Goal: Task Accomplishment & Management: Use online tool/utility

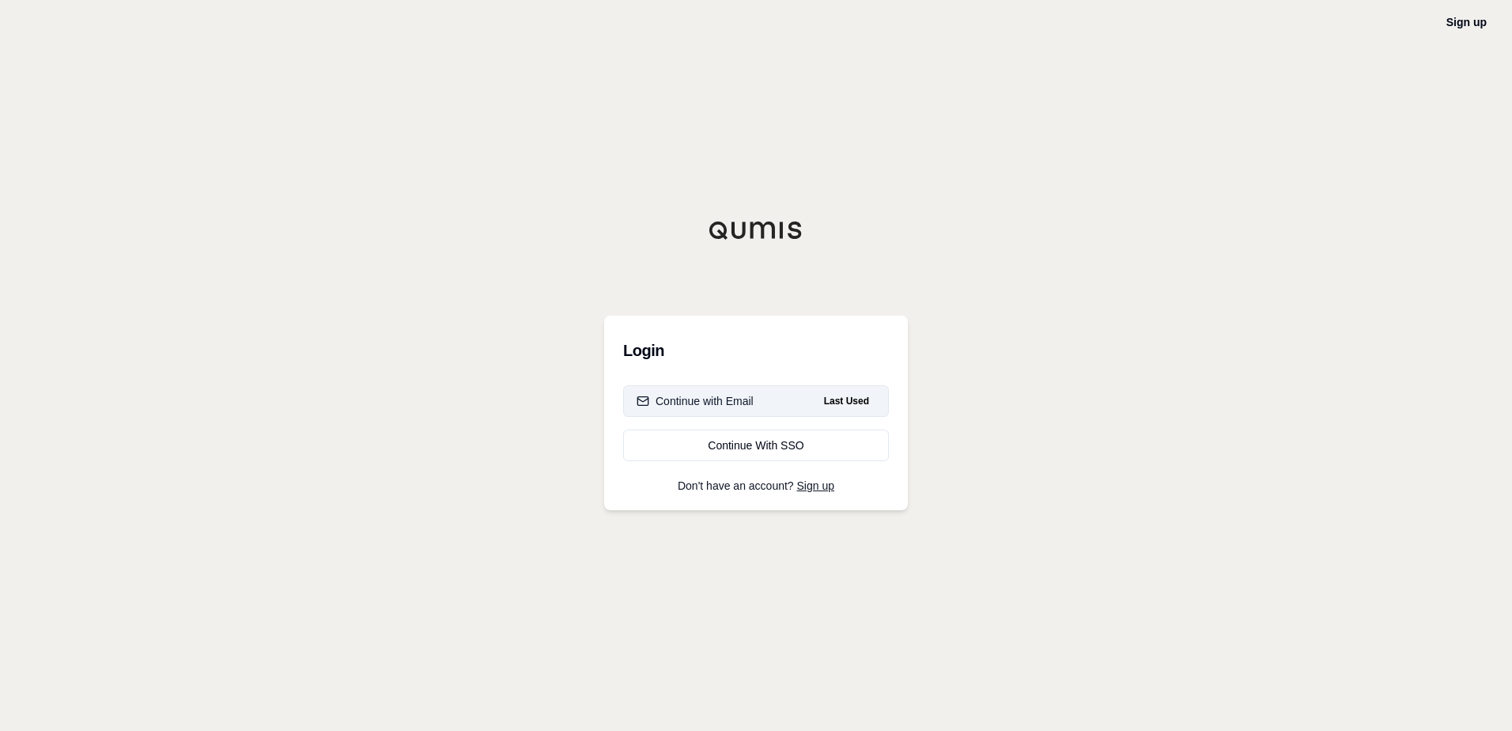
click at [714, 411] on button "Continue with Email Last Used" at bounding box center [756, 401] width 266 height 32
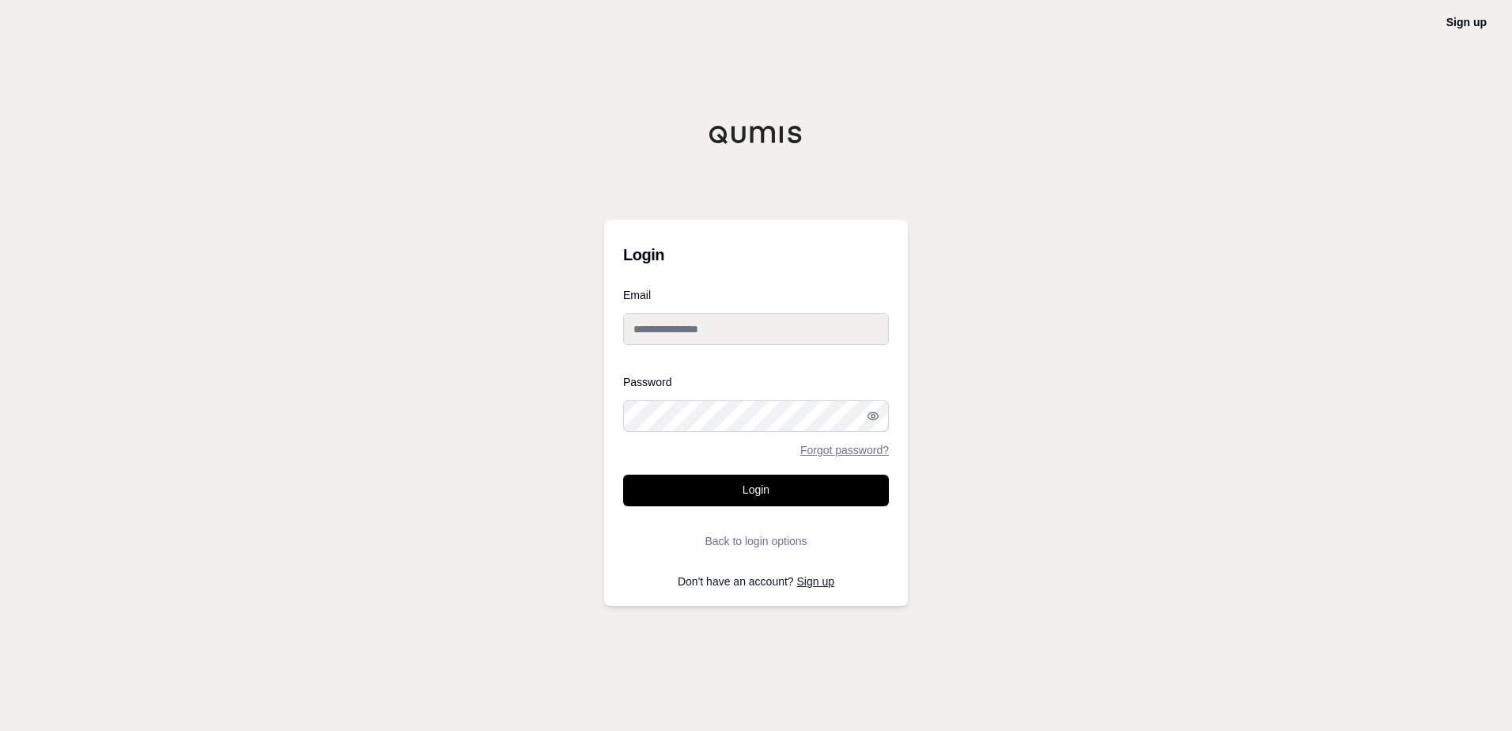
type input "**********"
click at [753, 493] on button "Login" at bounding box center [756, 490] width 266 height 32
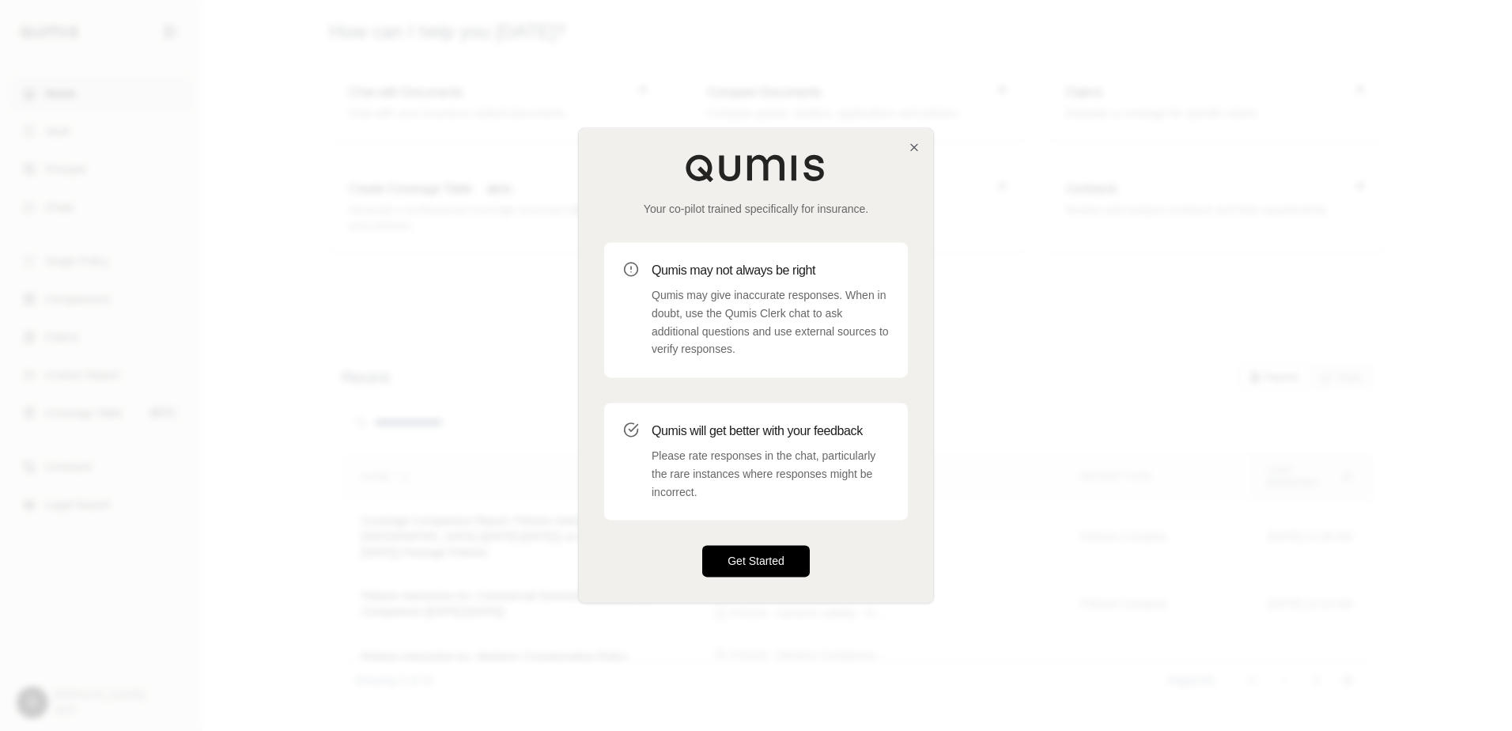
click at [756, 565] on button "Get Started" at bounding box center [756, 562] width 108 height 32
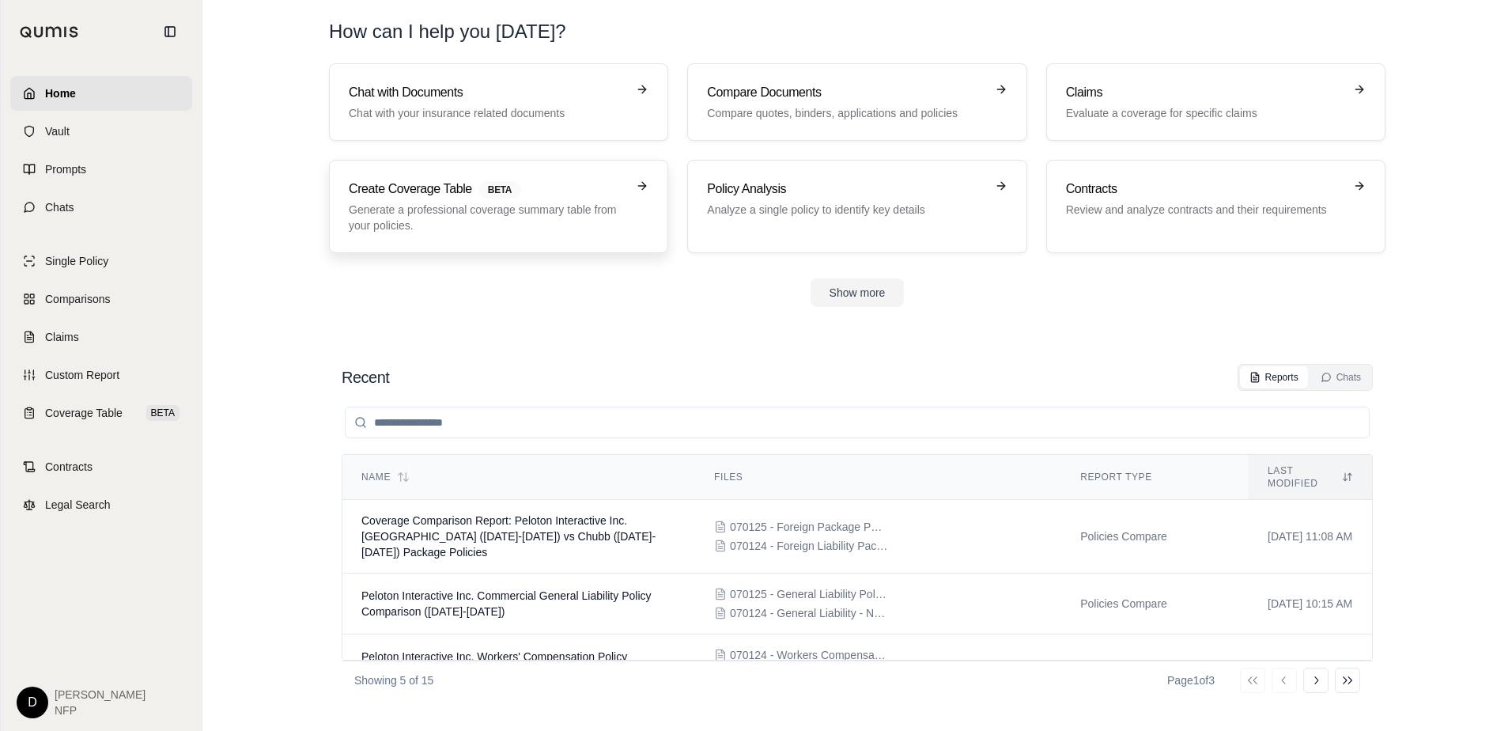
click at [542, 232] on p "Generate a professional coverage summary table from your policies." at bounding box center [488, 218] width 278 height 32
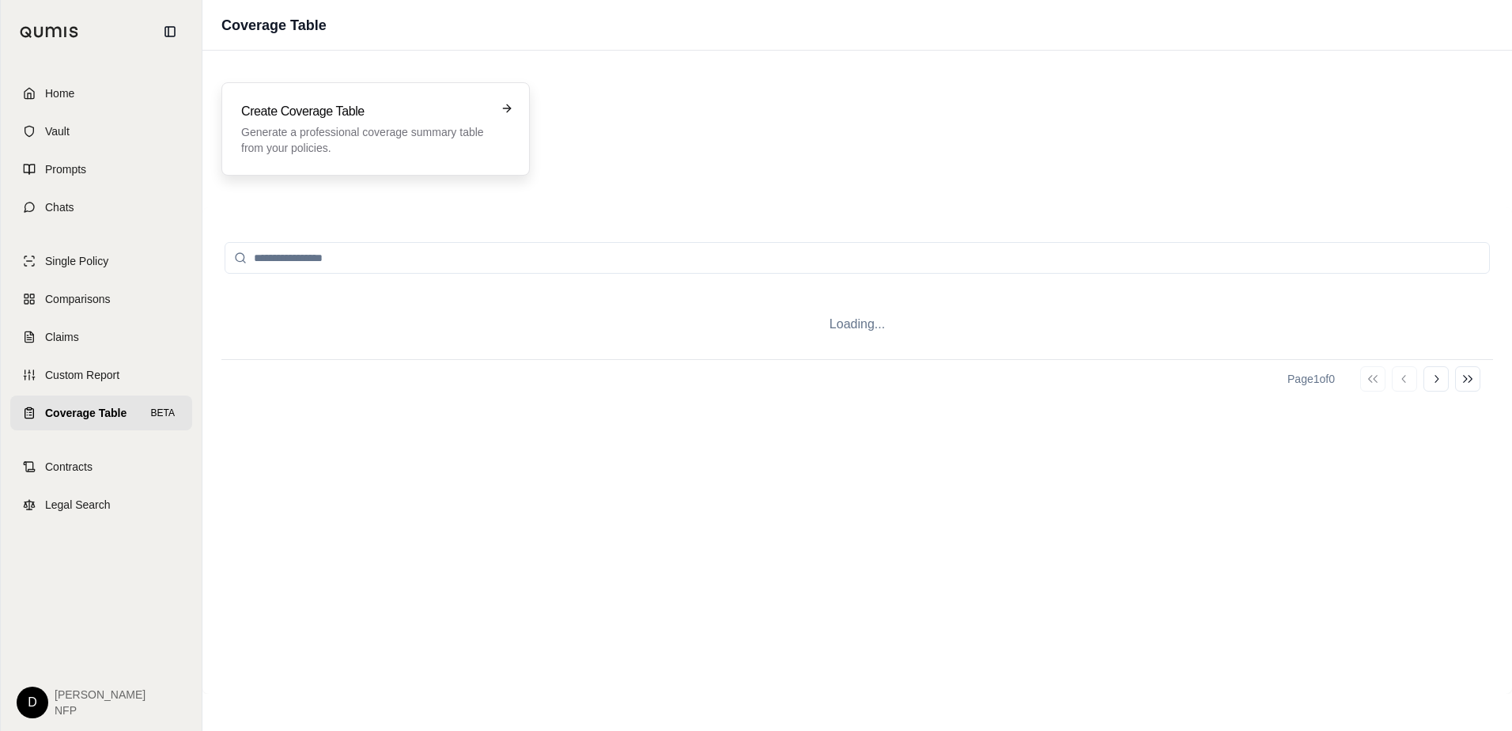
click at [305, 115] on h3 "Create Coverage Table" at bounding box center [364, 111] width 247 height 19
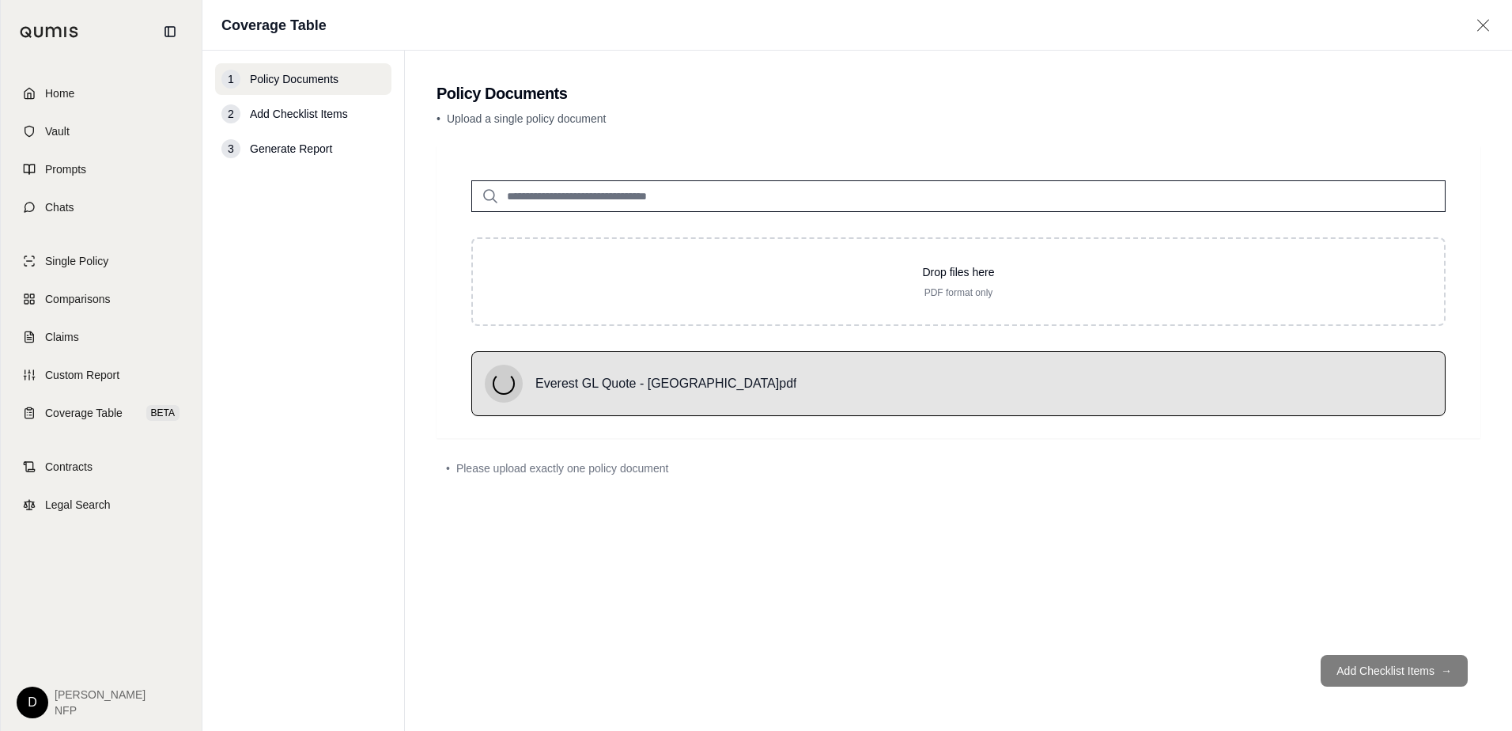
drag, startPoint x: 1313, startPoint y: 378, endPoint x: 1267, endPoint y: 451, distance: 87.1
click at [1267, 451] on div "• Please upload exactly one policy document" at bounding box center [958, 468] width 1044 height 35
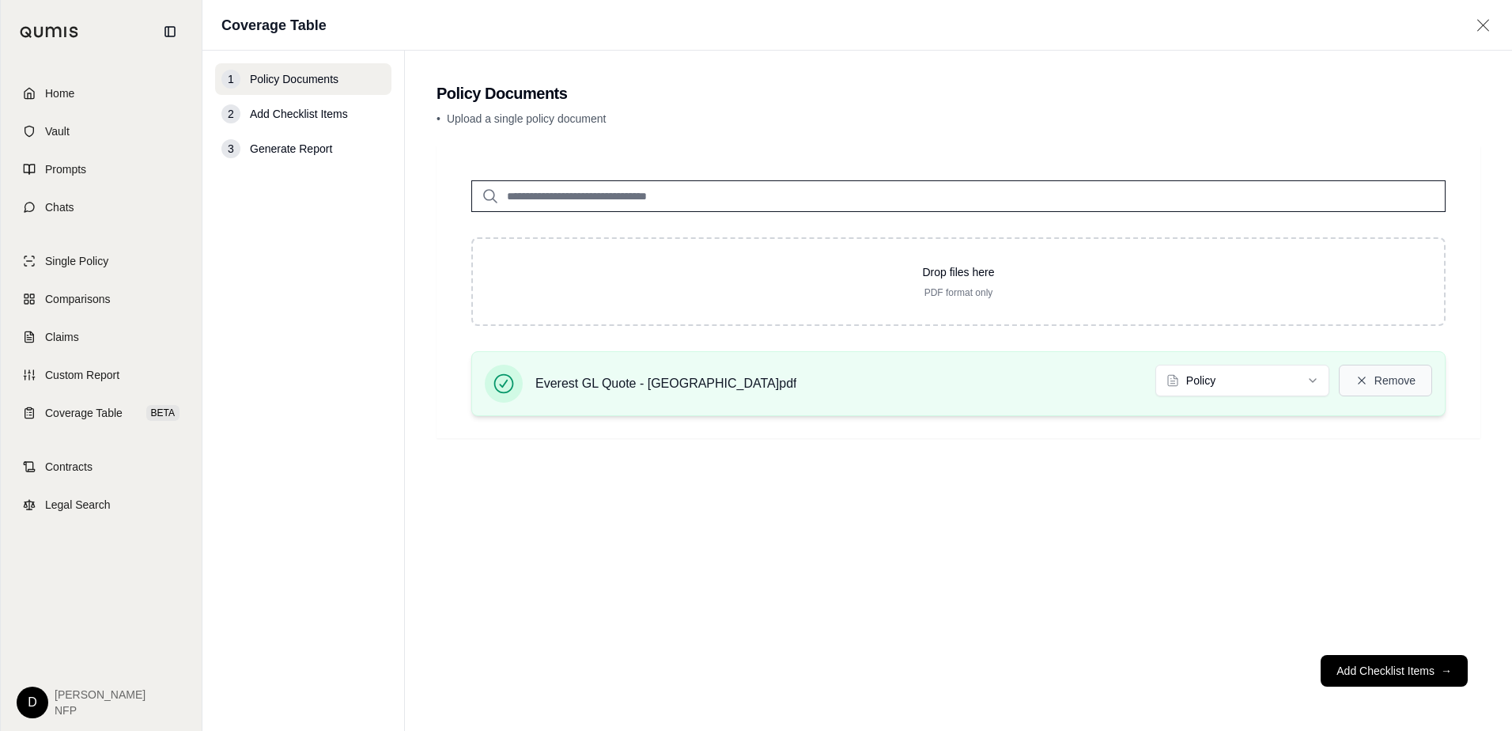
click at [1398, 376] on button "Remove" at bounding box center [1385, 380] width 93 height 32
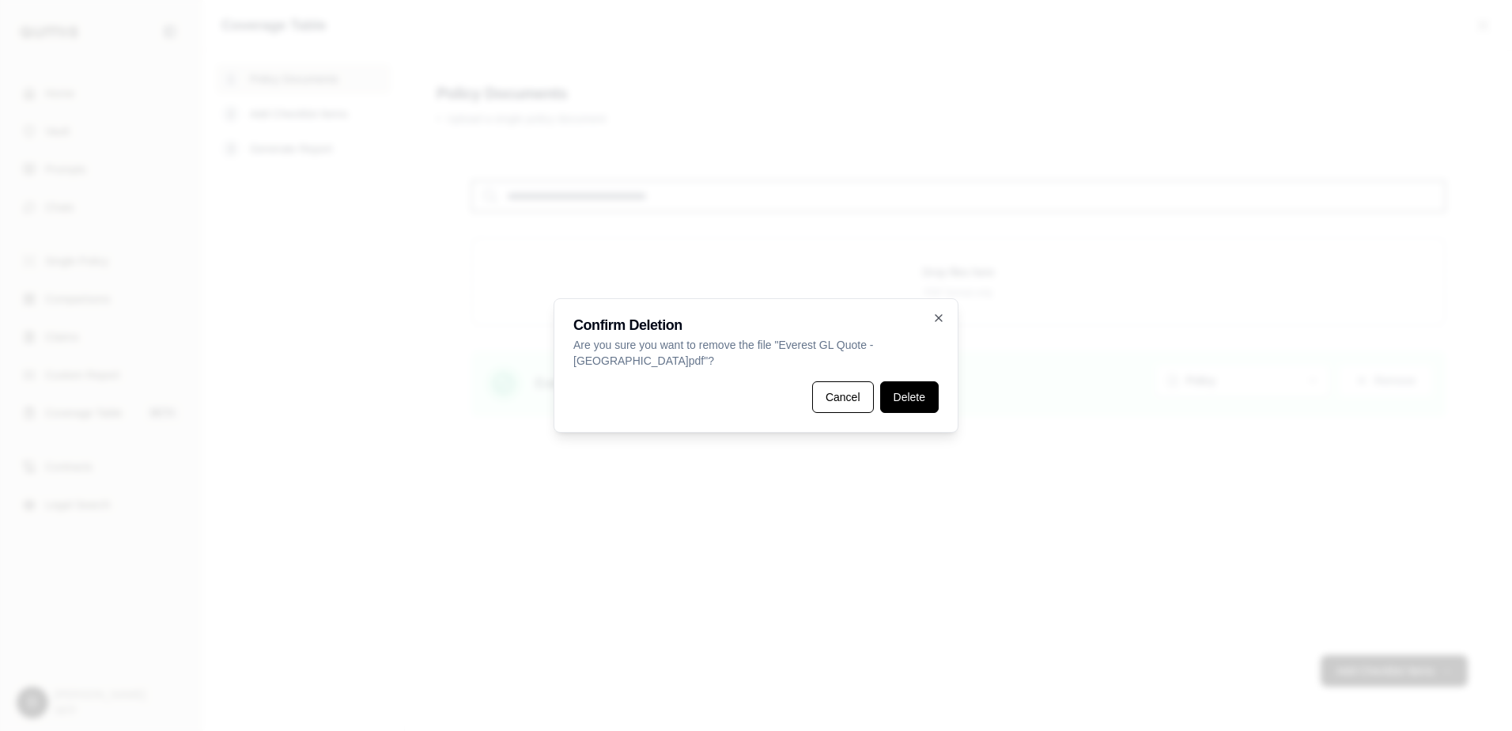
click at [908, 407] on button "Delete" at bounding box center [909, 397] width 59 height 32
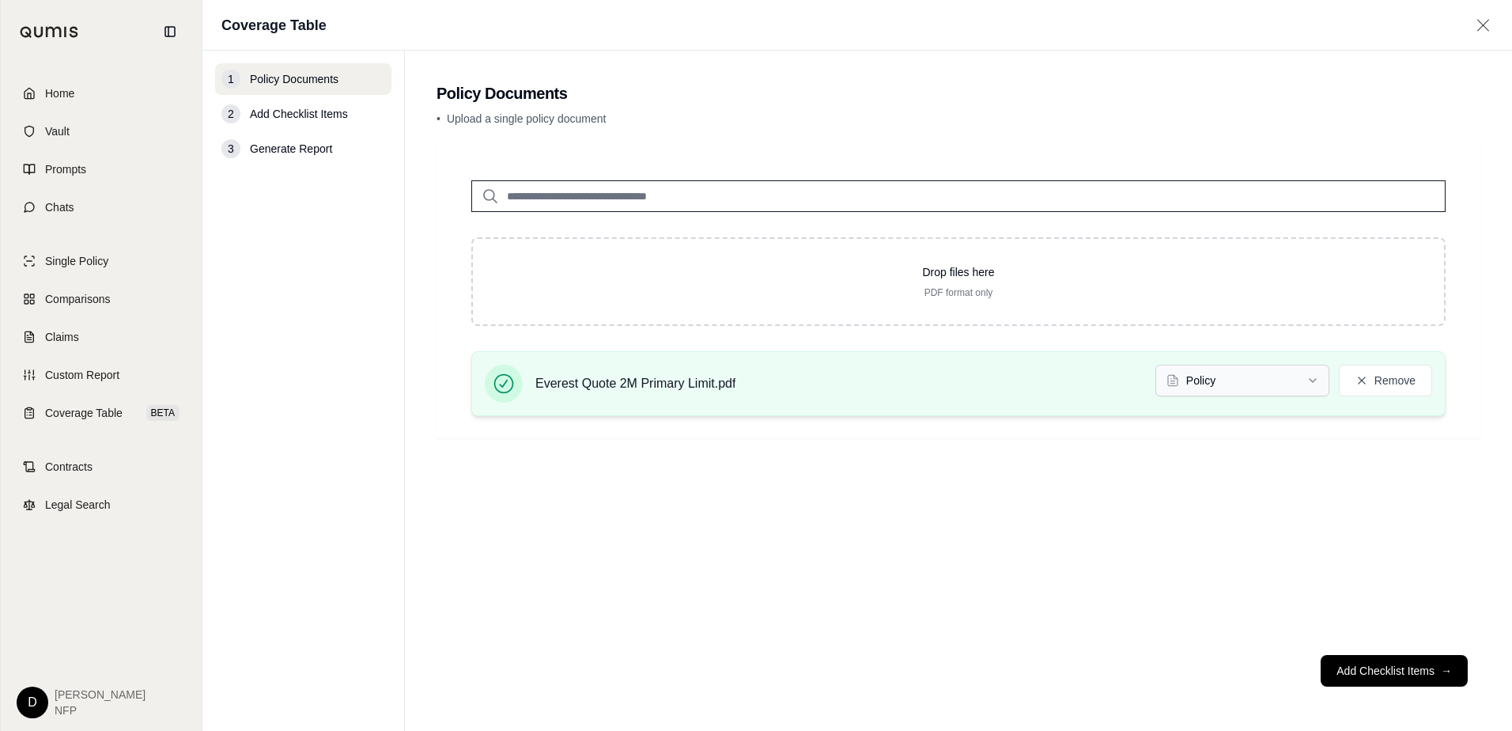
click at [1221, 390] on html "Home Vault Prompts Chats Single Policy Comparisons Claims Custom Report Coverag…" at bounding box center [756, 365] width 1512 height 731
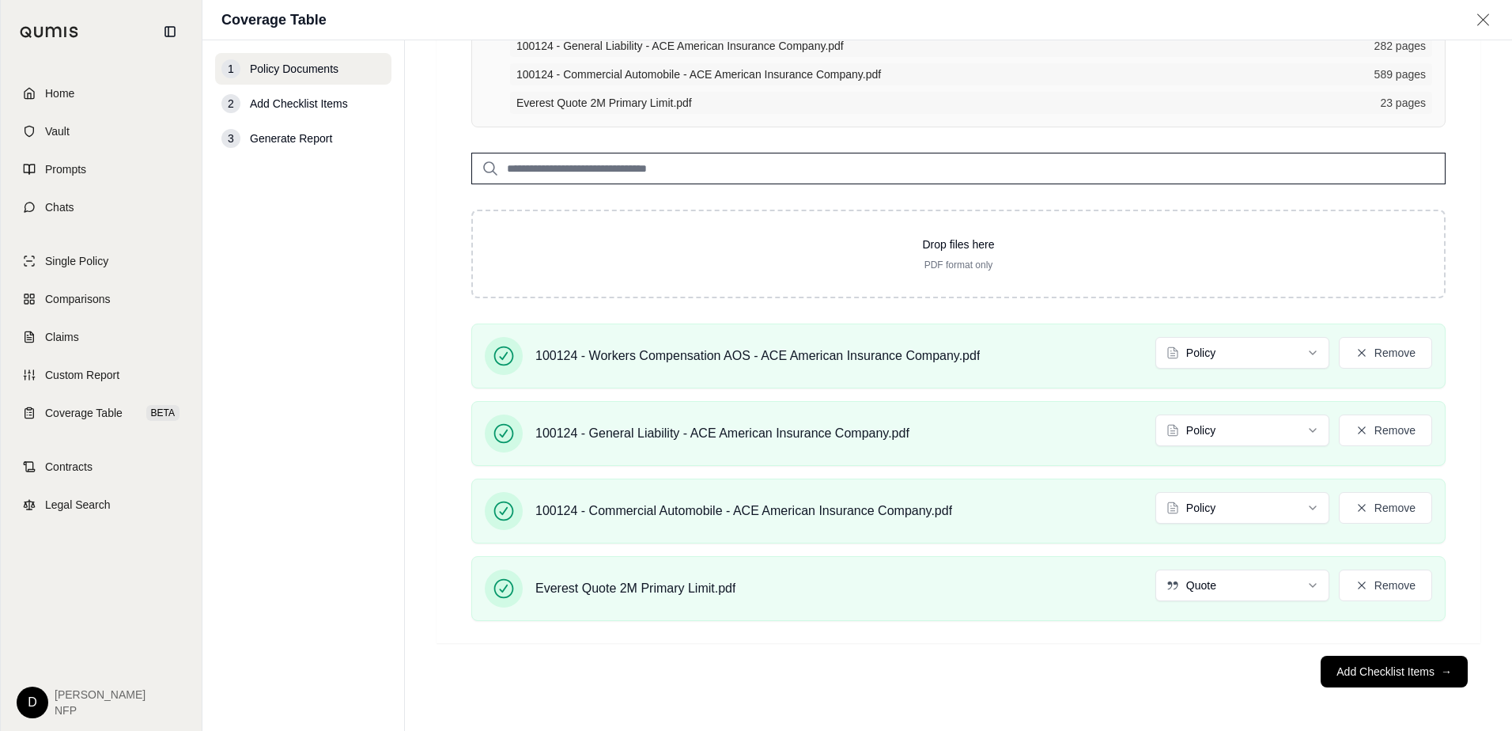
scroll to position [178, 0]
click at [1371, 666] on button "Add Checklist Items →" at bounding box center [1393, 671] width 147 height 32
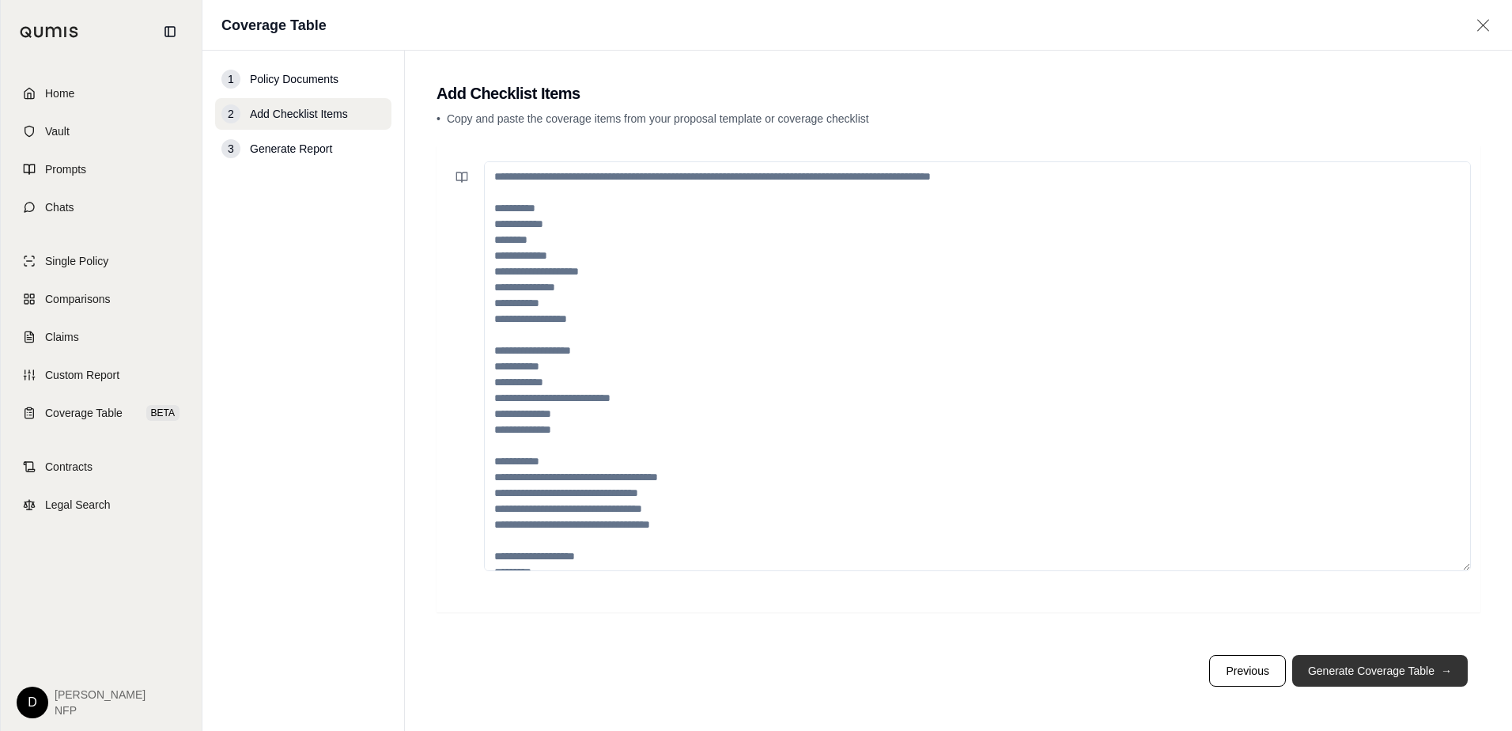
scroll to position [0, 0]
click at [615, 309] on textarea at bounding box center [977, 366] width 987 height 410
paste textarea "**********"
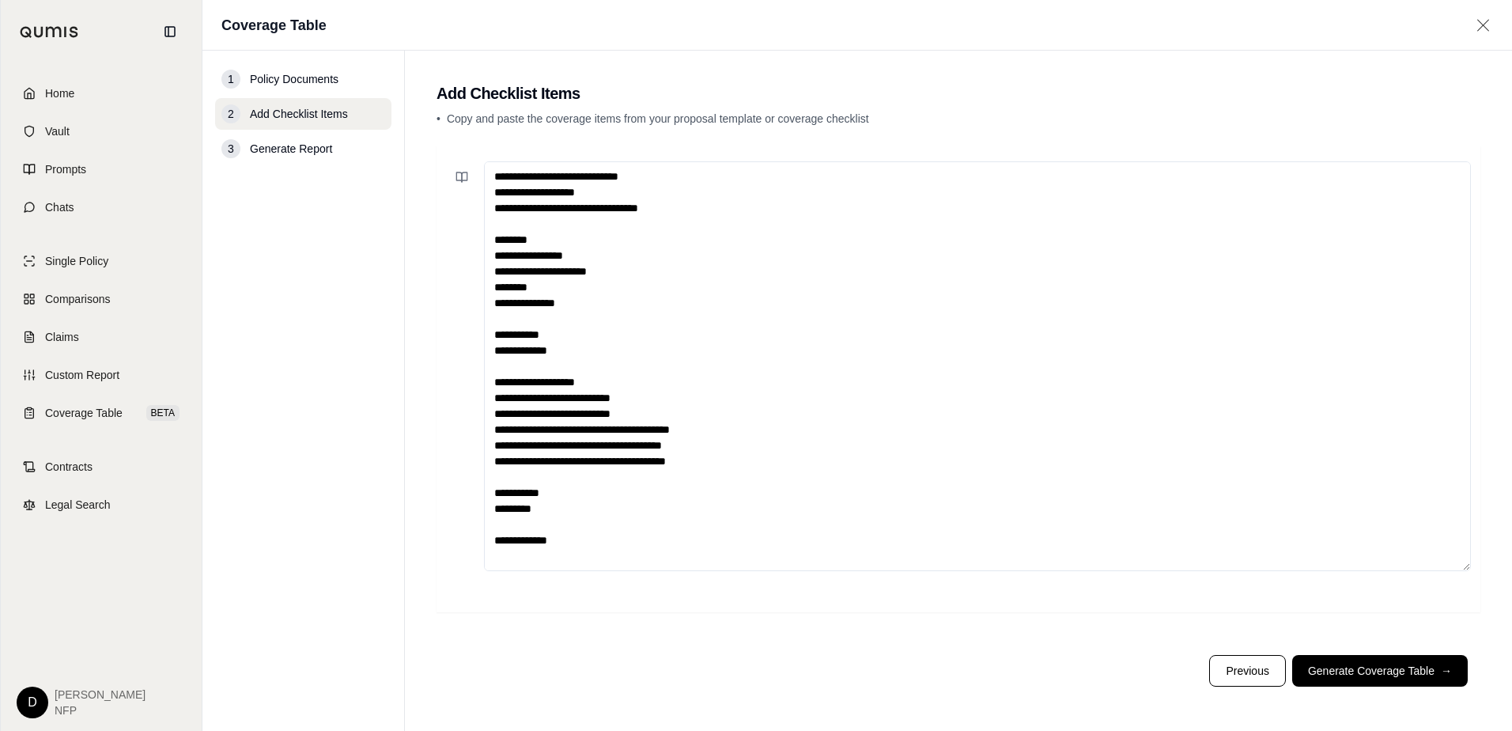
scroll to position [293, 0]
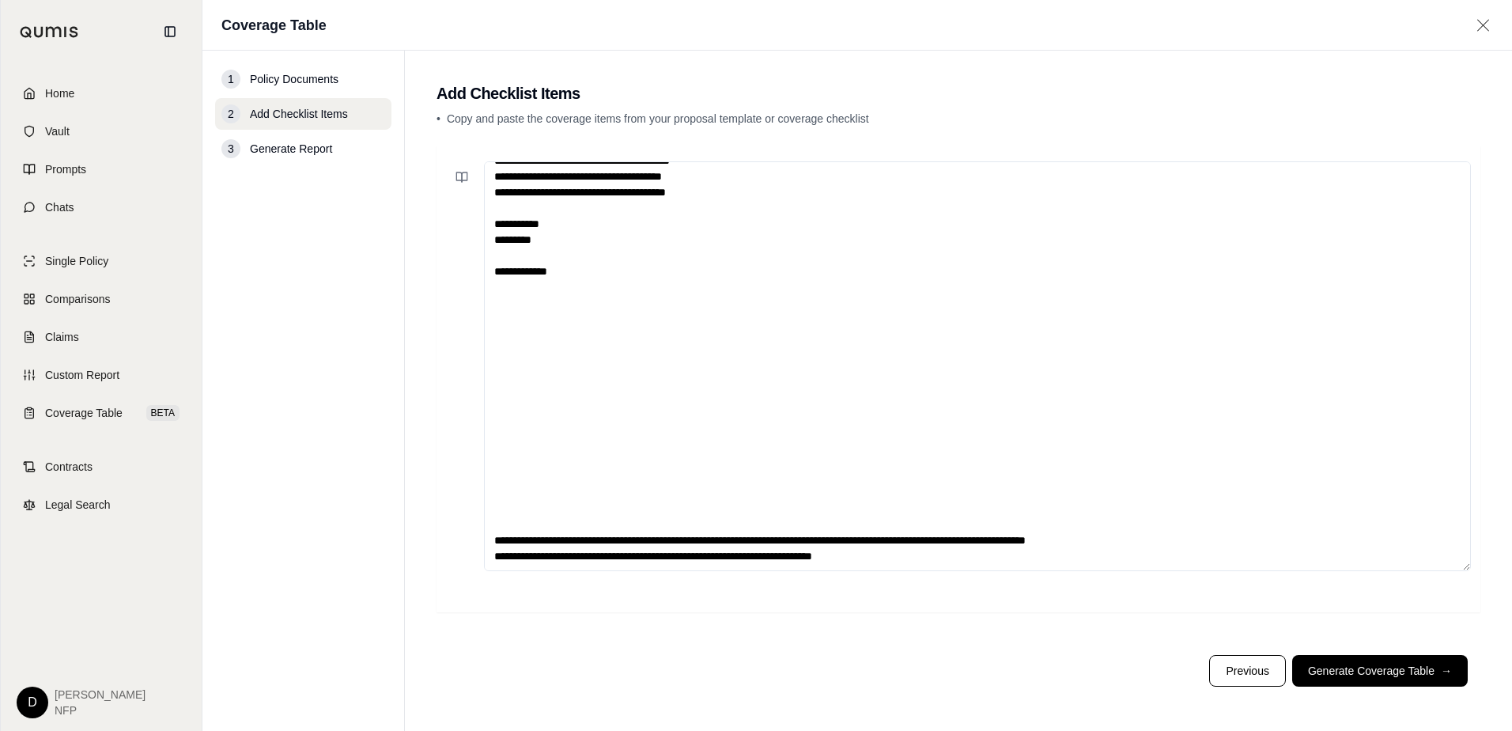
drag, startPoint x: 907, startPoint y: 543, endPoint x: 541, endPoint y: 287, distance: 446.8
click at [541, 287] on textarea "**********" at bounding box center [977, 366] width 987 height 410
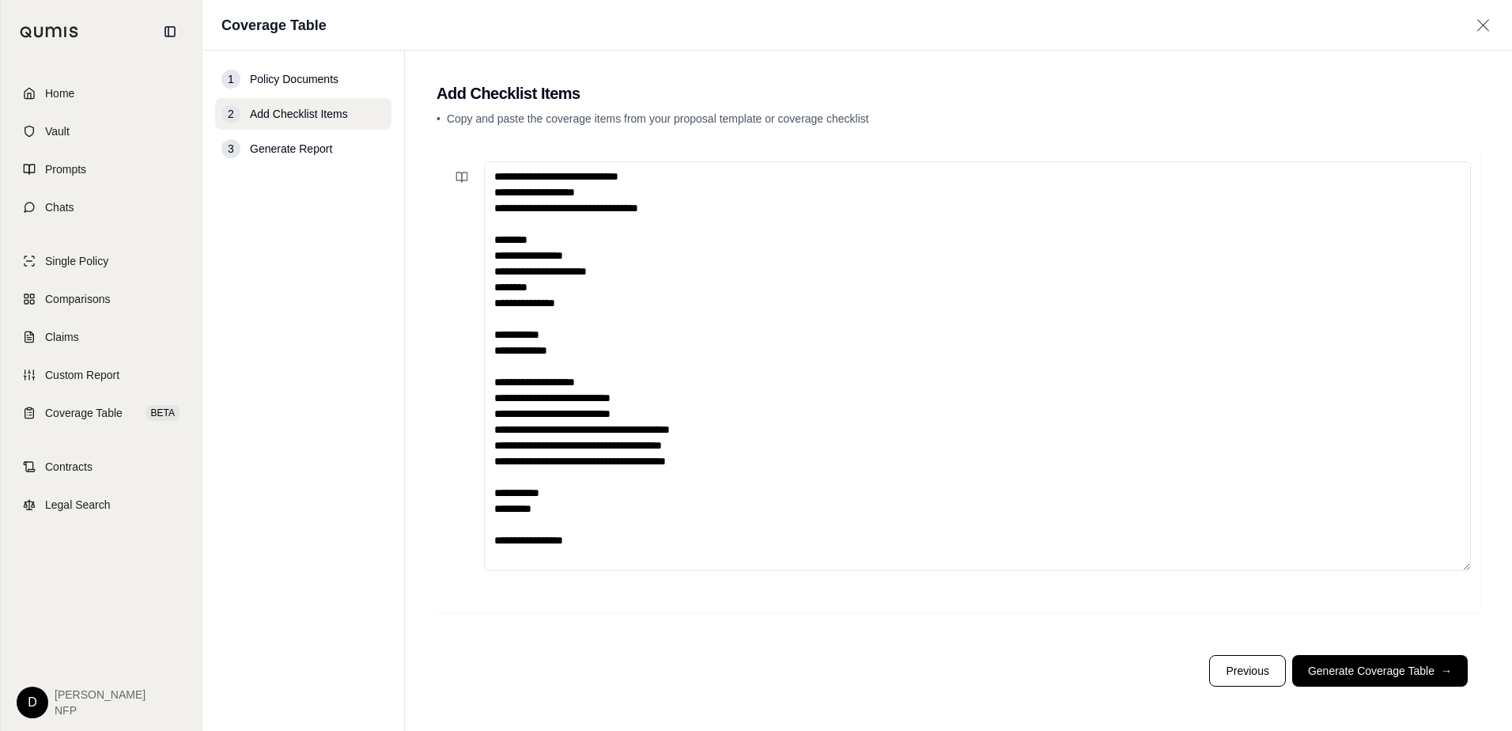
scroll to position [0, 0]
click at [722, 462] on textarea "**********" at bounding box center [977, 366] width 987 height 410
drag, startPoint x: 622, startPoint y: 225, endPoint x: 482, endPoint y: 154, distance: 157.0
click at [482, 154] on div "**********" at bounding box center [958, 378] width 1044 height 466
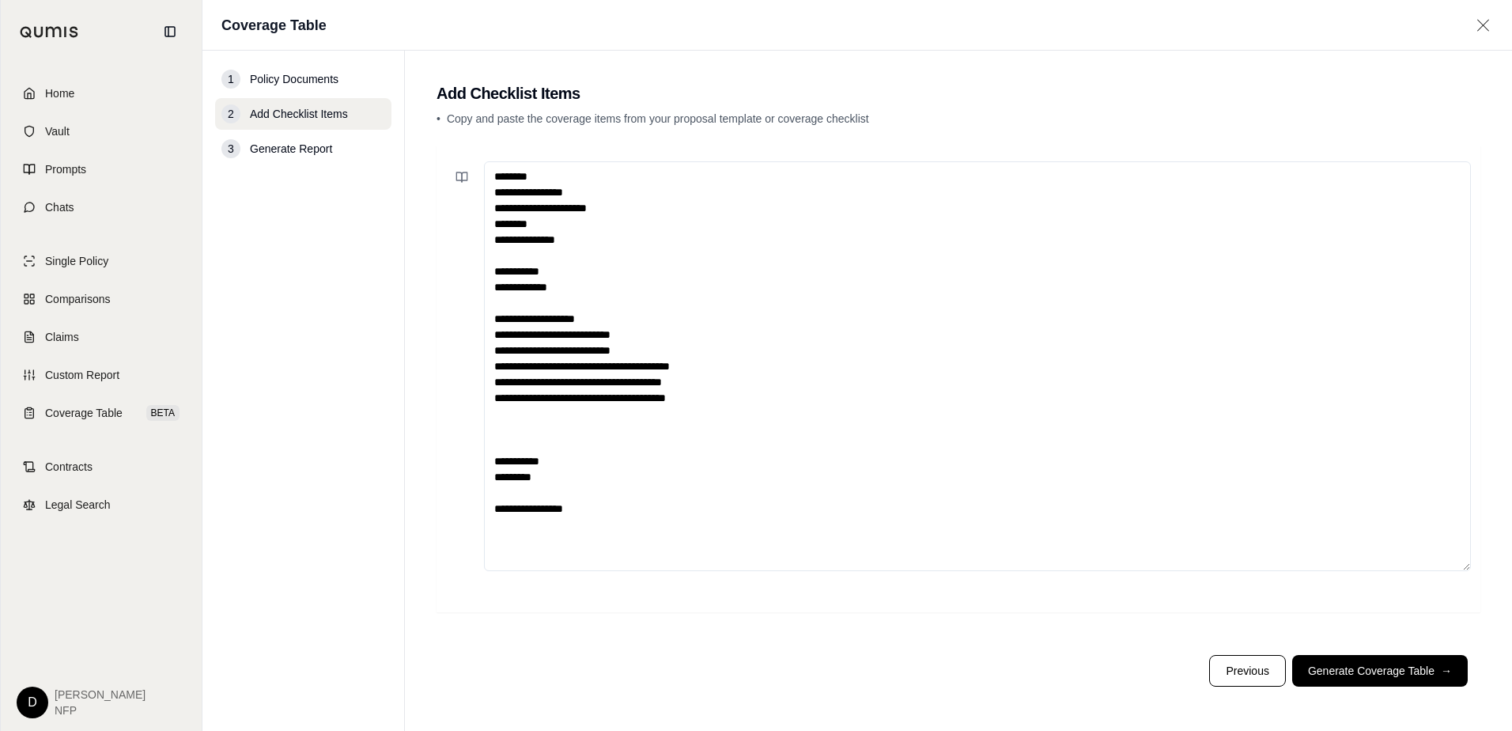
click at [513, 420] on textarea "**********" at bounding box center [977, 366] width 987 height 410
click at [608, 520] on textarea "**********" at bounding box center [977, 366] width 987 height 410
click at [561, 562] on textarea "**********" at bounding box center [977, 366] width 987 height 410
paste textarea "**********"
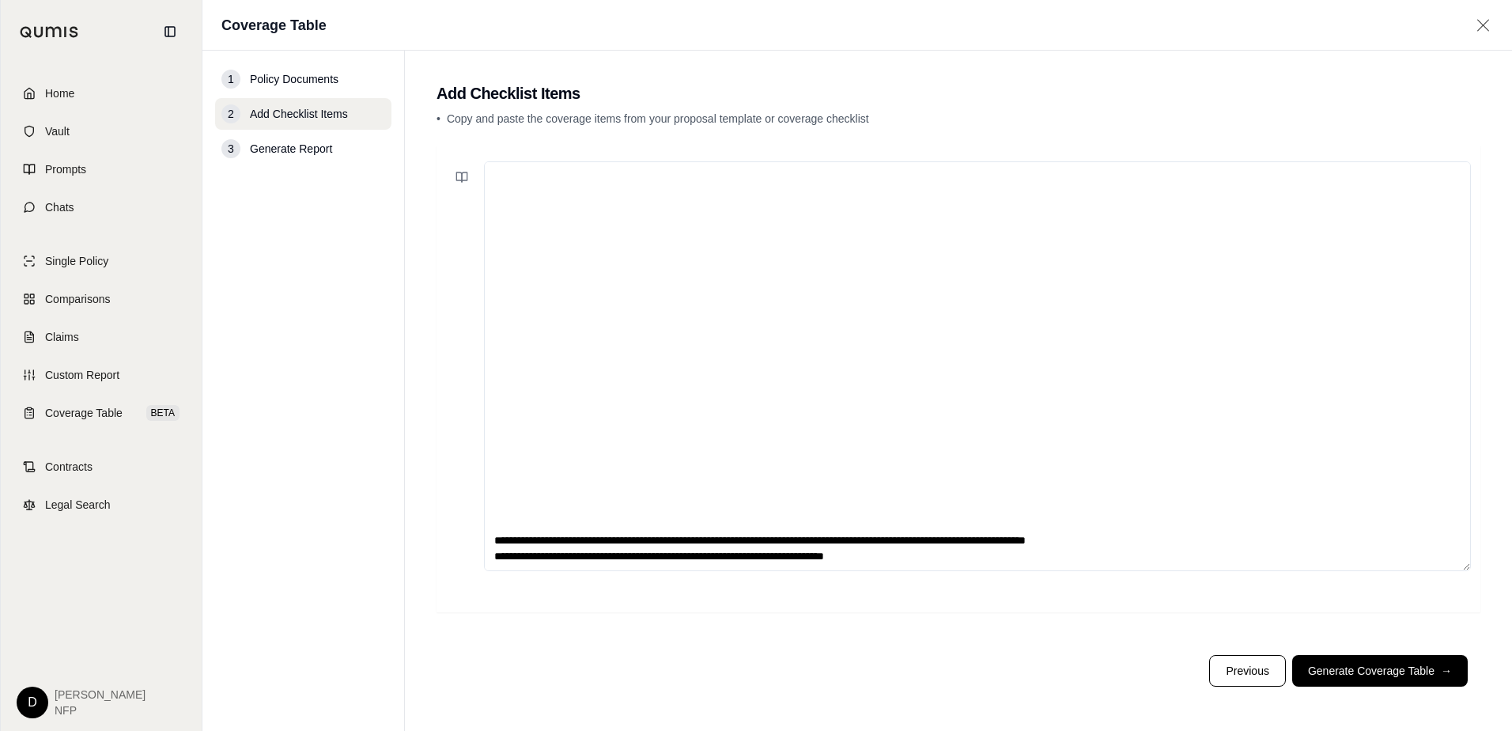
drag, startPoint x: 897, startPoint y: 538, endPoint x: 508, endPoint y: 187, distance: 523.4
click at [508, 187] on textarea "**********" at bounding box center [977, 366] width 987 height 410
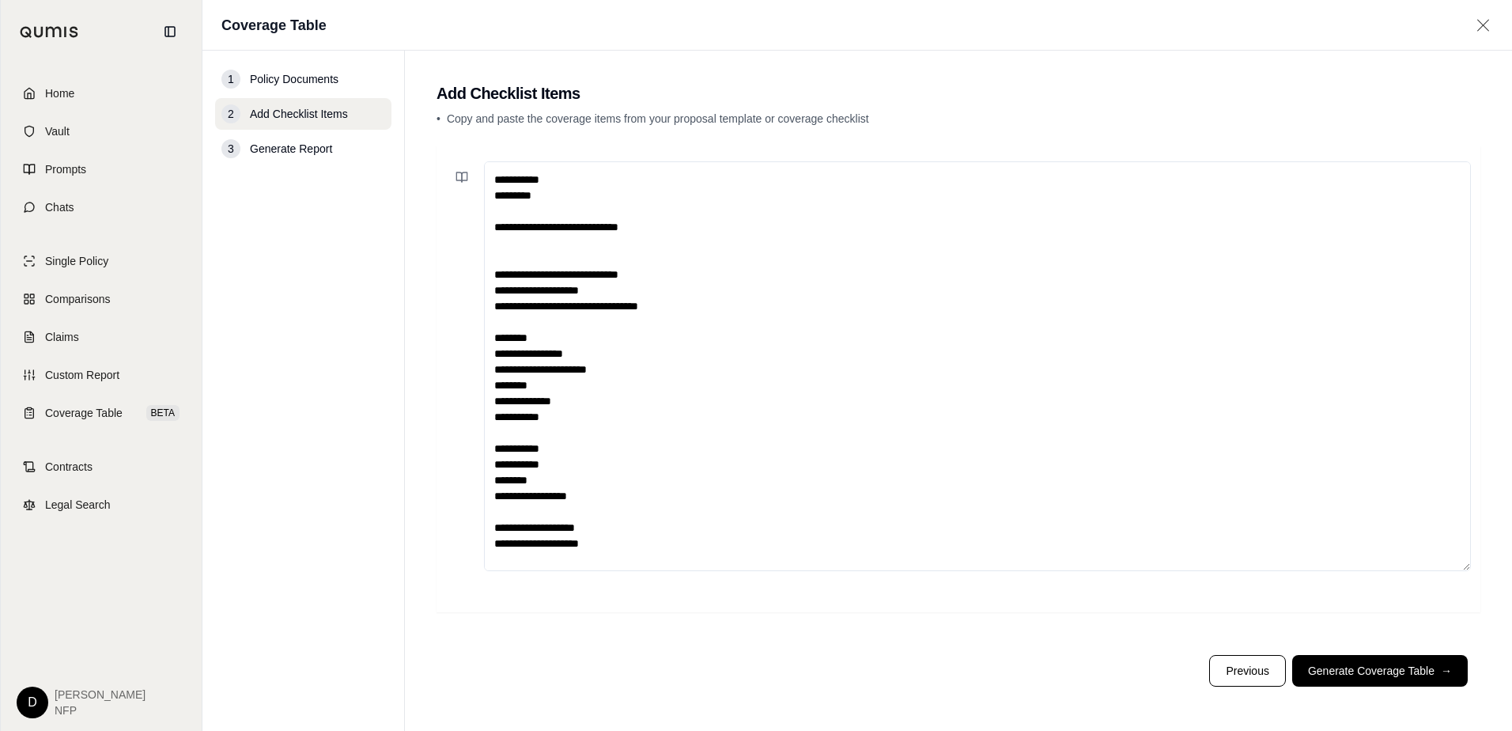
scroll to position [174, 0]
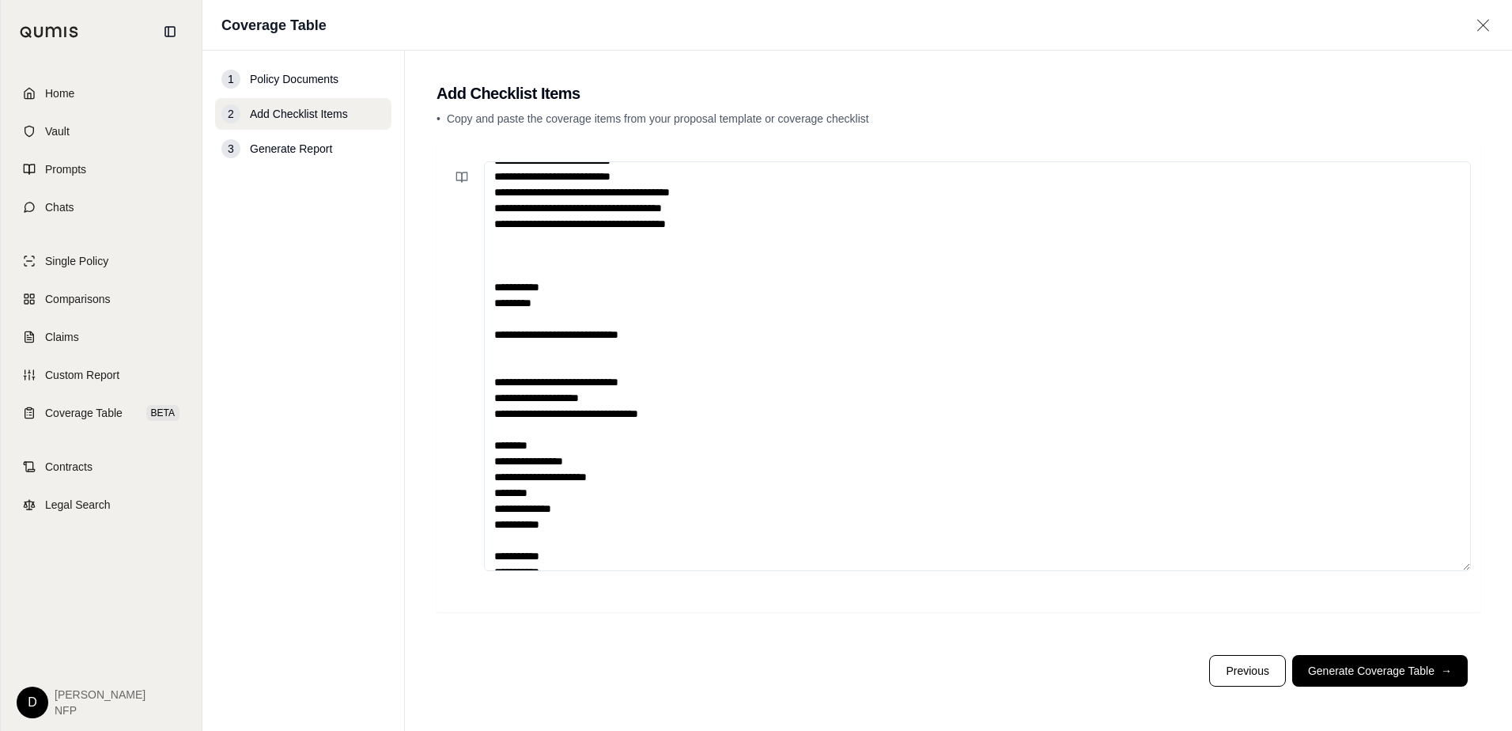
drag, startPoint x: 693, startPoint y: 420, endPoint x: 453, endPoint y: 359, distance: 247.2
click at [453, 359] on div "**********" at bounding box center [958, 366] width 1025 height 410
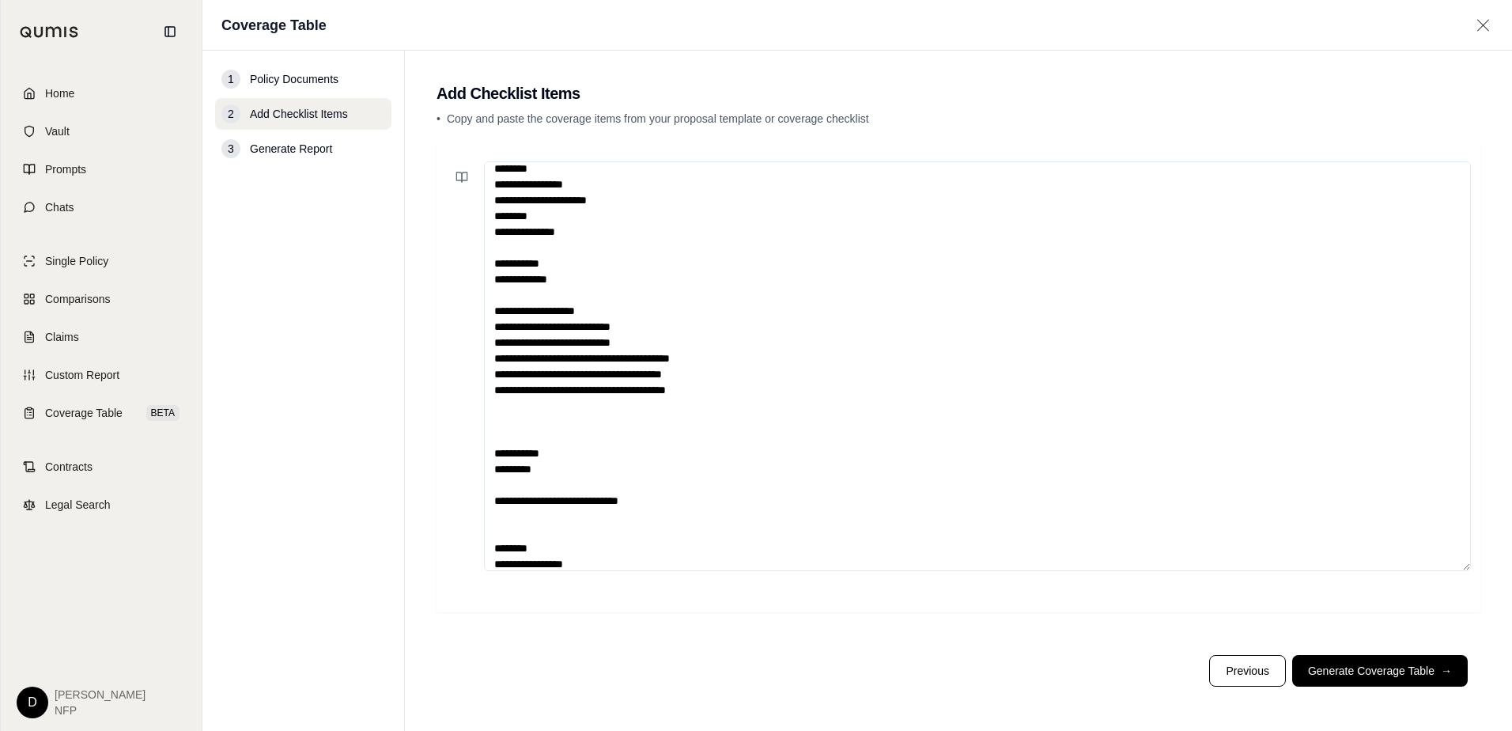
scroll to position [0, 0]
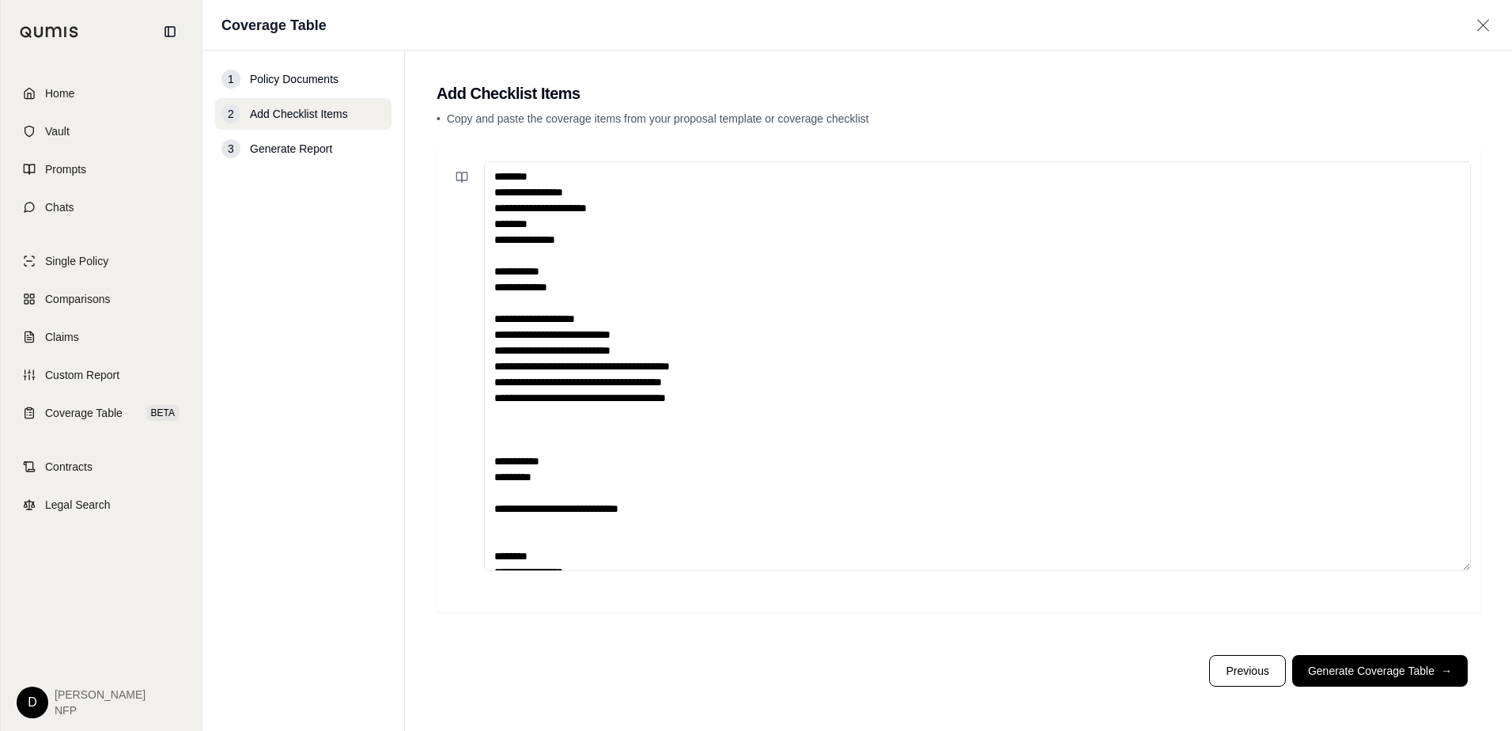
click at [496, 226] on textarea "**********" at bounding box center [977, 366] width 987 height 410
drag, startPoint x: 575, startPoint y: 510, endPoint x: 472, endPoint y: 501, distance: 103.1
click at [472, 501] on div "**********" at bounding box center [958, 366] width 1025 height 410
type textarea "**********"
click at [1242, 670] on button "Previous" at bounding box center [1247, 671] width 76 height 32
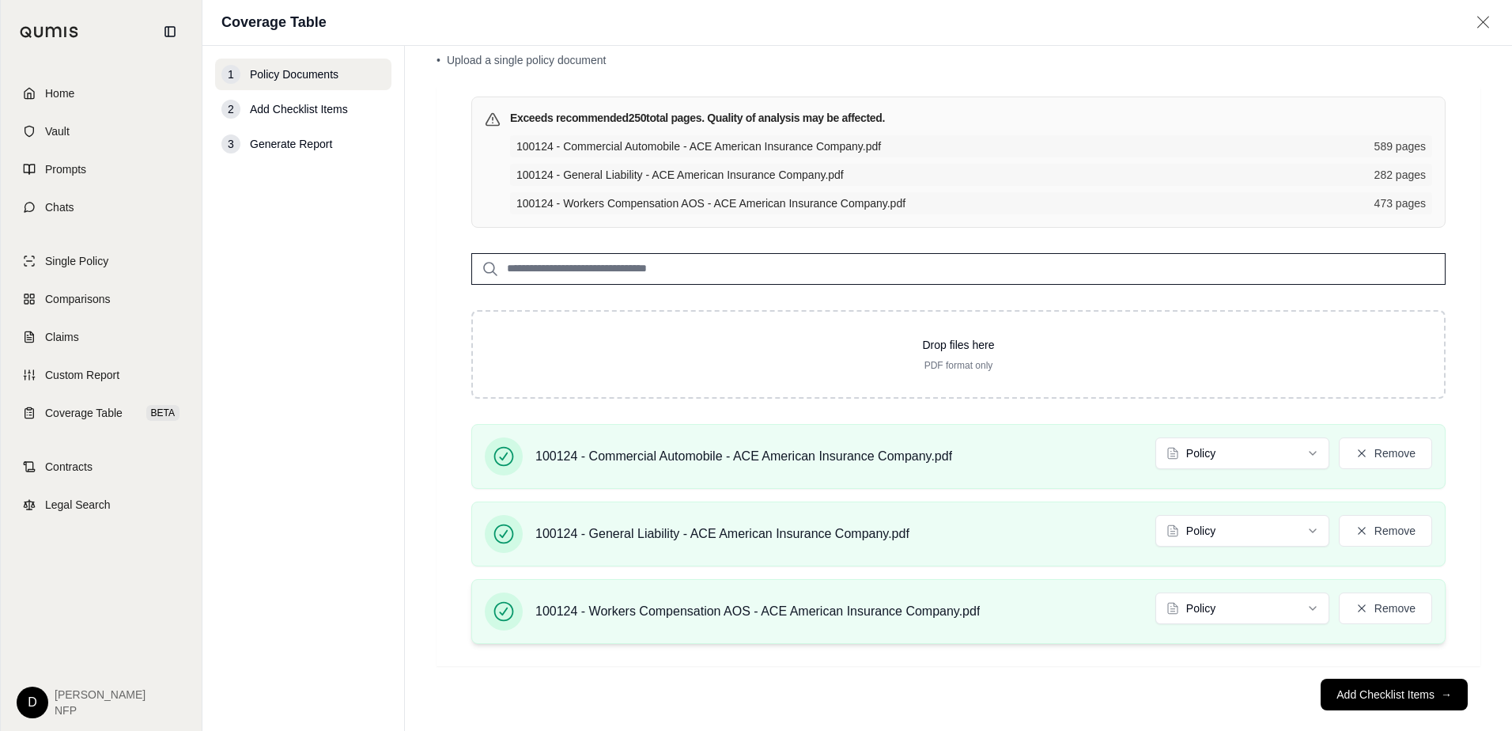
scroll to position [77, 0]
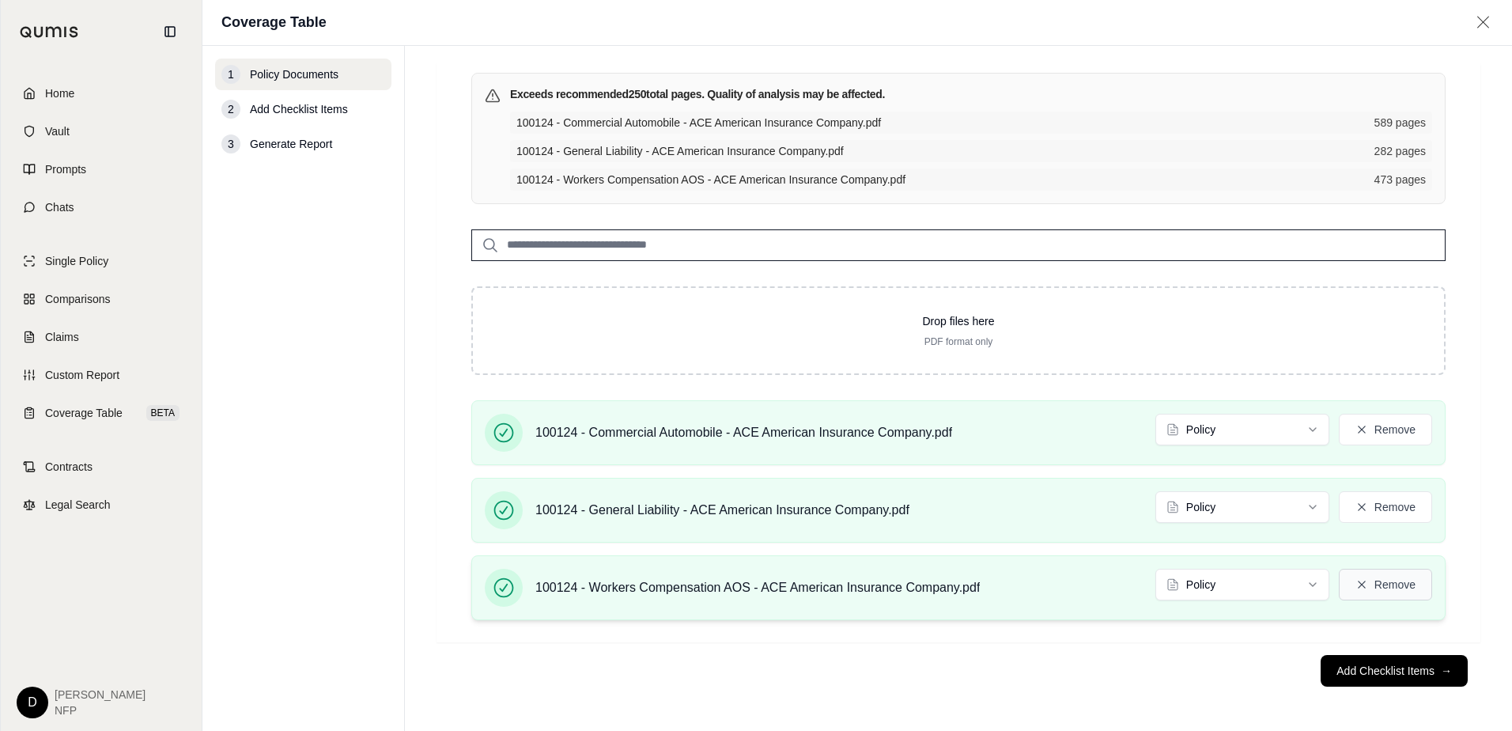
click at [1357, 587] on button "Remove" at bounding box center [1385, 584] width 93 height 32
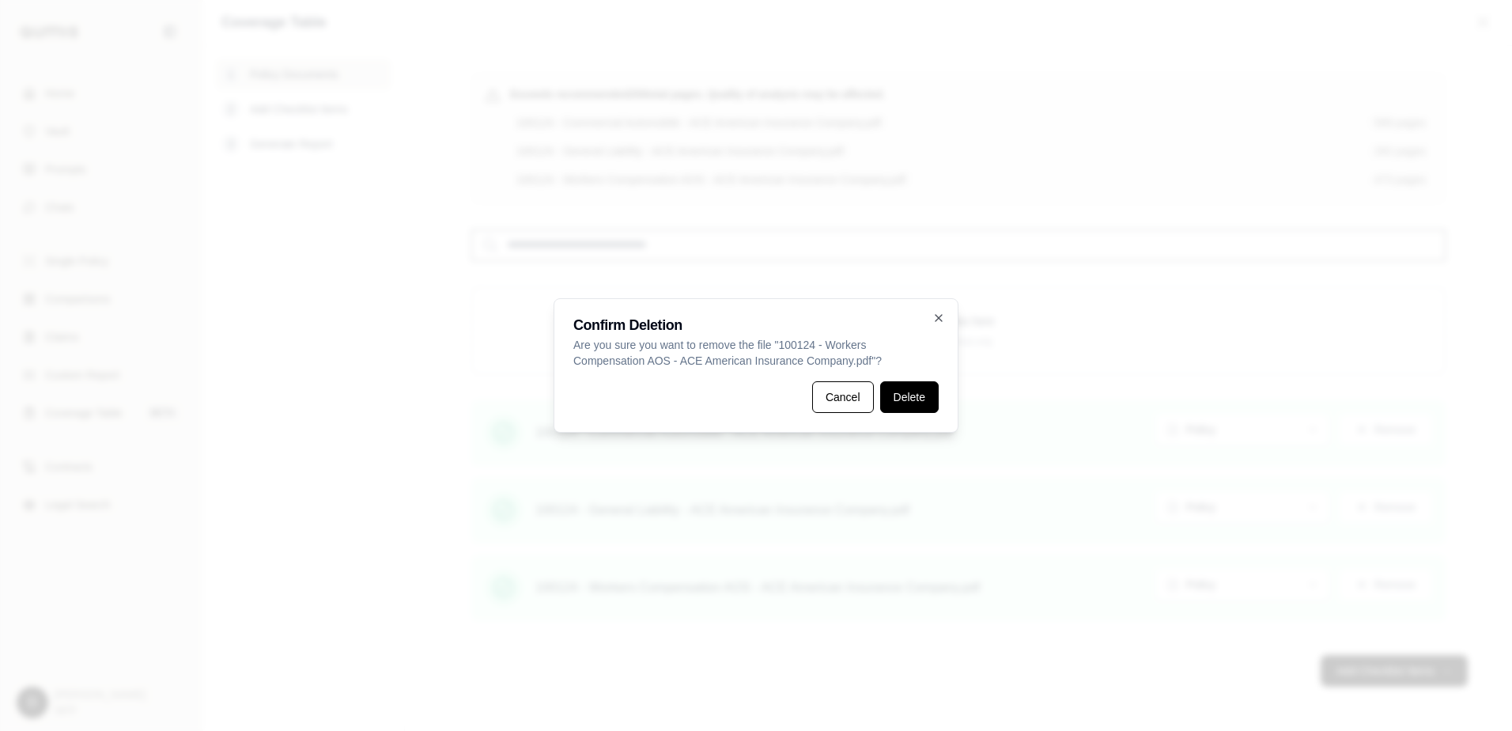
click at [915, 406] on button "Delete" at bounding box center [909, 397] width 59 height 32
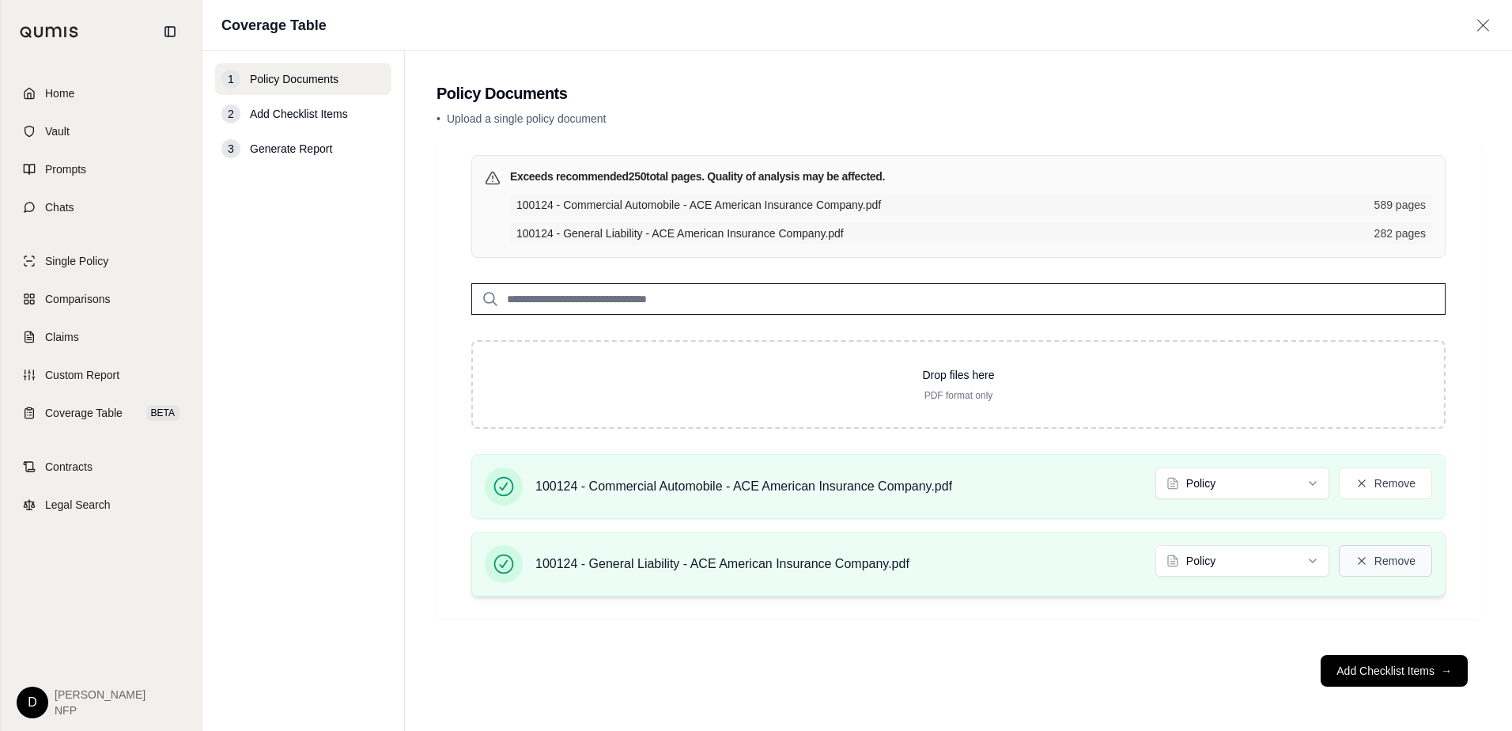
click at [1388, 562] on button "Remove" at bounding box center [1385, 561] width 93 height 32
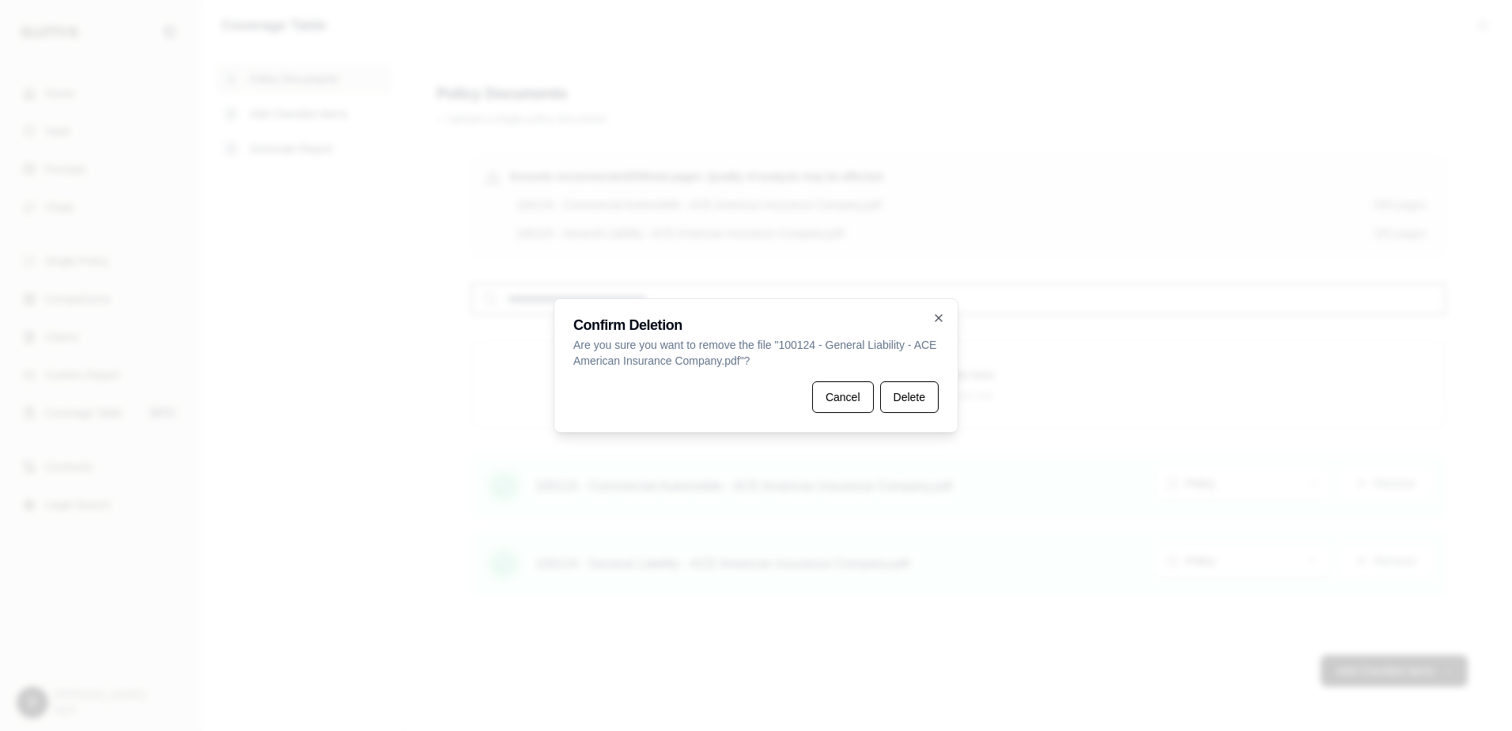
click at [920, 415] on div "Confirm Deletion Are you sure you want to remove the file " 100124 - General Li…" at bounding box center [755, 365] width 405 height 134
drag, startPoint x: 914, startPoint y: 402, endPoint x: 957, endPoint y: 410, distance: 43.3
click at [914, 402] on button "Delete" at bounding box center [909, 397] width 59 height 32
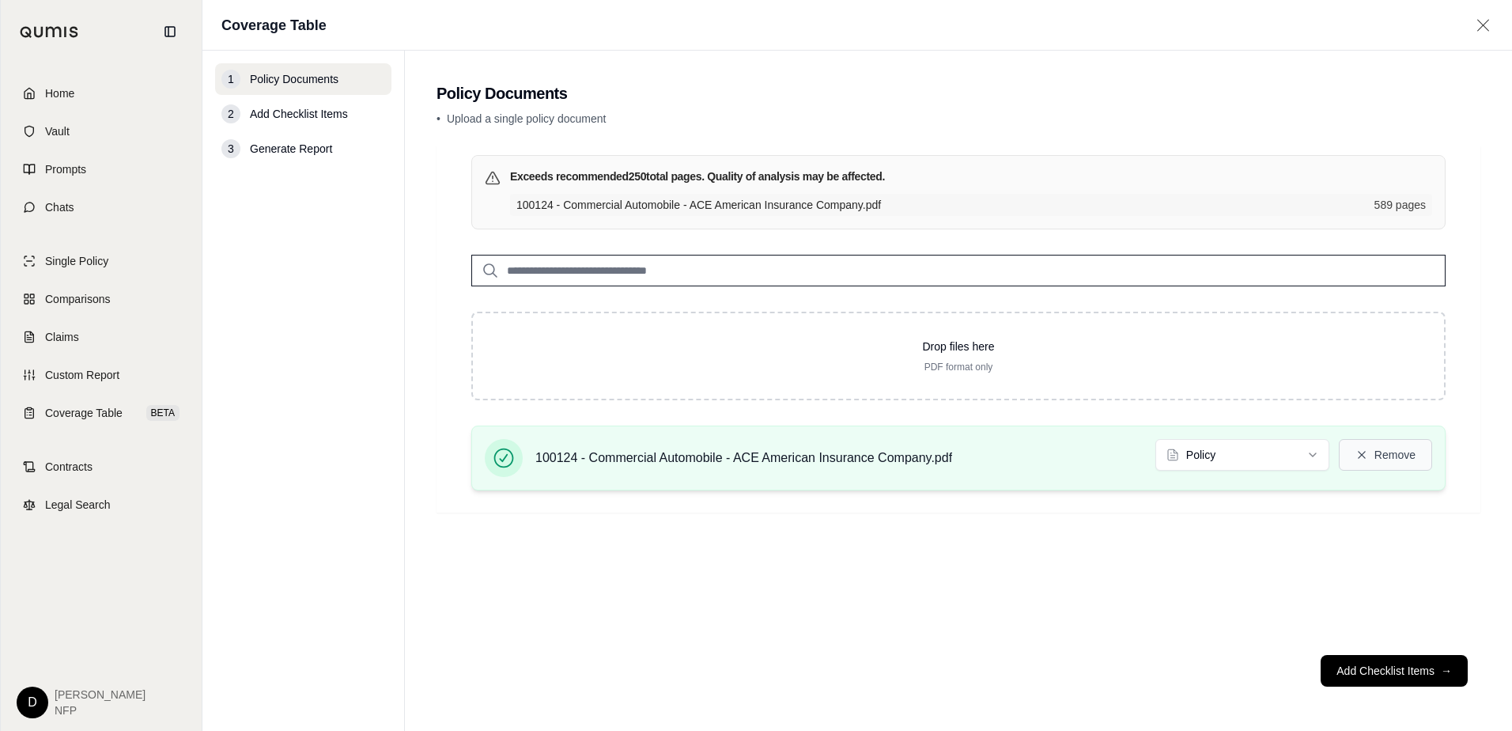
click at [1384, 458] on button "Remove" at bounding box center [1385, 455] width 93 height 32
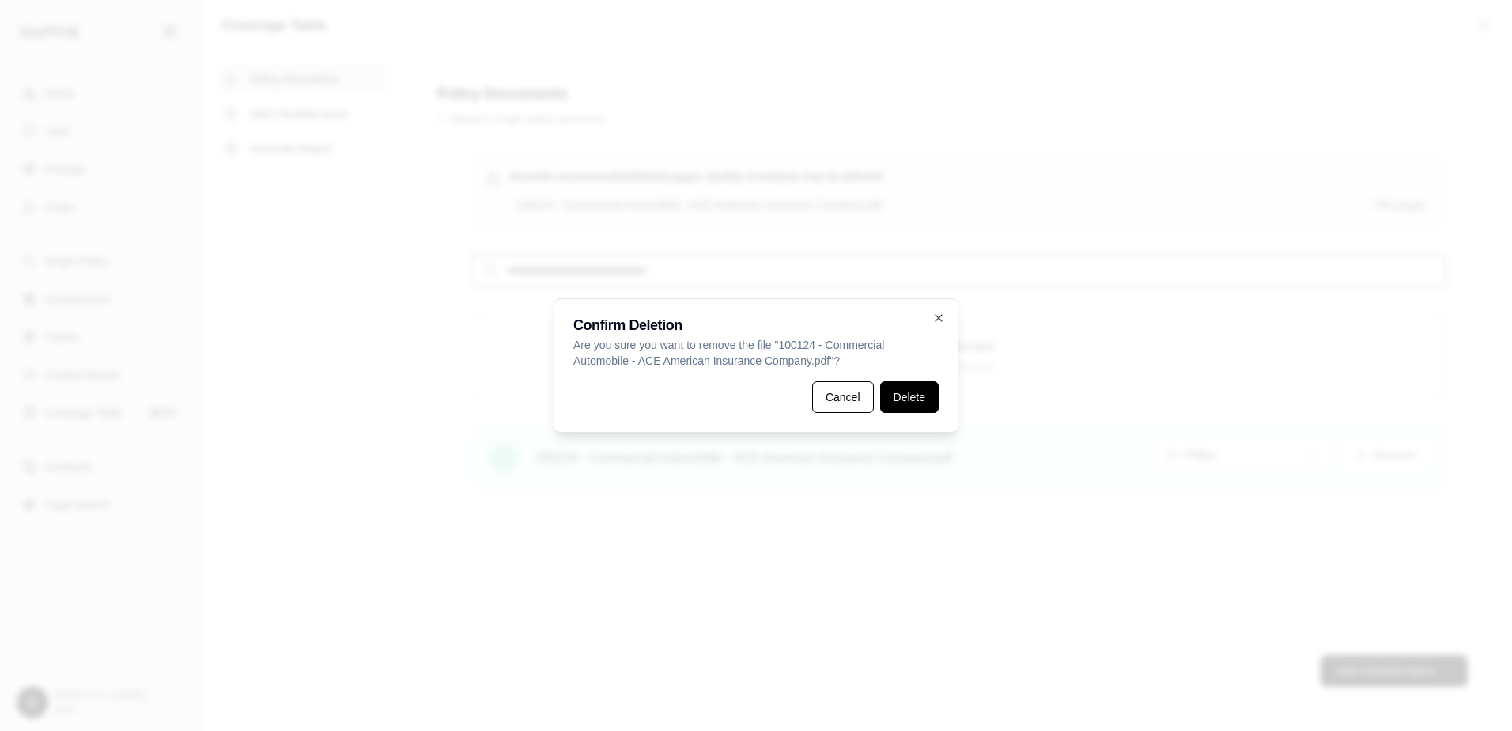
click at [928, 410] on button "Delete" at bounding box center [909, 397] width 59 height 32
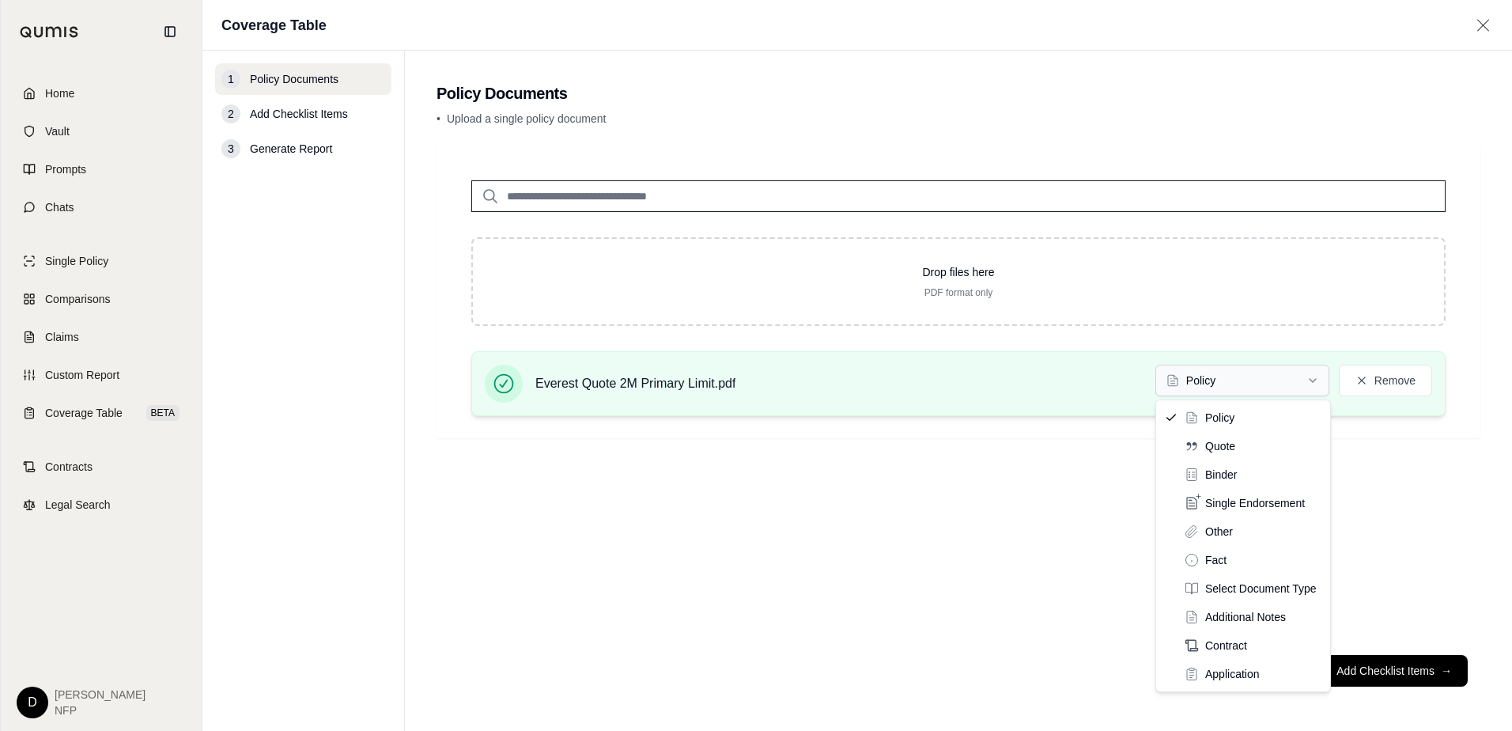
click at [1230, 375] on html "Home Vault Prompts Chats Single Policy Comparisons Claims Custom Report Coverag…" at bounding box center [756, 365] width 1512 height 731
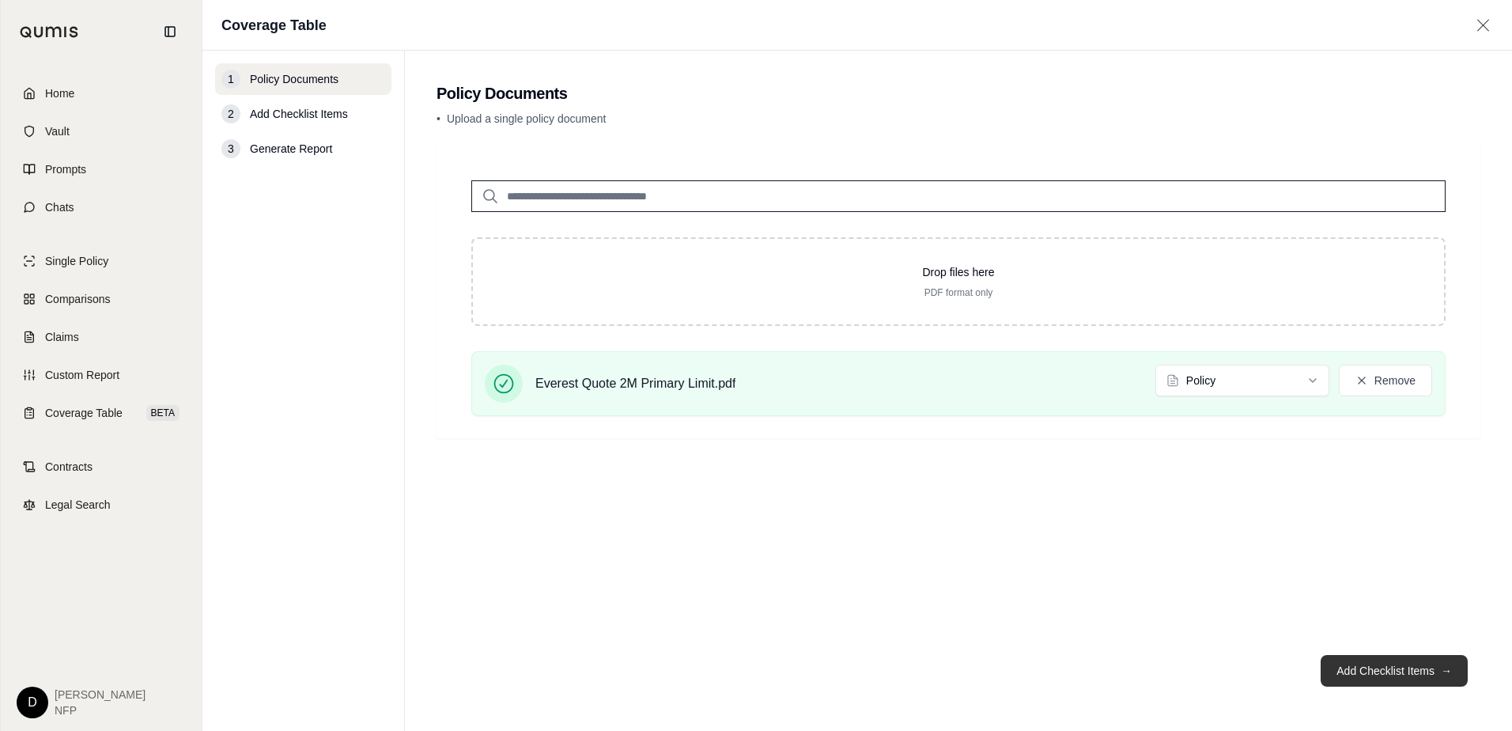
click at [1363, 667] on button "Add Checklist Items →" at bounding box center [1393, 671] width 147 height 32
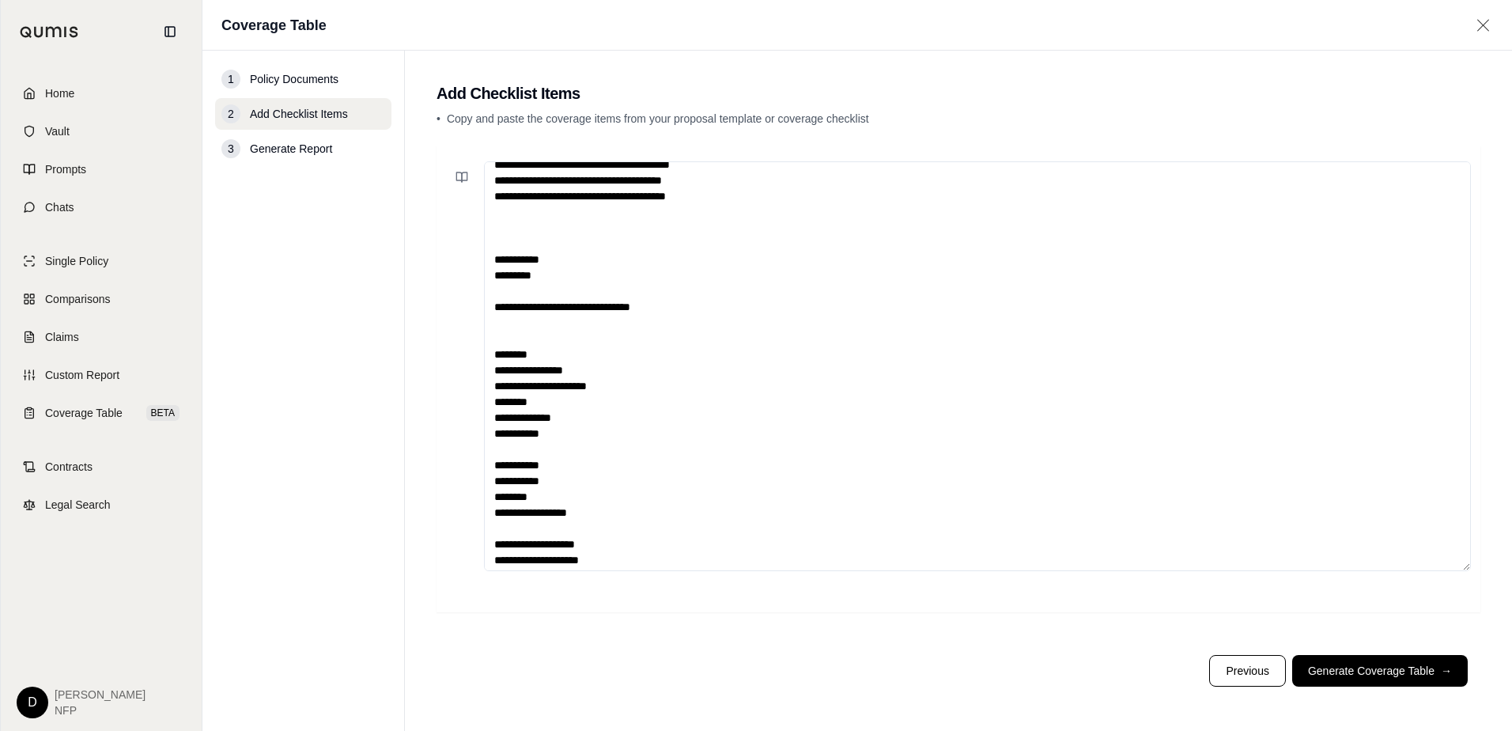
scroll to position [237, 0]
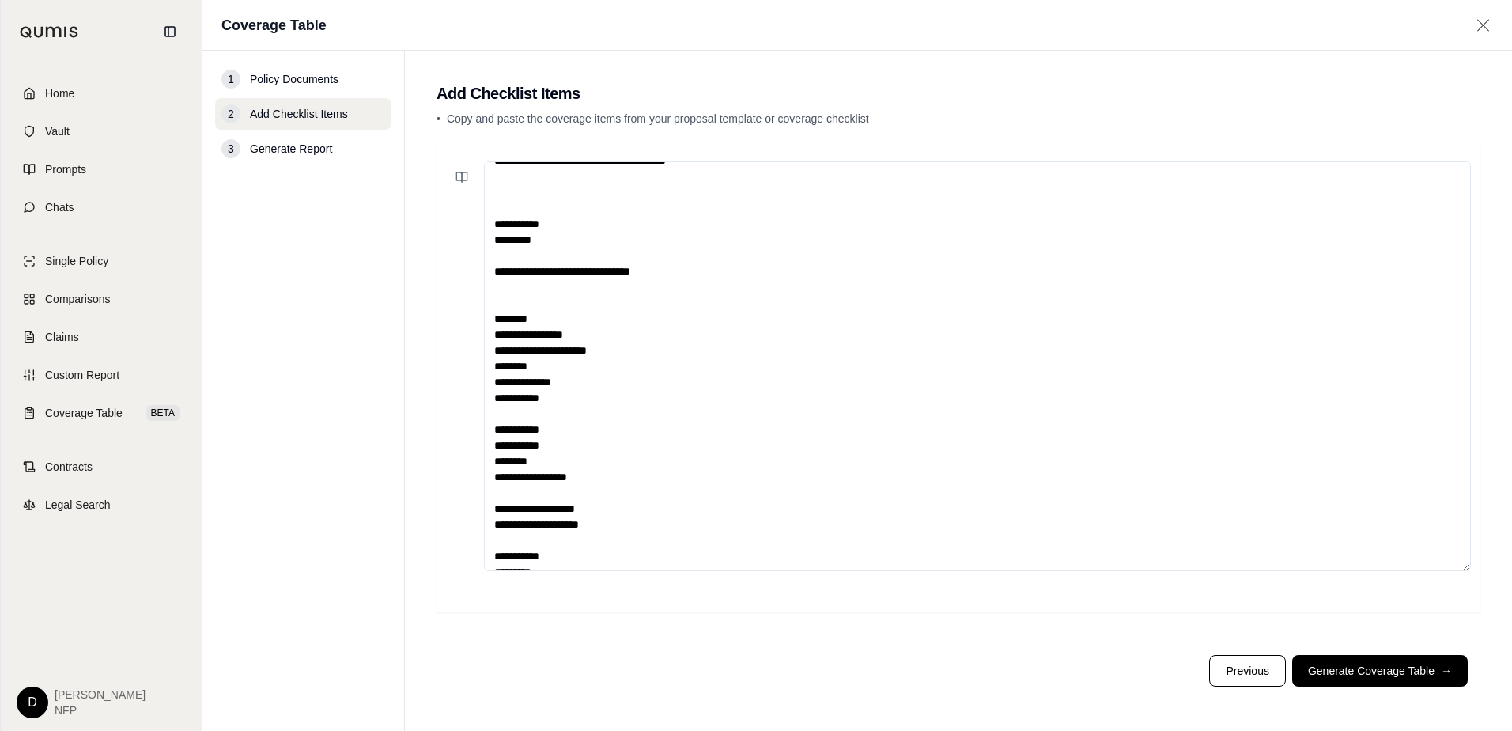
click at [493, 382] on textarea "**********" at bounding box center [977, 366] width 987 height 410
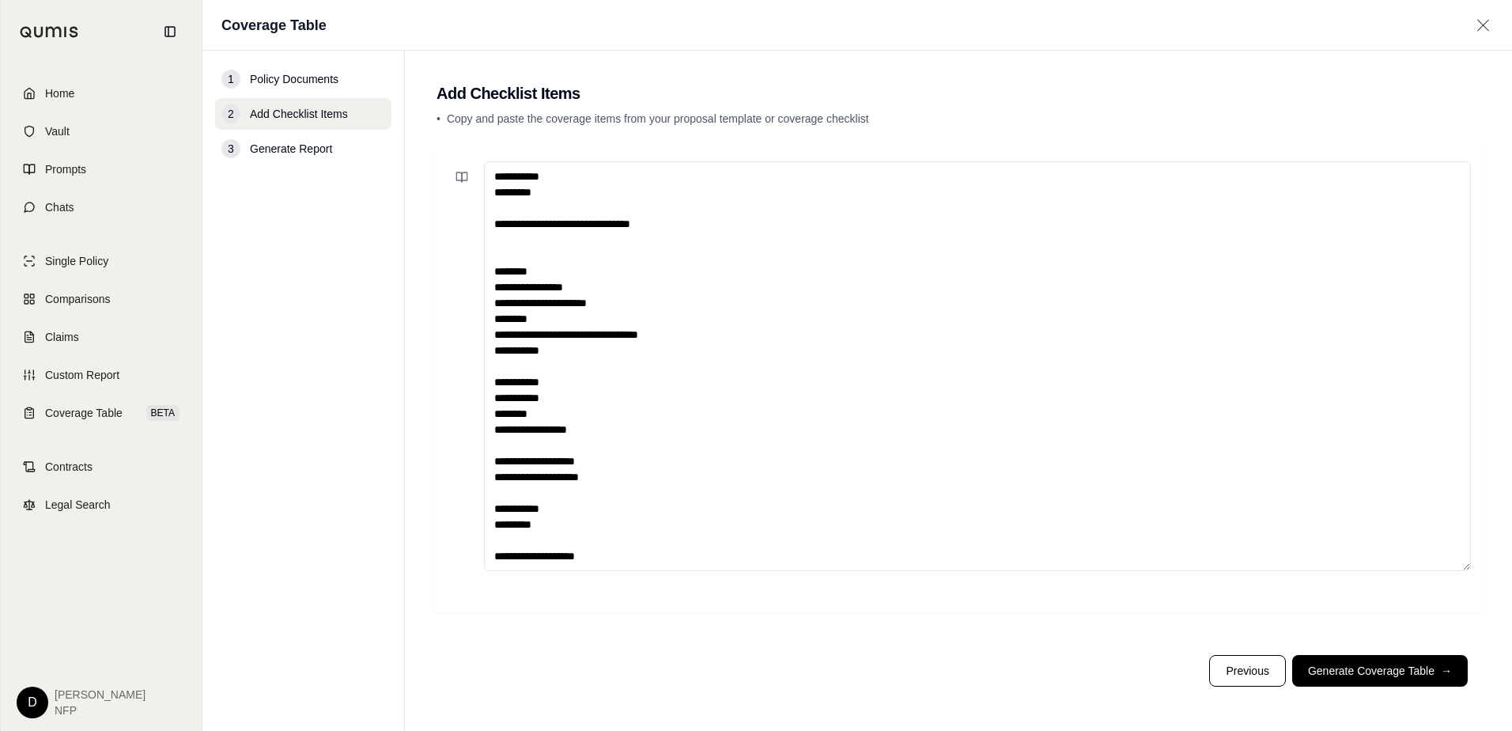
scroll to position [395, 0]
drag, startPoint x: 609, startPoint y: 222, endPoint x: 490, endPoint y: 219, distance: 118.6
click at [490, 219] on textarea "**********" at bounding box center [977, 366] width 987 height 410
click at [490, 441] on textarea "**********" at bounding box center [977, 366] width 987 height 410
paste textarea "**********"
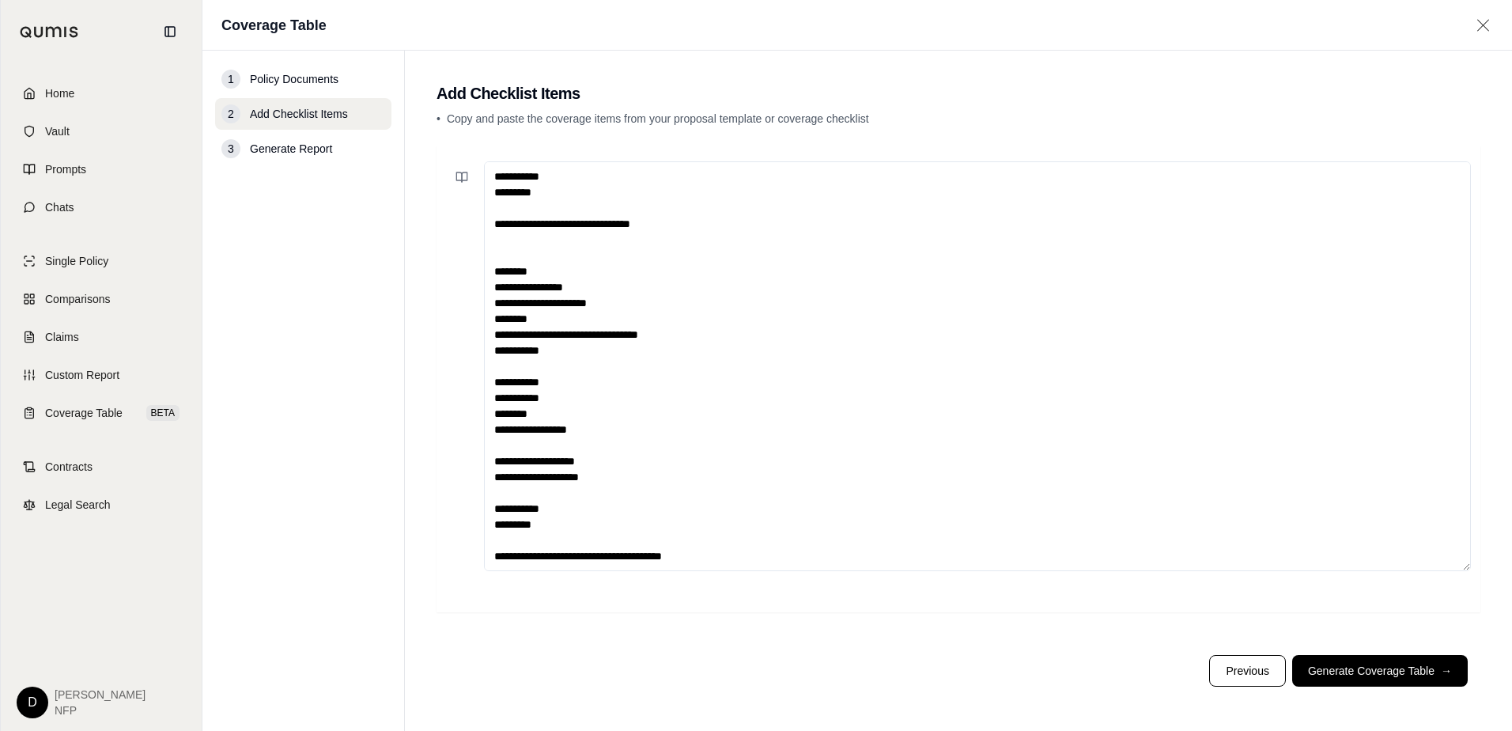
click at [640, 489] on textarea "**********" at bounding box center [977, 366] width 987 height 410
paste textarea "**********"
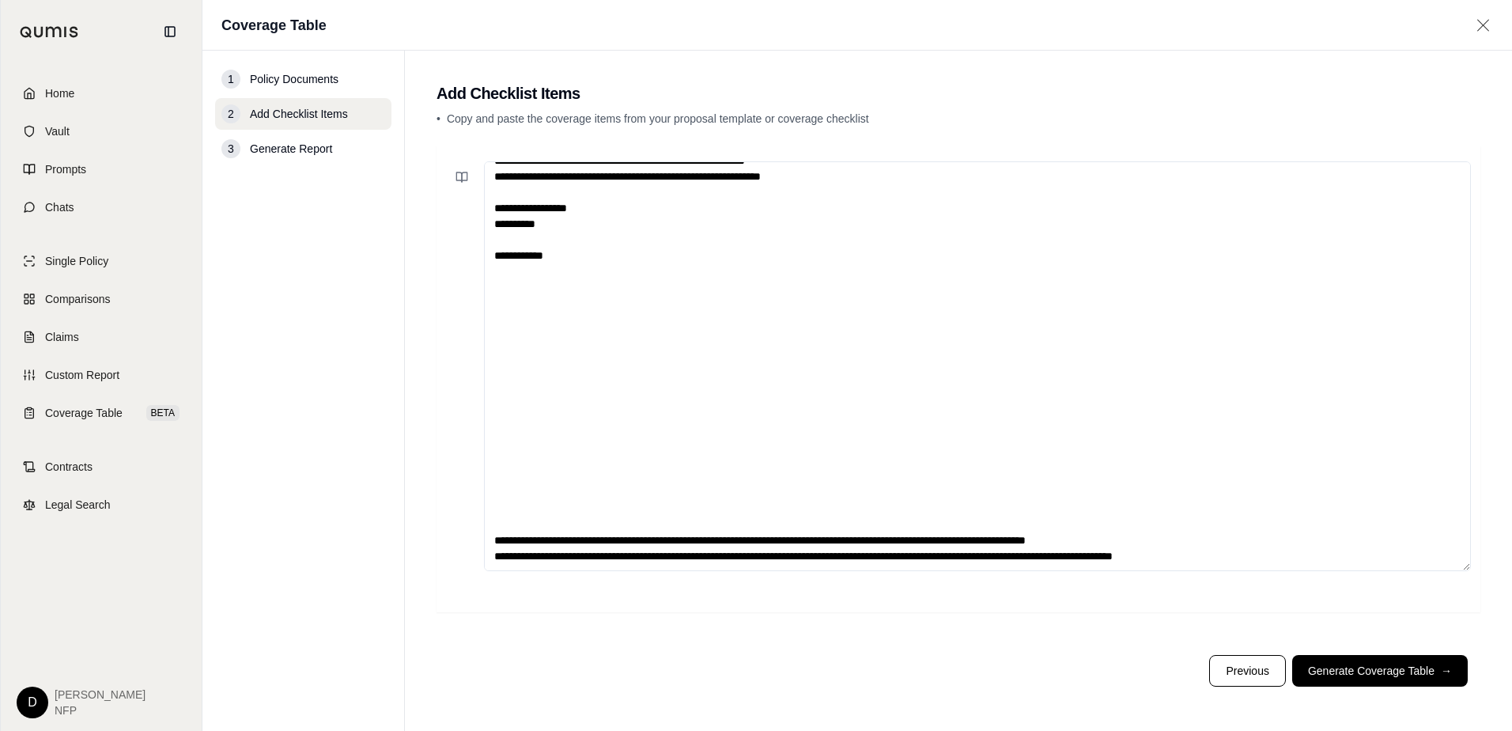
scroll to position [1613, 0]
click at [618, 544] on textarea at bounding box center [977, 366] width 987 height 410
drag, startPoint x: 614, startPoint y: 538, endPoint x: 558, endPoint y: 255, distance: 287.8
click at [565, 255] on textarea at bounding box center [977, 366] width 987 height 410
drag, startPoint x: 603, startPoint y: 518, endPoint x: 584, endPoint y: 257, distance: 261.6
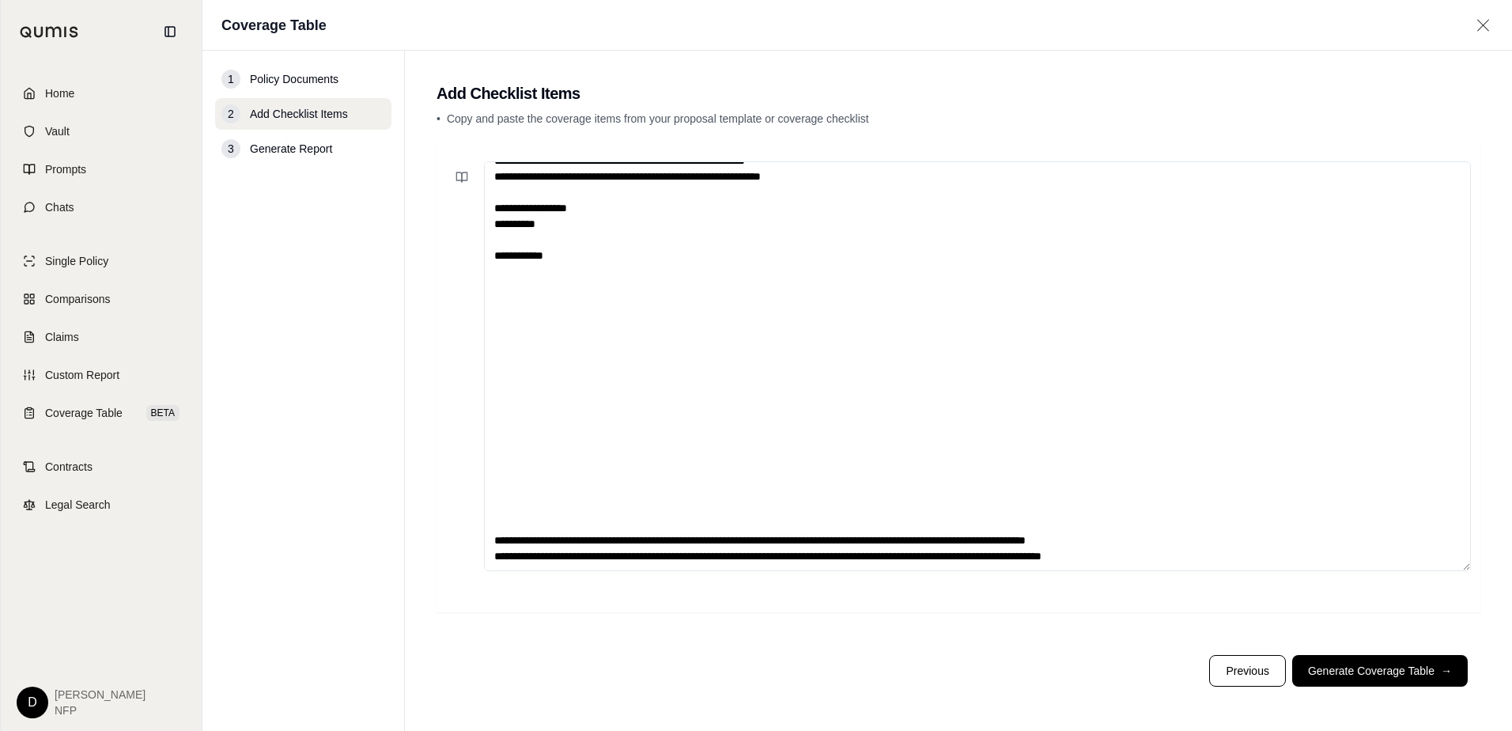
click at [585, 257] on textarea at bounding box center [977, 366] width 987 height 410
drag, startPoint x: 605, startPoint y: 531, endPoint x: 574, endPoint y: 210, distance: 322.5
click at [574, 210] on textarea at bounding box center [977, 366] width 987 height 410
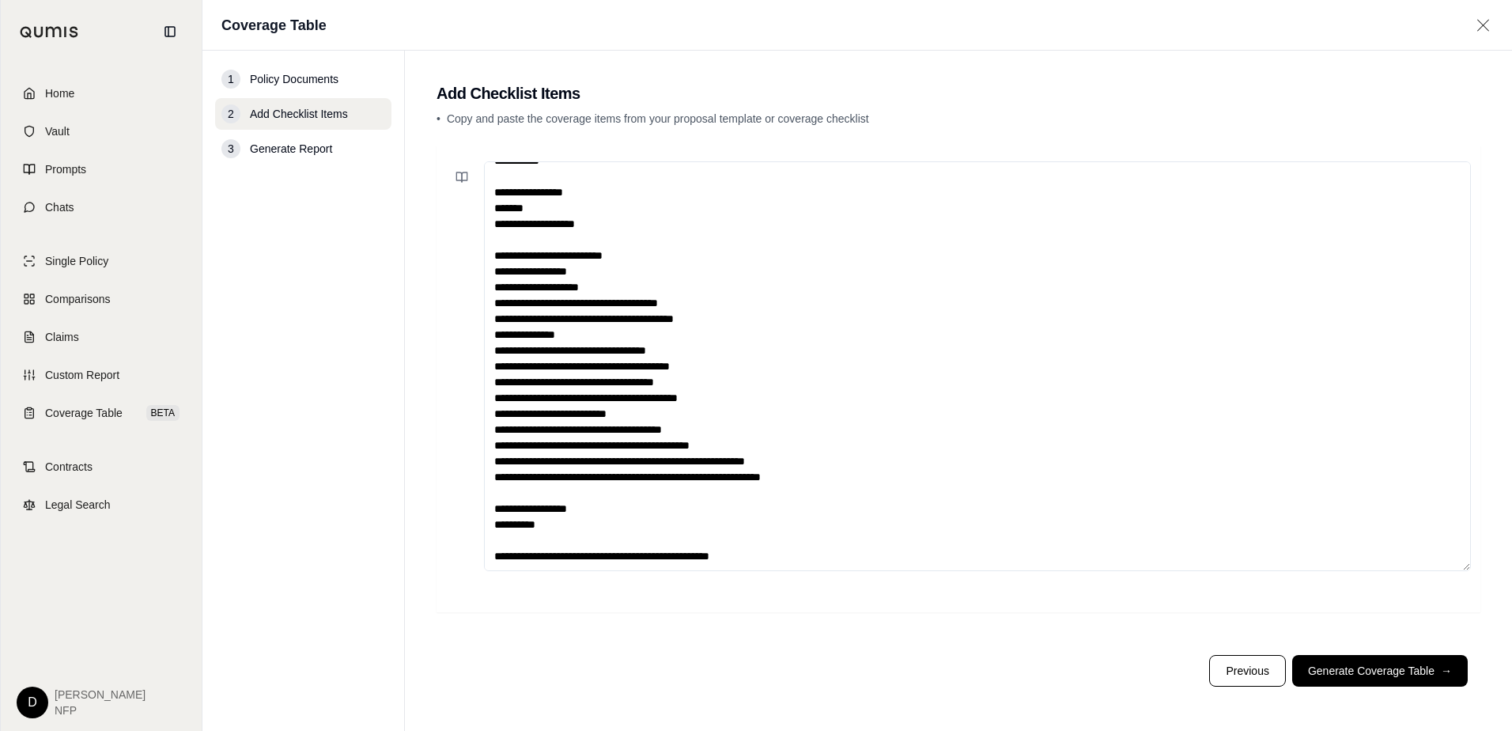
drag, startPoint x: 597, startPoint y: 481, endPoint x: 593, endPoint y: 199, distance: 282.3
click at [593, 199] on textarea at bounding box center [977, 366] width 987 height 410
drag, startPoint x: 577, startPoint y: 531, endPoint x: 574, endPoint y: 264, distance: 267.3
click at [574, 264] on textarea at bounding box center [977, 366] width 987 height 410
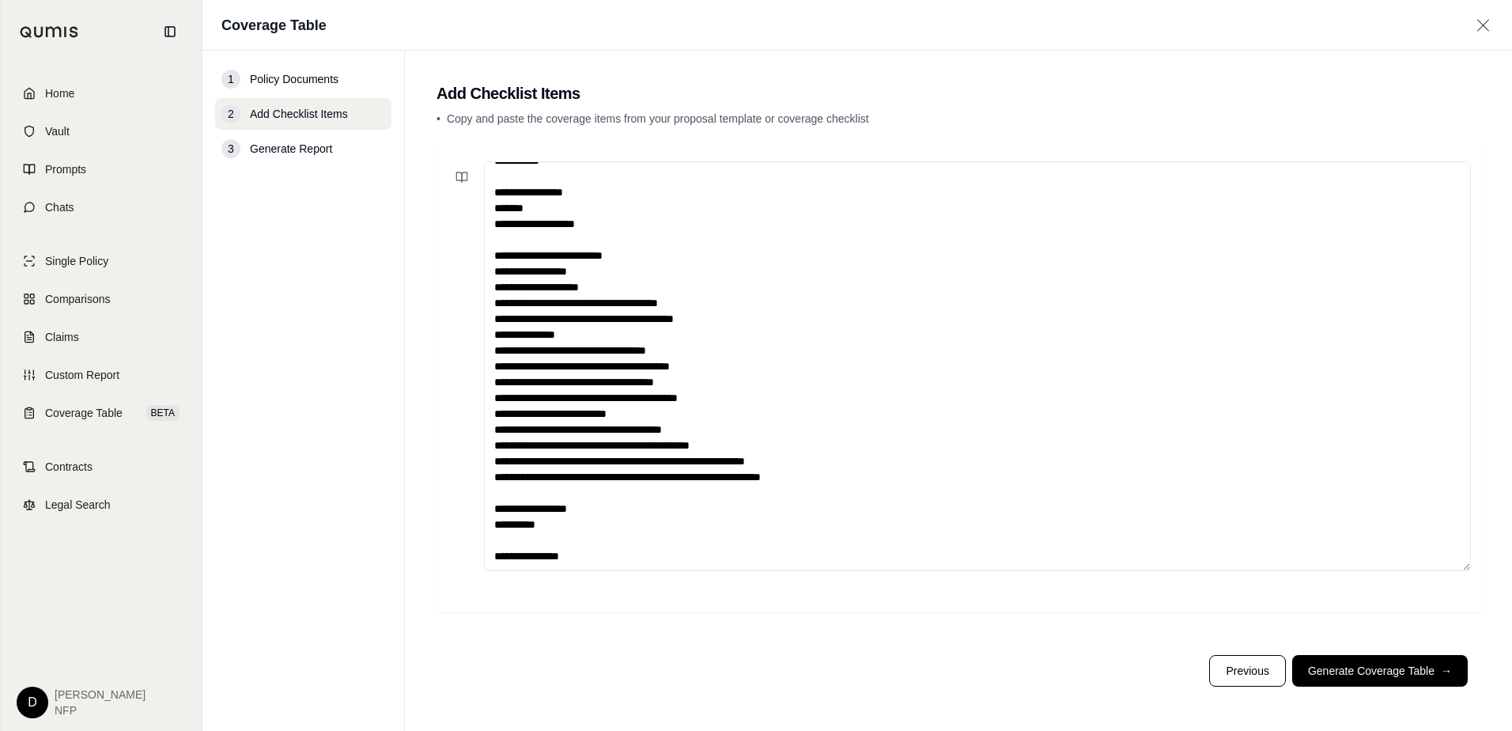
scroll to position [933, 0]
click at [480, 490] on div at bounding box center [958, 366] width 1025 height 410
click at [491, 493] on textarea at bounding box center [977, 366] width 987 height 410
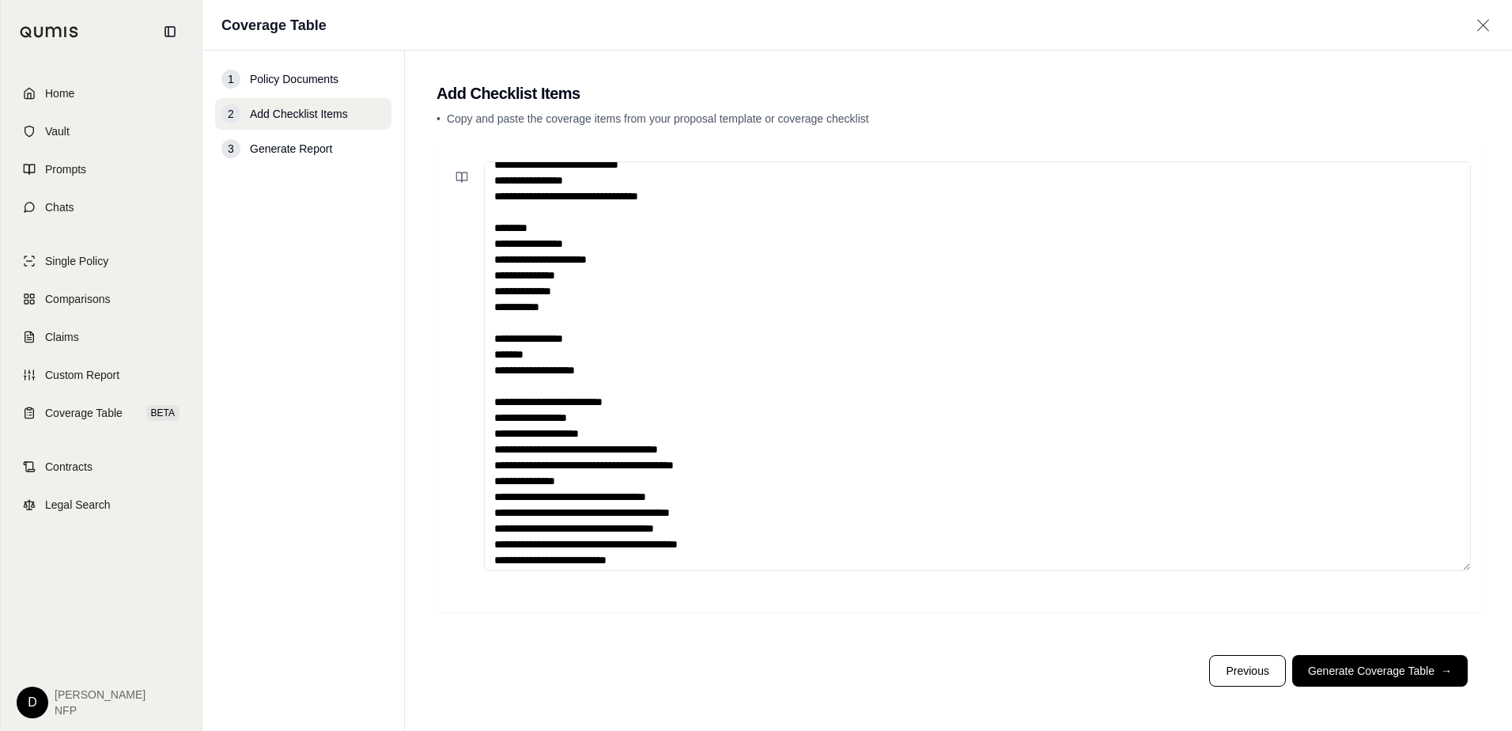
scroll to position [696, 0]
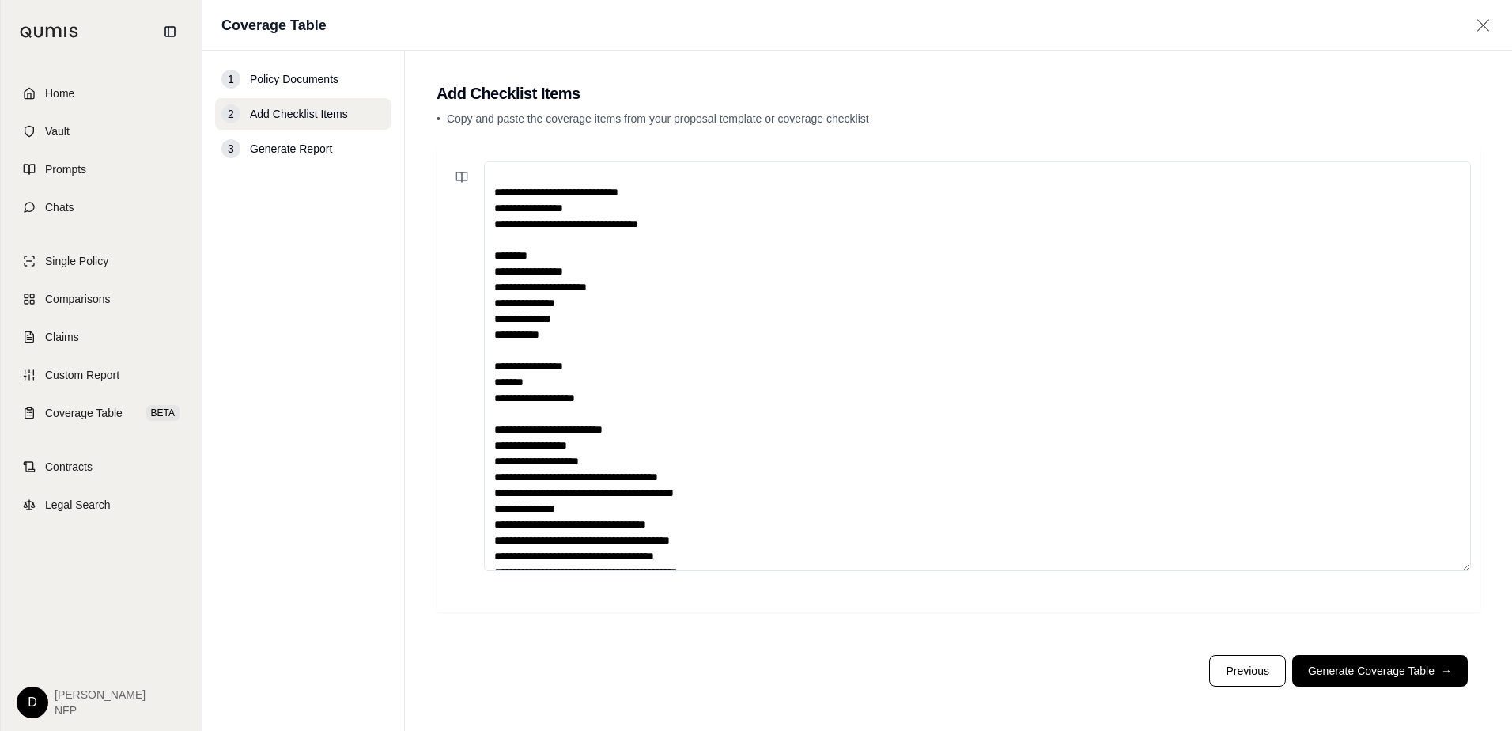
drag, startPoint x: 571, startPoint y: 337, endPoint x: 527, endPoint y: 294, distance: 60.9
click at [522, 284] on textarea at bounding box center [977, 366] width 987 height 410
click at [514, 308] on textarea at bounding box center [977, 366] width 987 height 410
click at [493, 313] on textarea at bounding box center [977, 366] width 987 height 410
drag, startPoint x: 697, startPoint y: 217, endPoint x: 488, endPoint y: 189, distance: 211.3
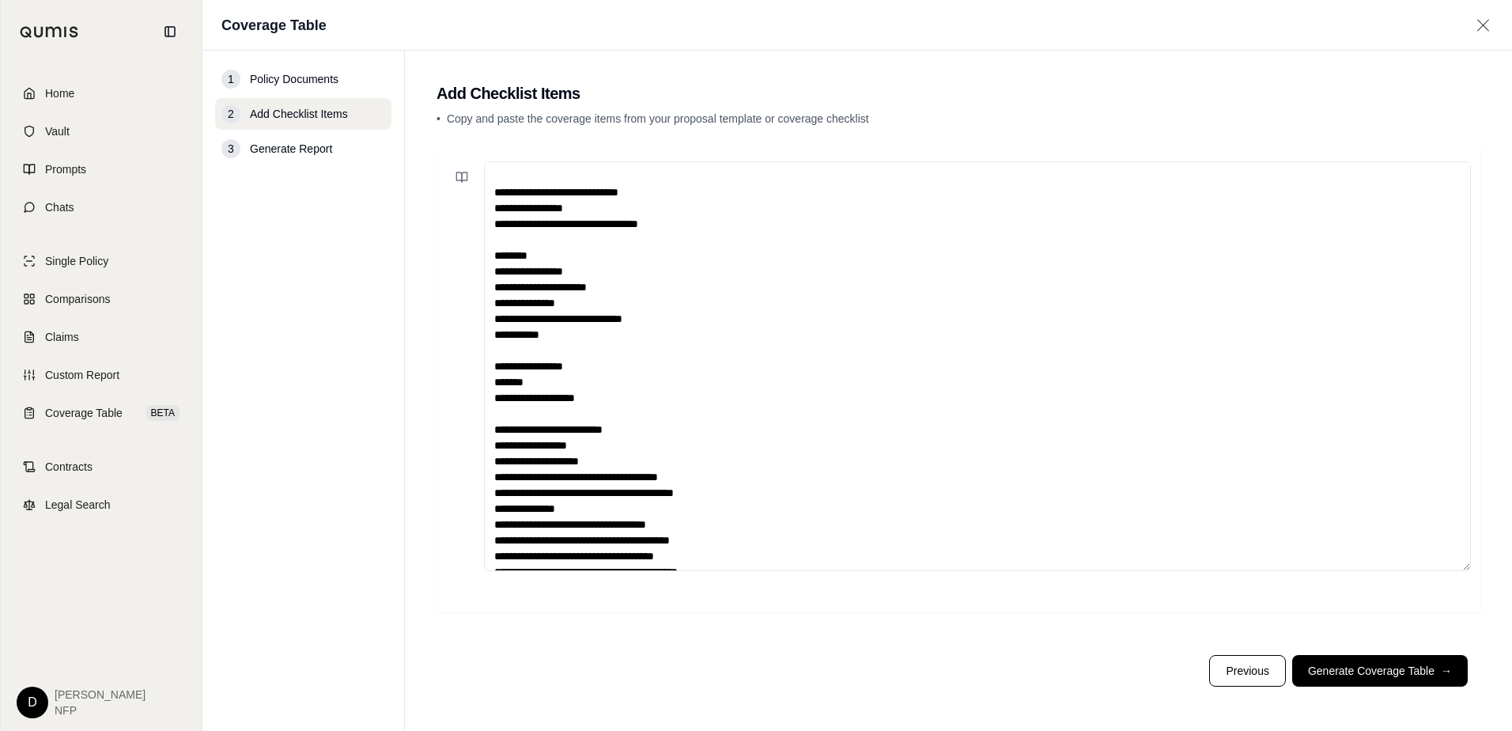
click at [488, 189] on textarea at bounding box center [977, 366] width 987 height 410
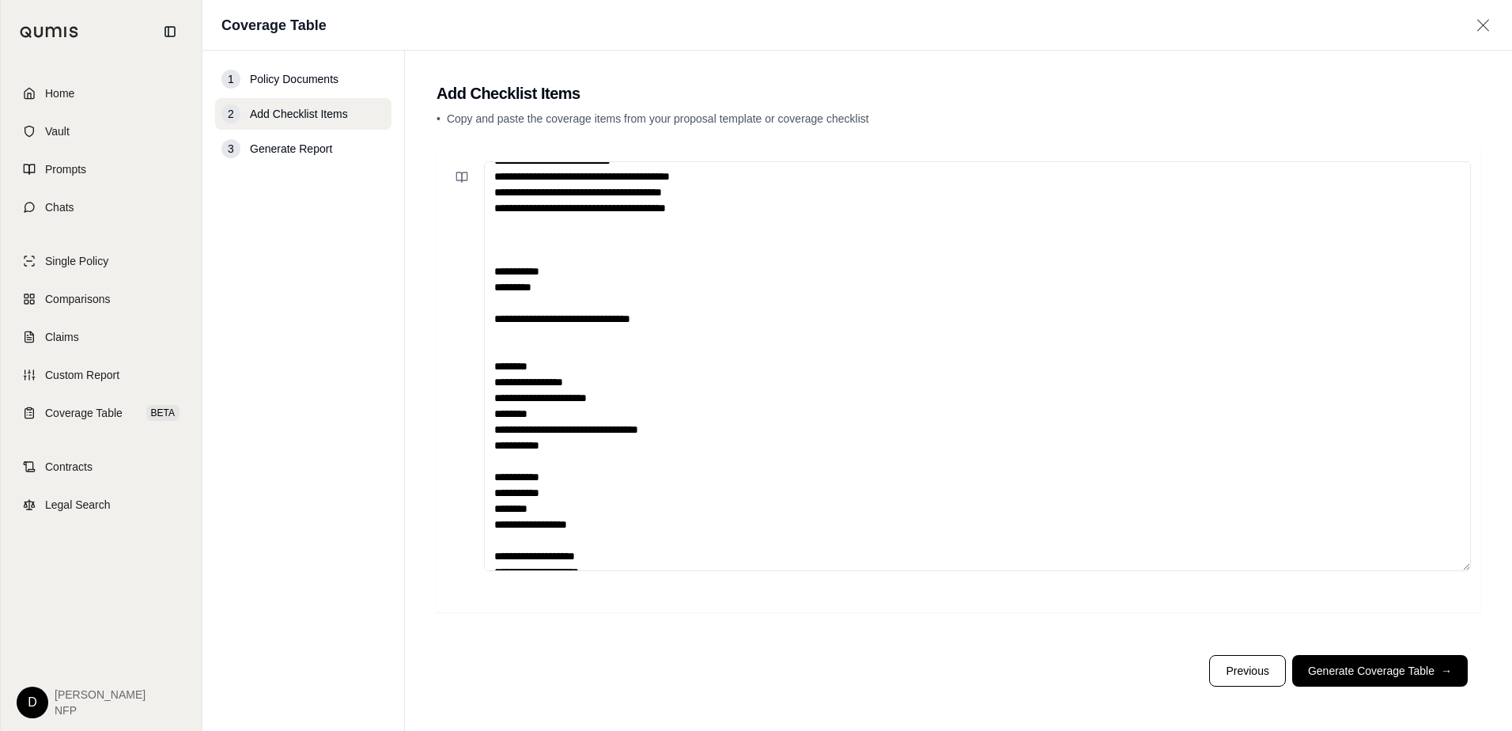
scroll to position [111, 0]
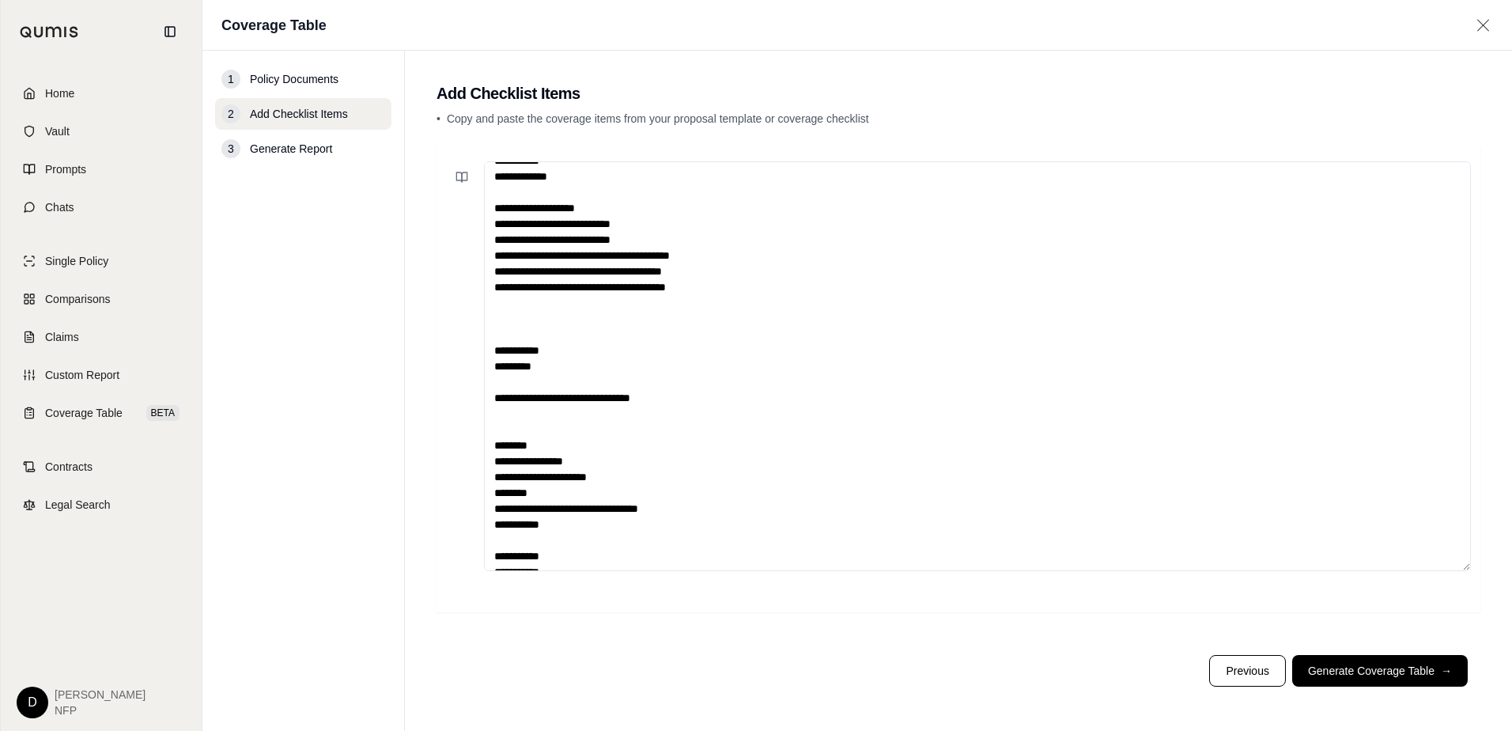
click at [500, 438] on textarea at bounding box center [977, 366] width 987 height 410
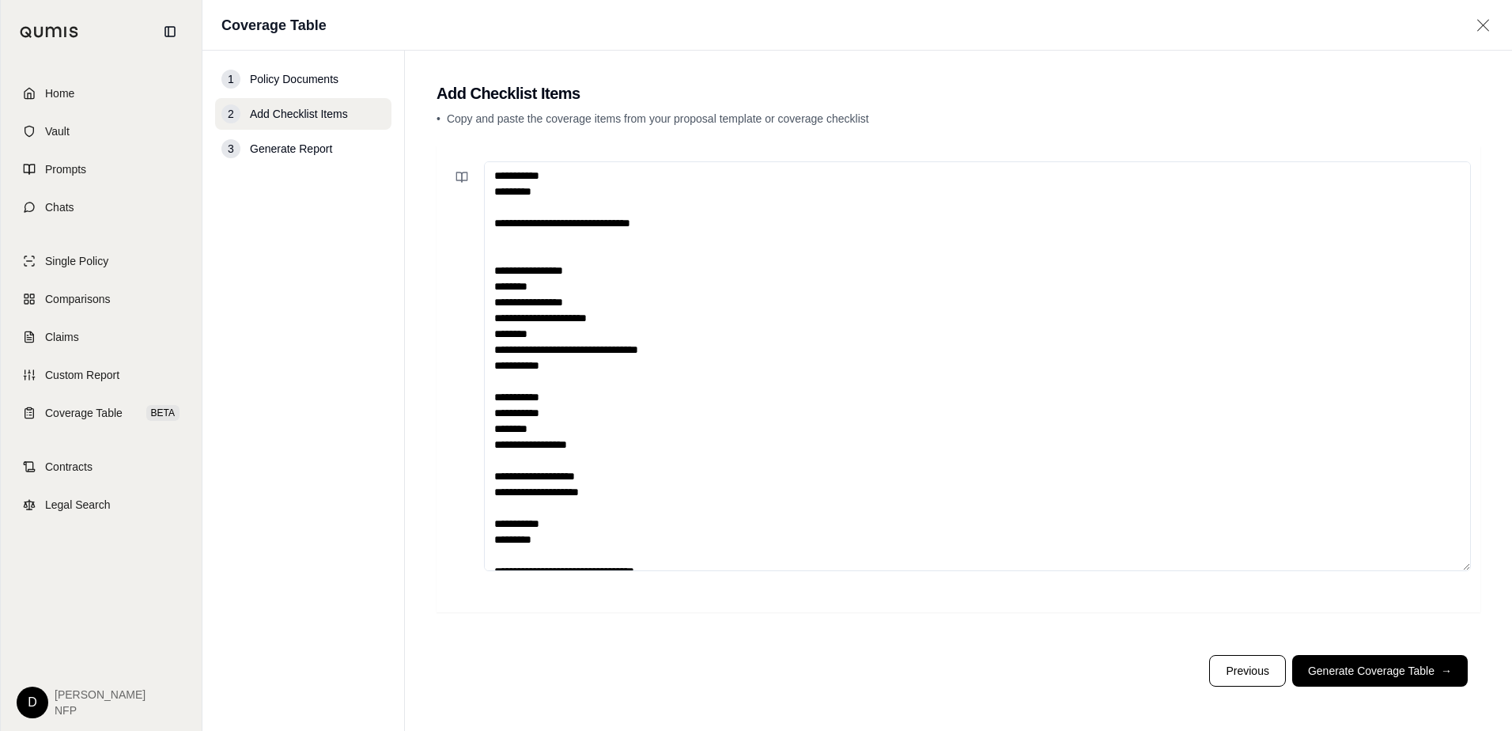
scroll to position [427, 0]
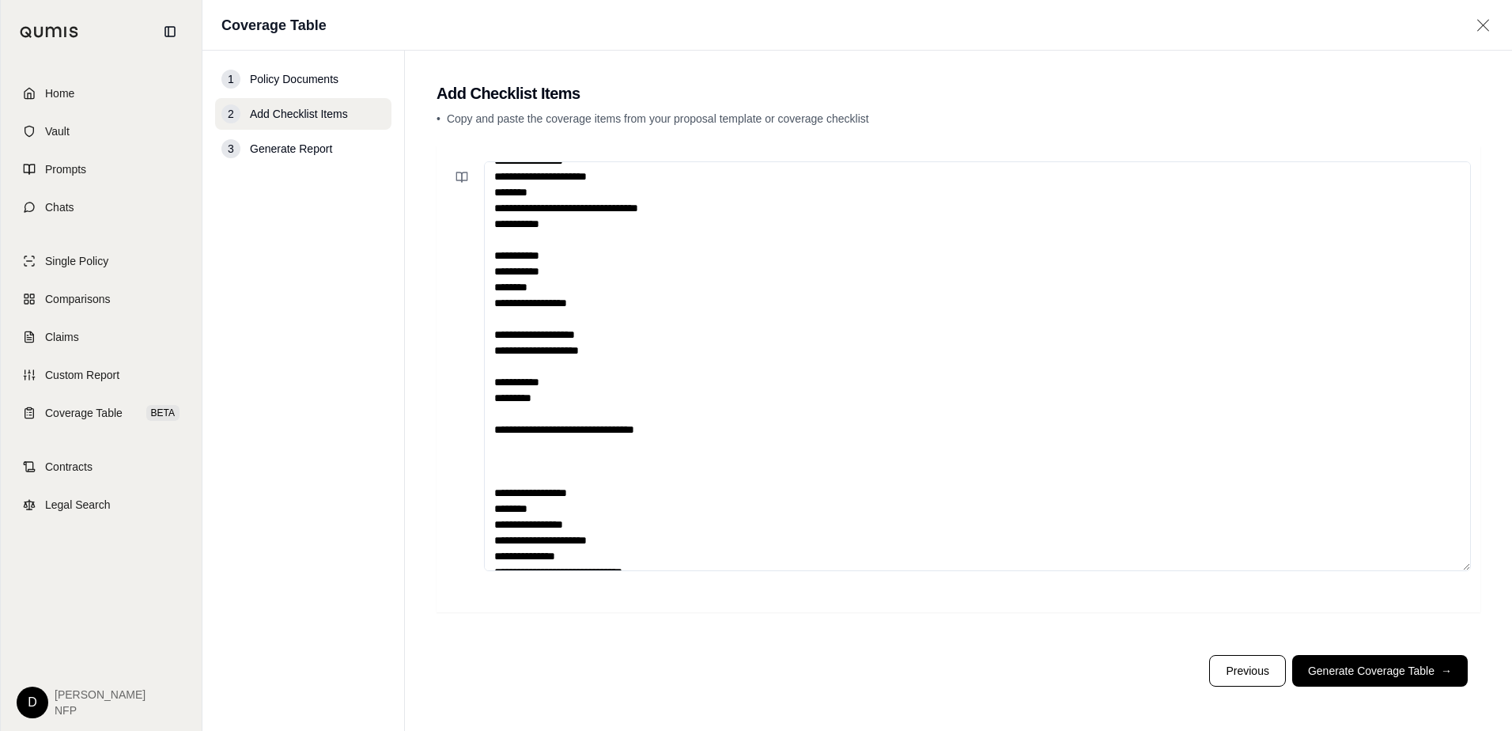
click at [583, 491] on textarea at bounding box center [977, 366] width 987 height 410
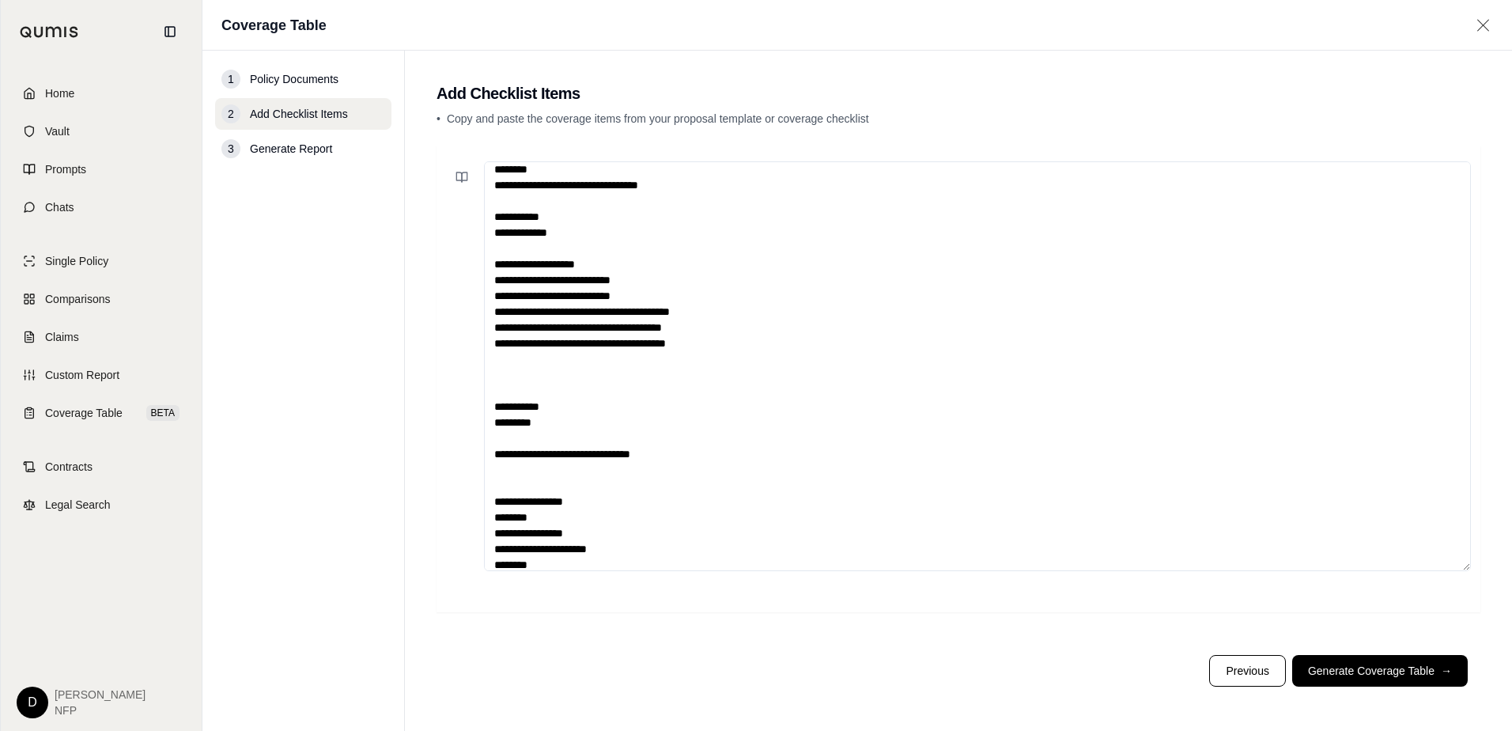
scroll to position [0, 0]
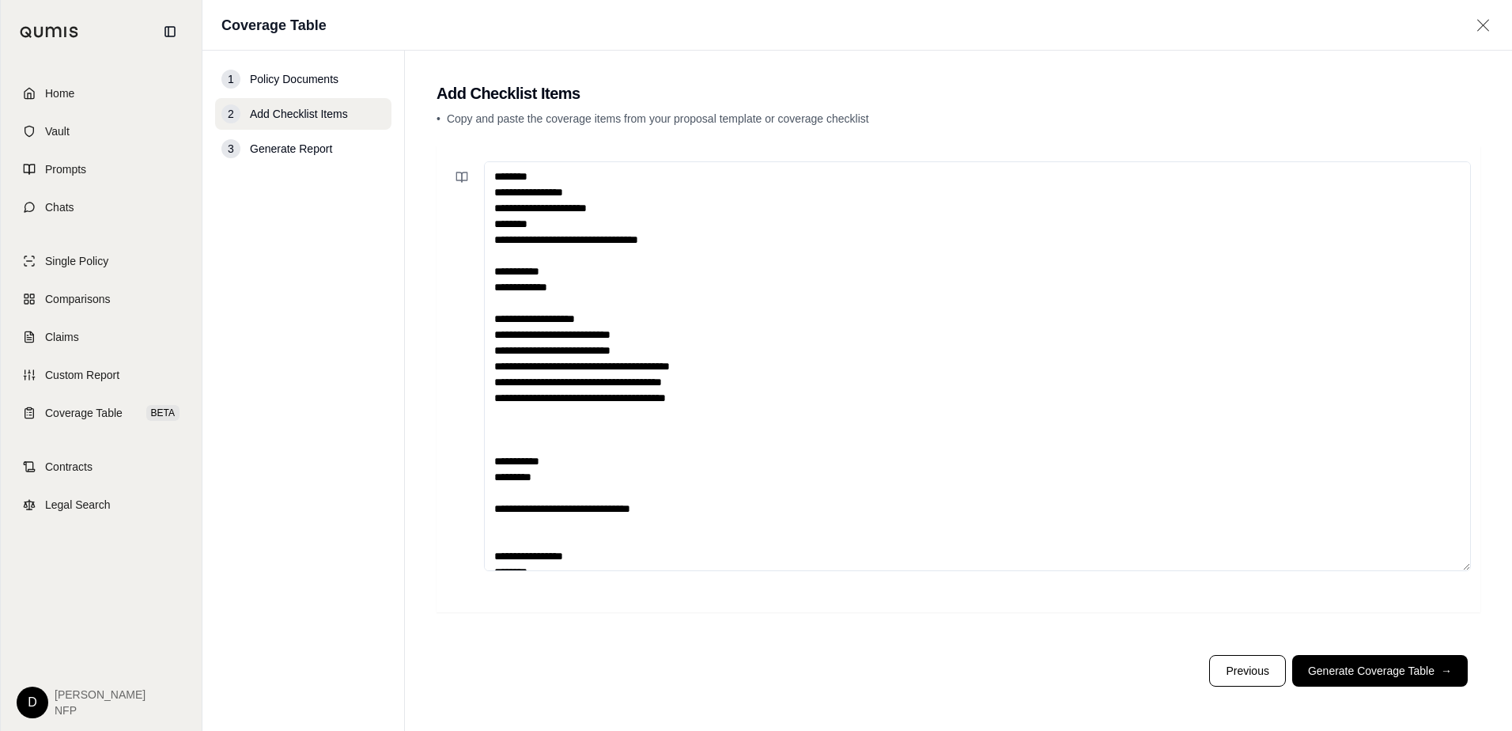
click at [491, 176] on textarea at bounding box center [977, 366] width 987 height 410
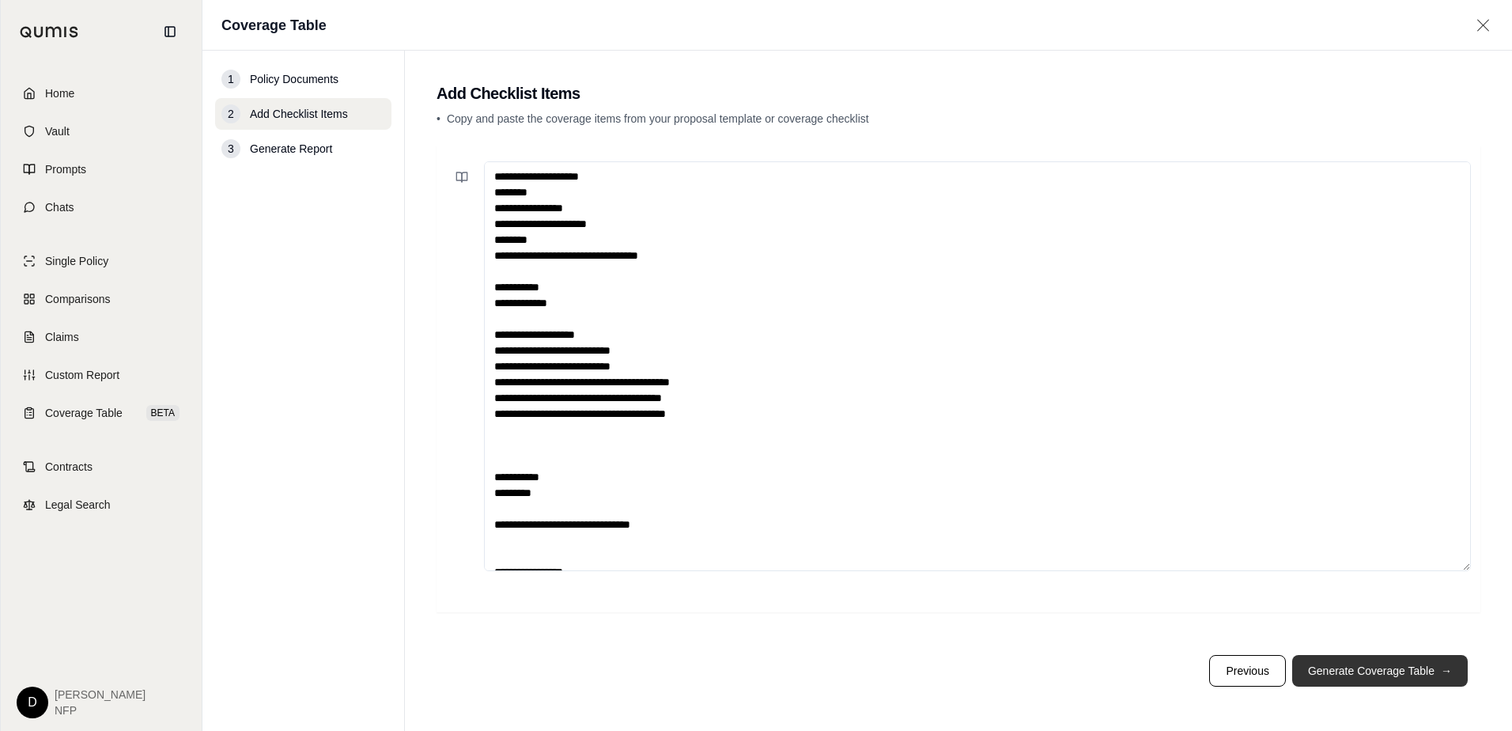
type textarea "**********"
click at [1378, 675] on button "Generate Coverage Table →" at bounding box center [1380, 671] width 176 height 32
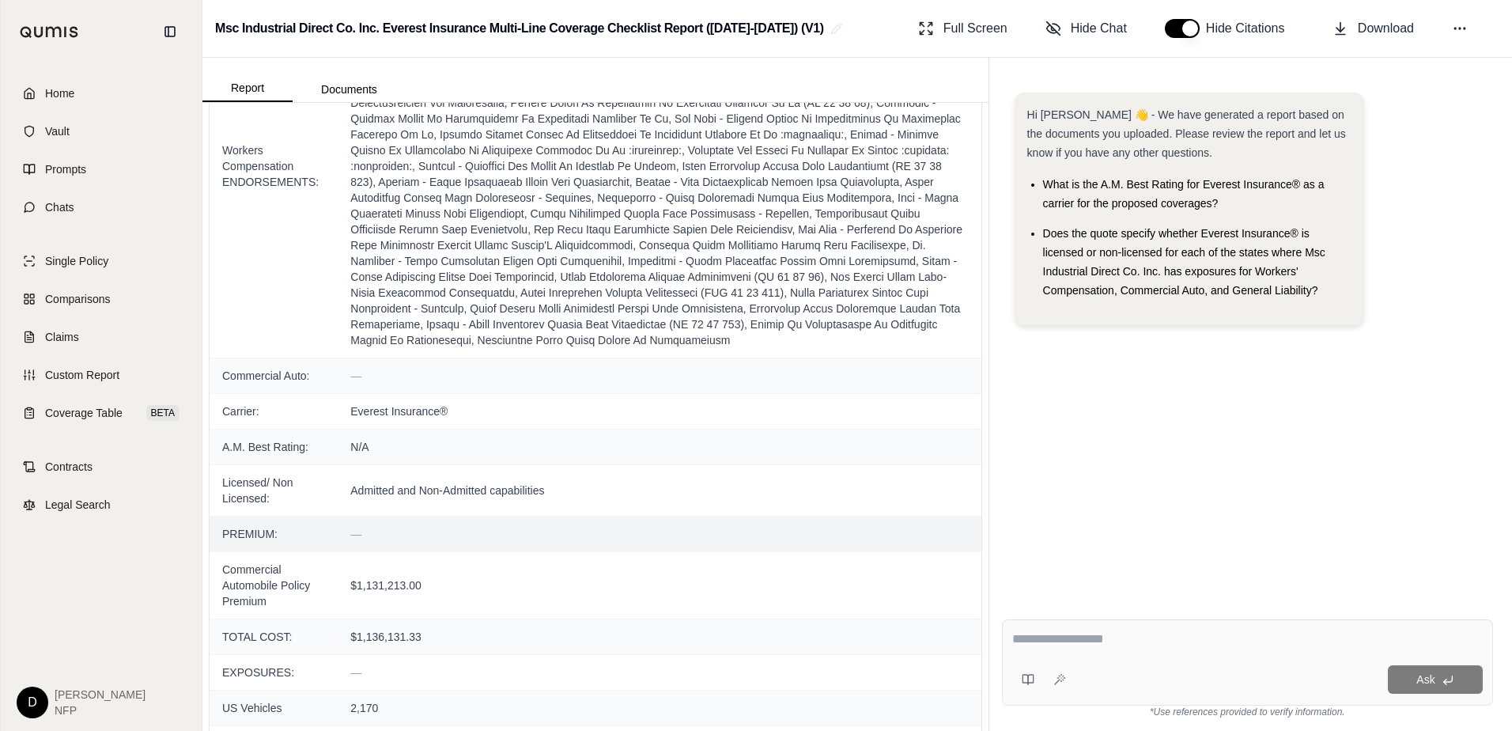
scroll to position [1107, 0]
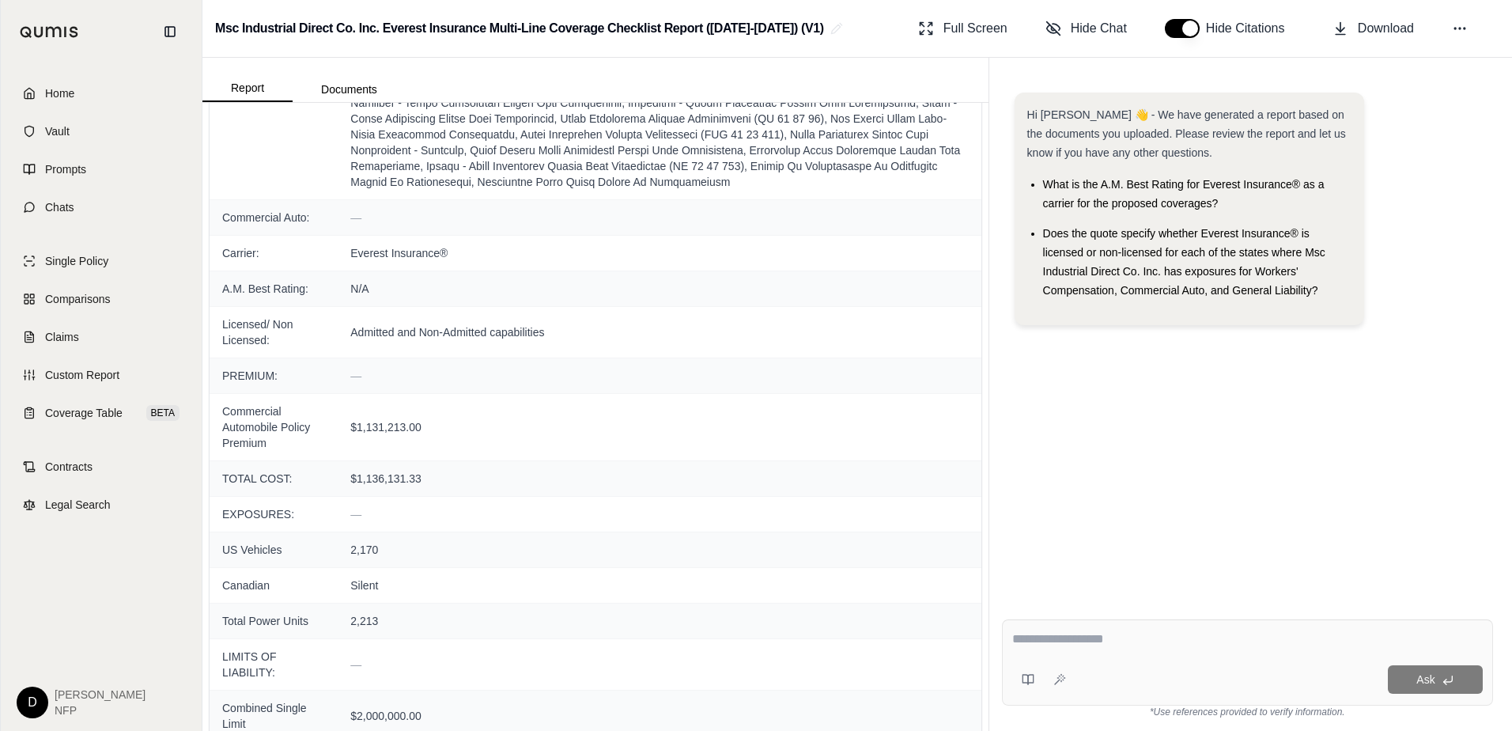
click at [1163, 655] on div "Ask" at bounding box center [1247, 662] width 491 height 86
type textarea "**********"
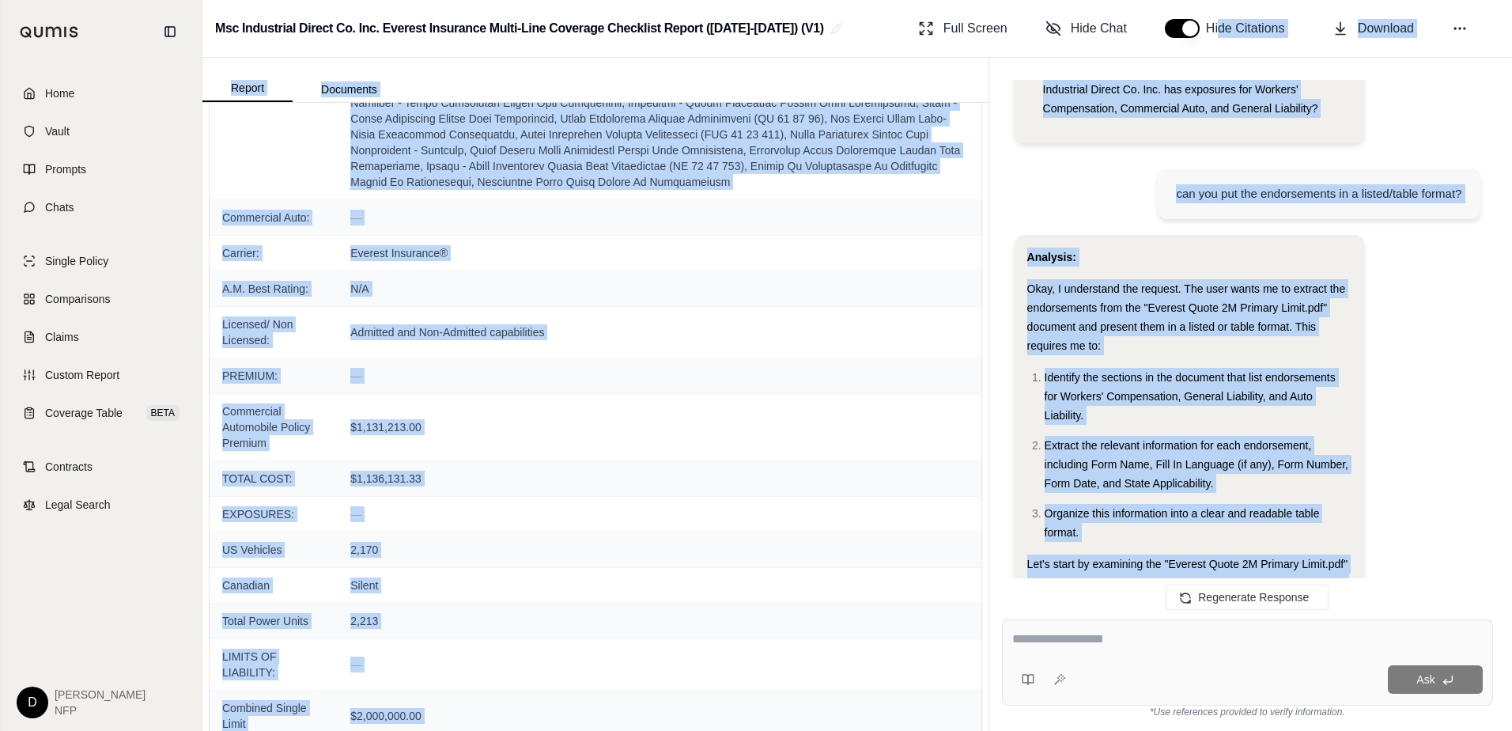
scroll to position [0, 0]
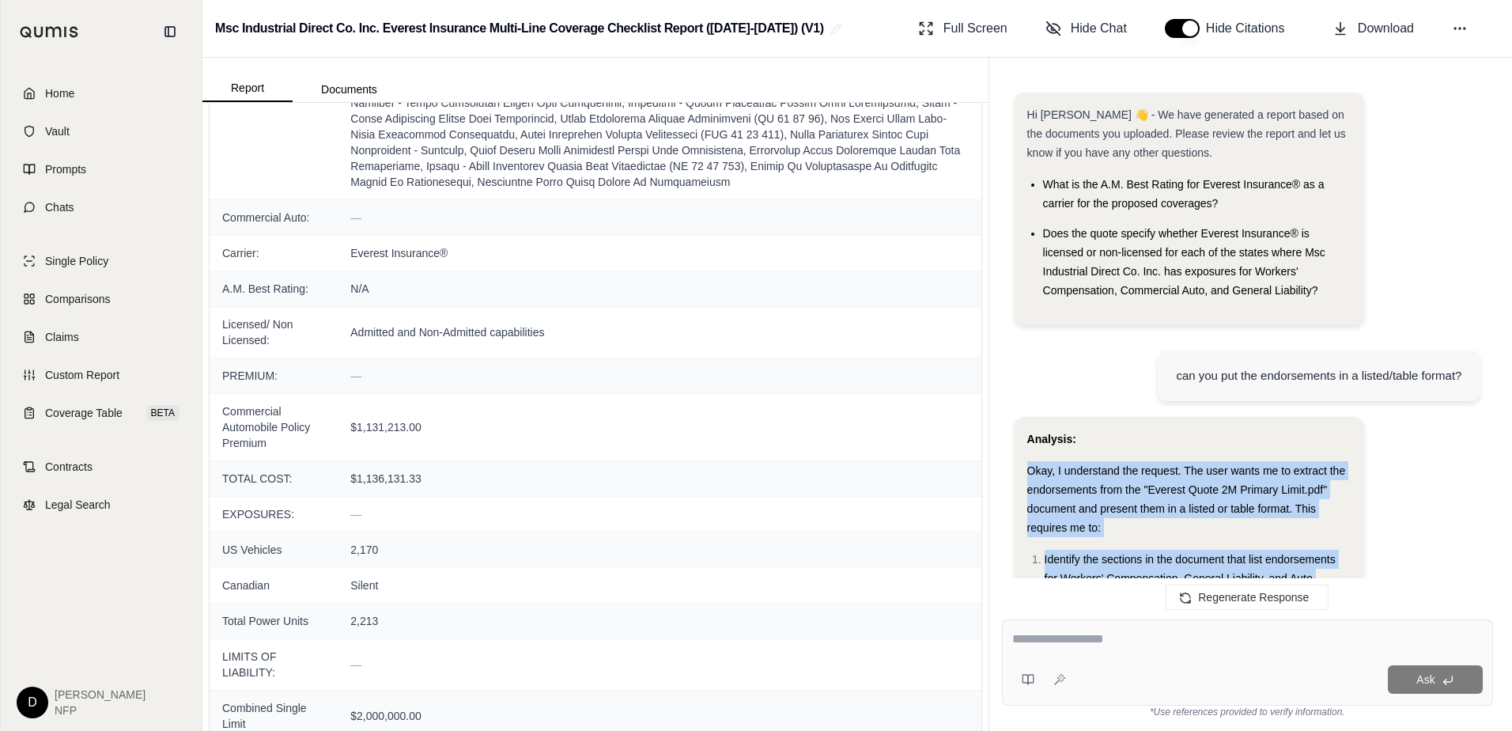
drag, startPoint x: 1221, startPoint y: 262, endPoint x: 1233, endPoint y: 418, distance: 156.2
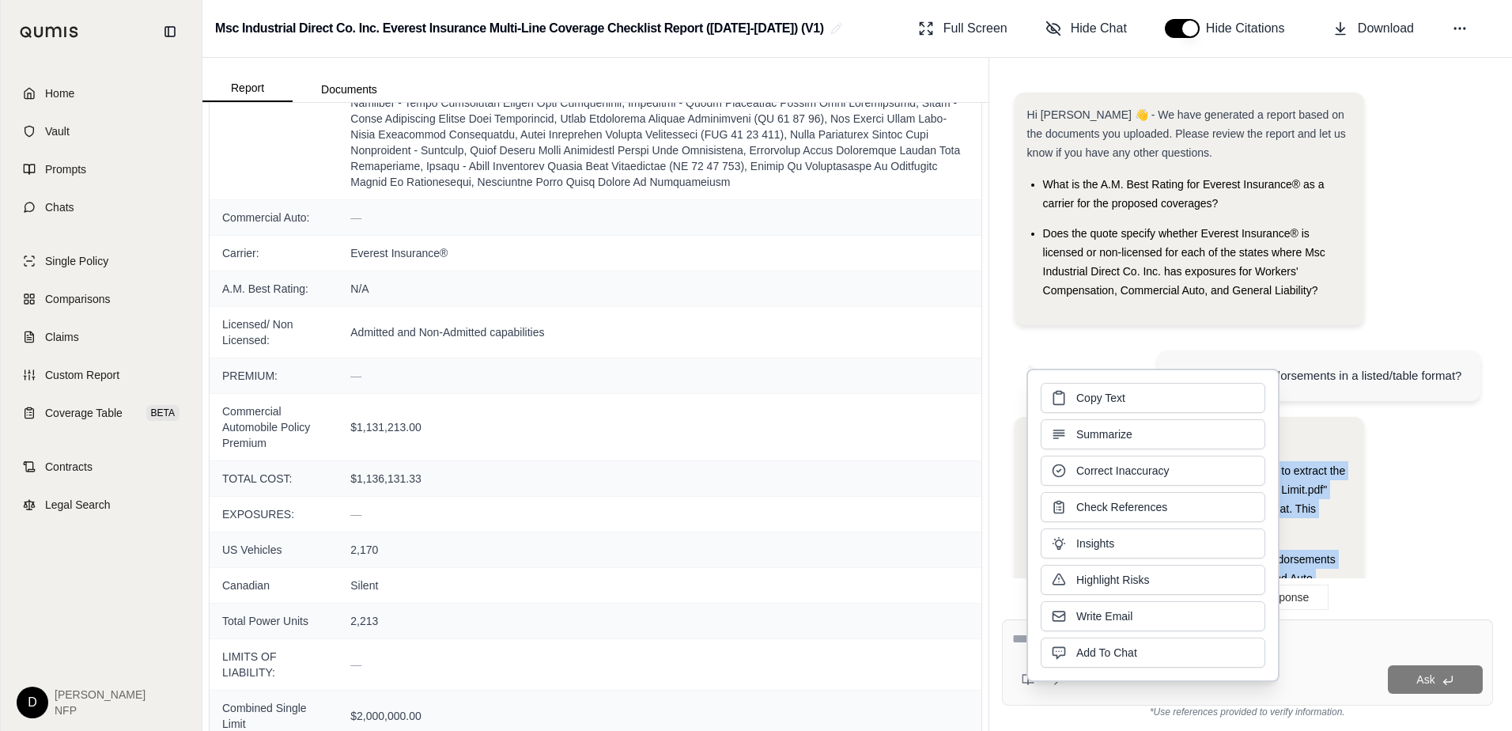
drag, startPoint x: 1233, startPoint y: 418, endPoint x: 1444, endPoint y: 491, distance: 224.0
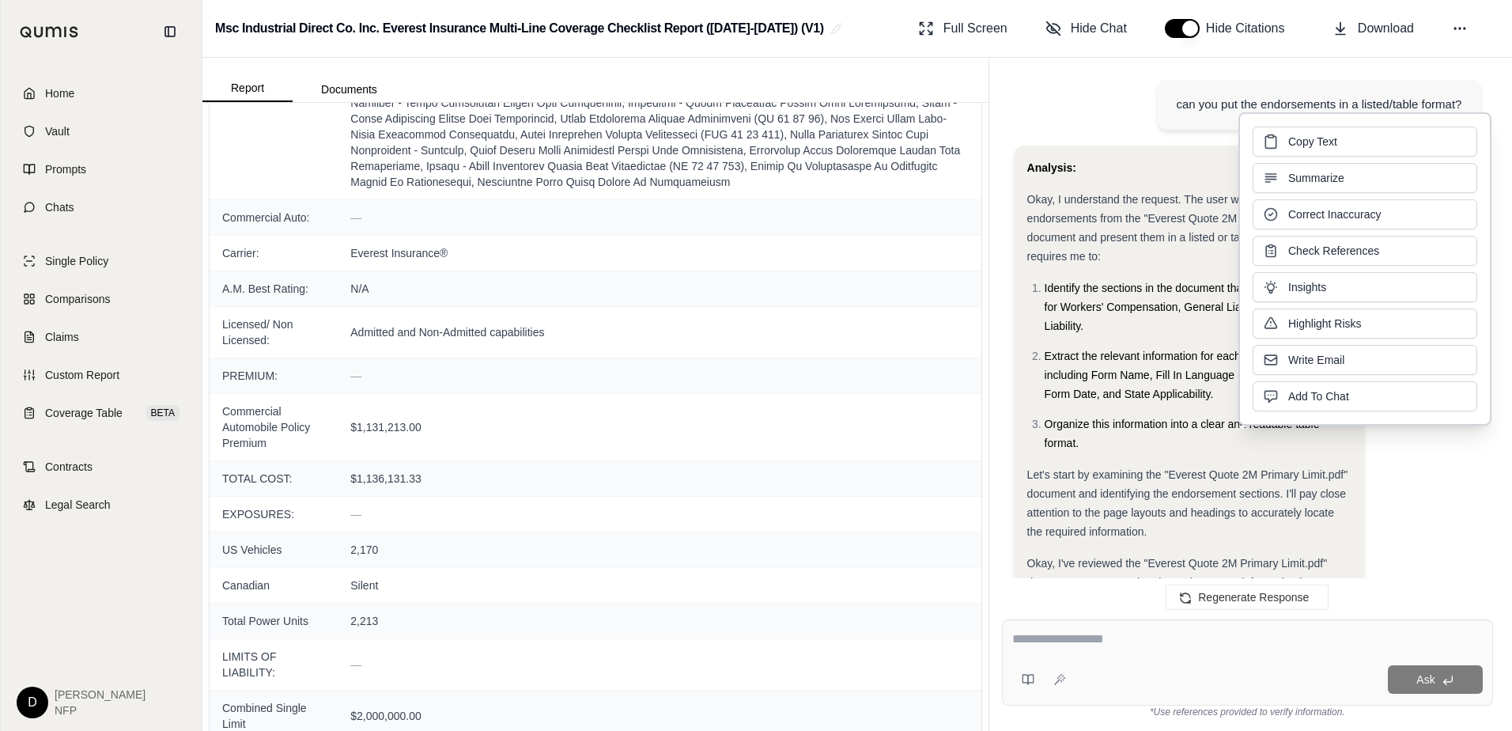
scroll to position [316, 0]
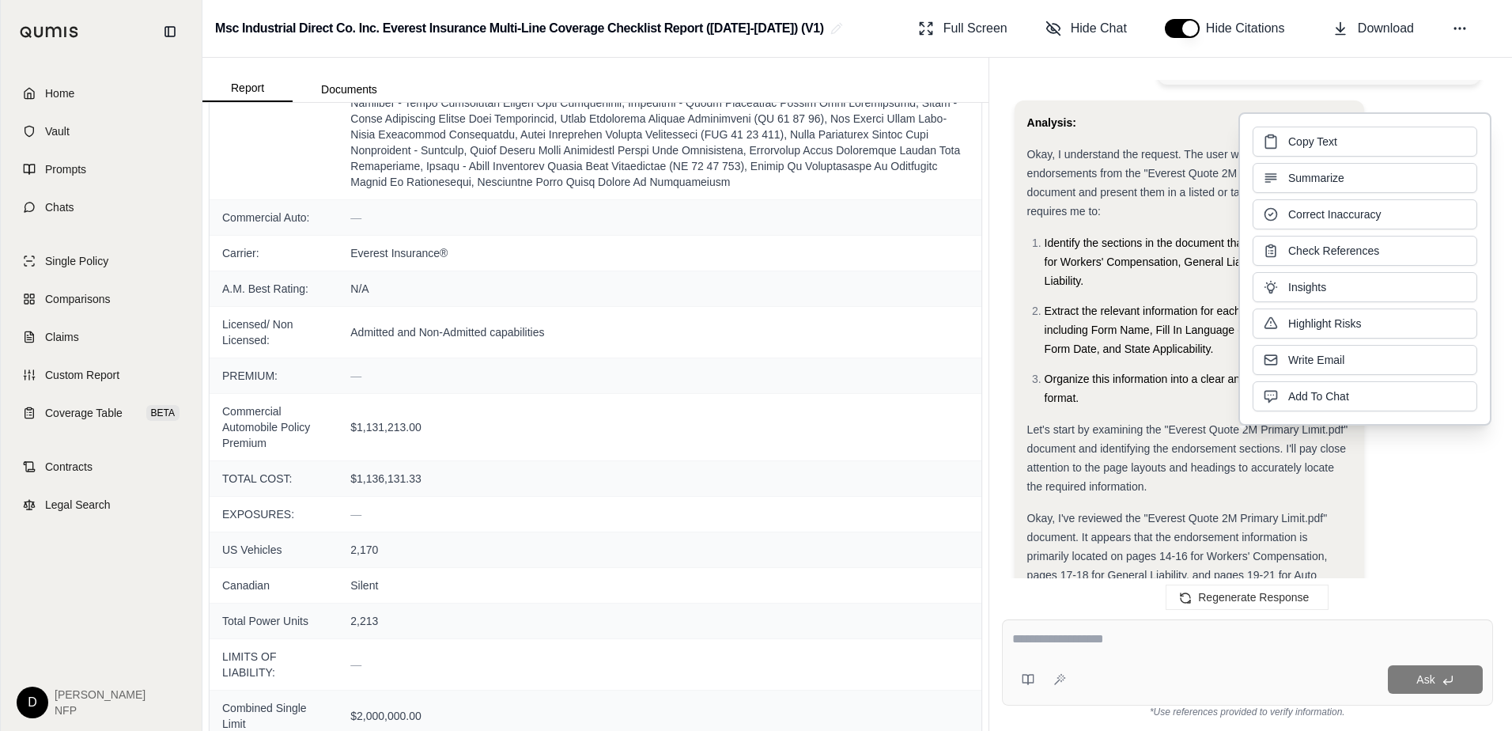
click at [1201, 445] on span "Let's start by examining the "Everest Quote 2M Primary Limit.pdf" document and …" at bounding box center [1187, 458] width 321 height 70
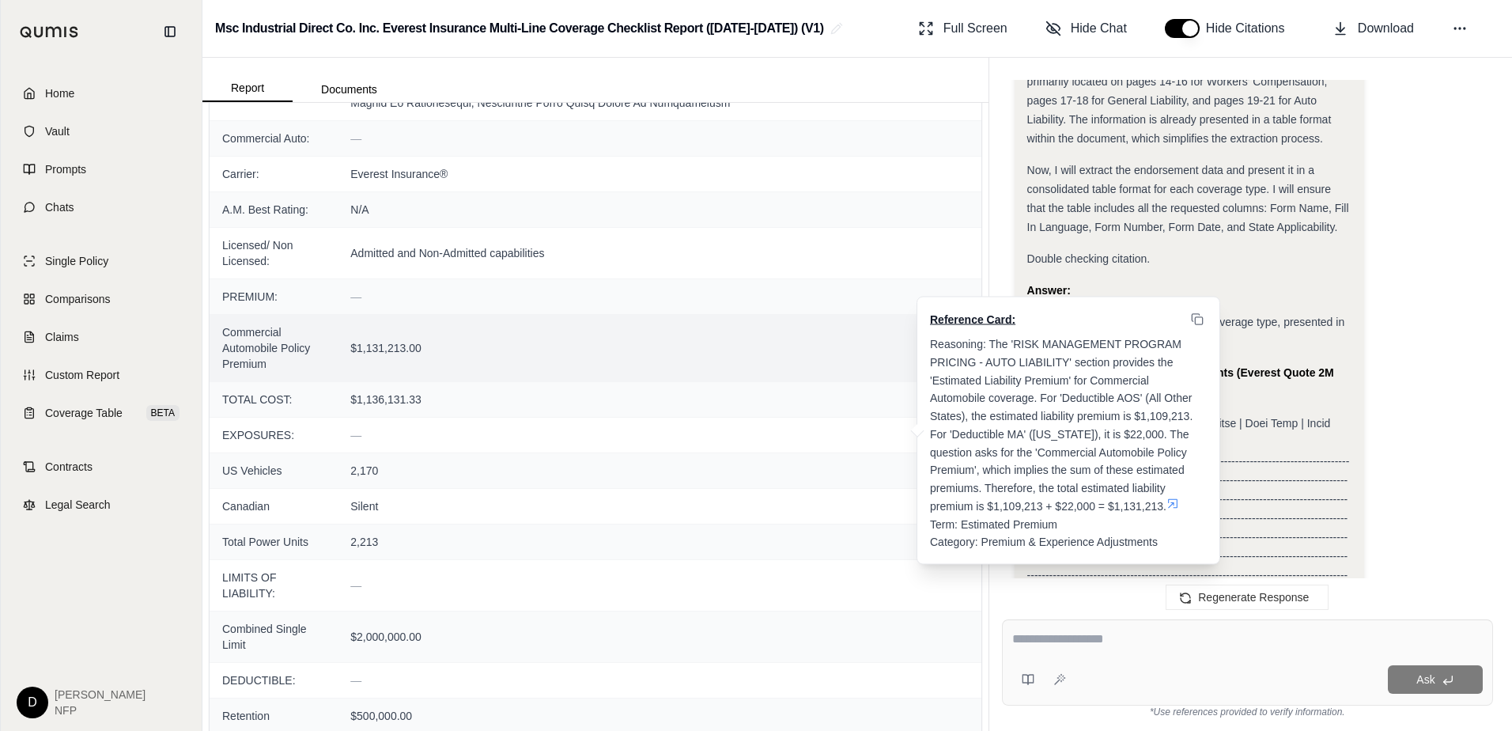
scroll to position [712, 0]
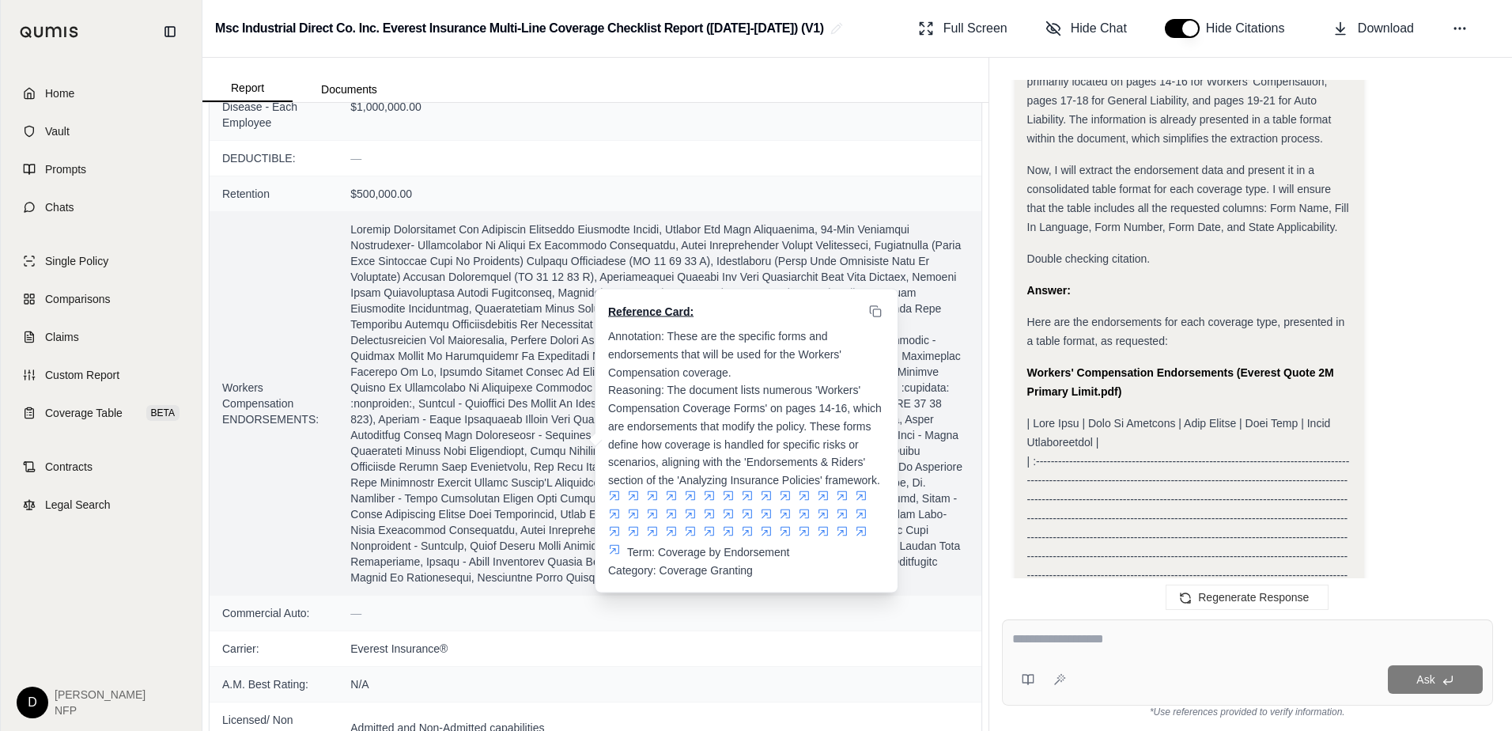
click at [479, 272] on span at bounding box center [658, 403] width 617 height 364
click at [512, 251] on span at bounding box center [658, 403] width 617 height 364
click at [443, 257] on span at bounding box center [658, 403] width 617 height 364
drag, startPoint x: 842, startPoint y: 229, endPoint x: 670, endPoint y: 243, distance: 172.1
click at [670, 243] on span at bounding box center [658, 403] width 617 height 364
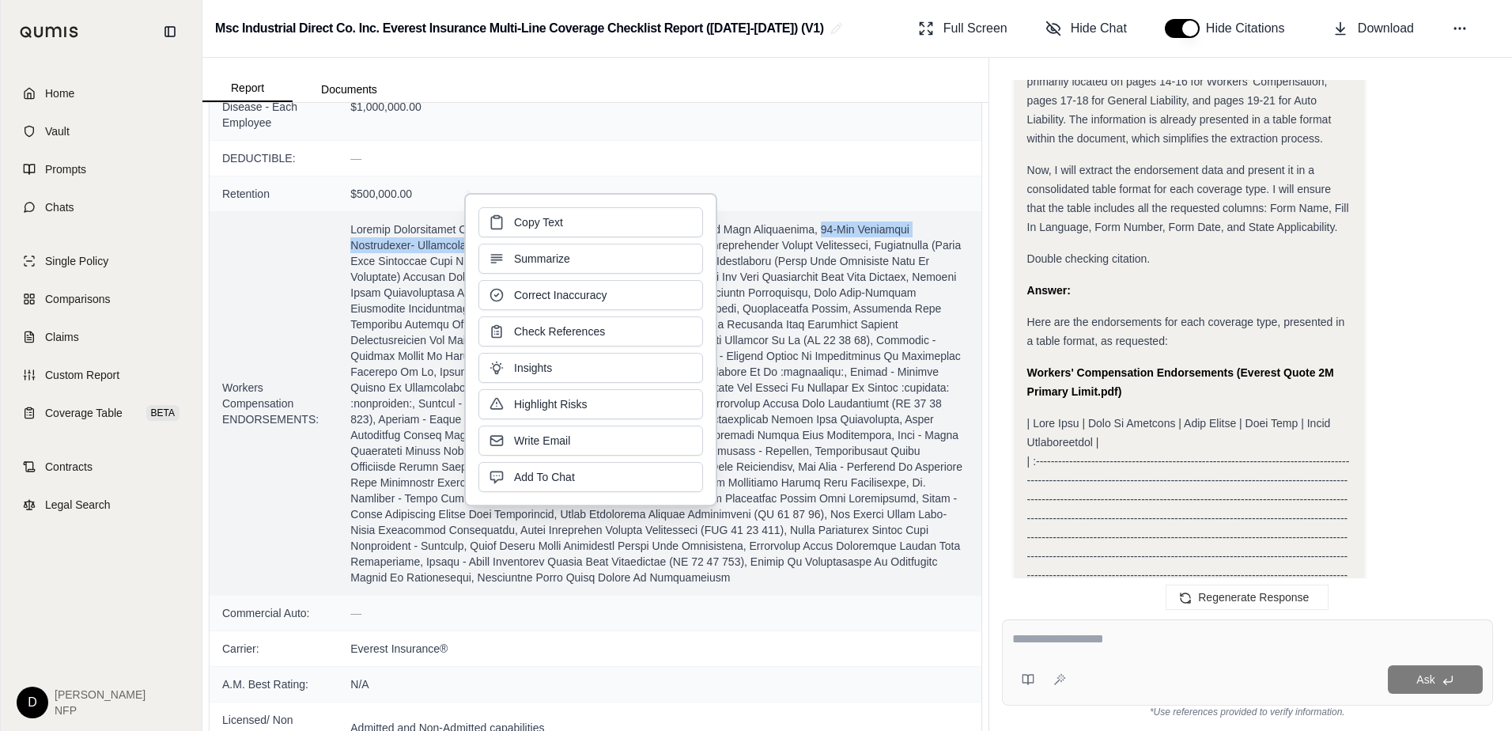
copy span "90-Day Reporting Requirement- Notification Of Change In Ownership Endorsement"
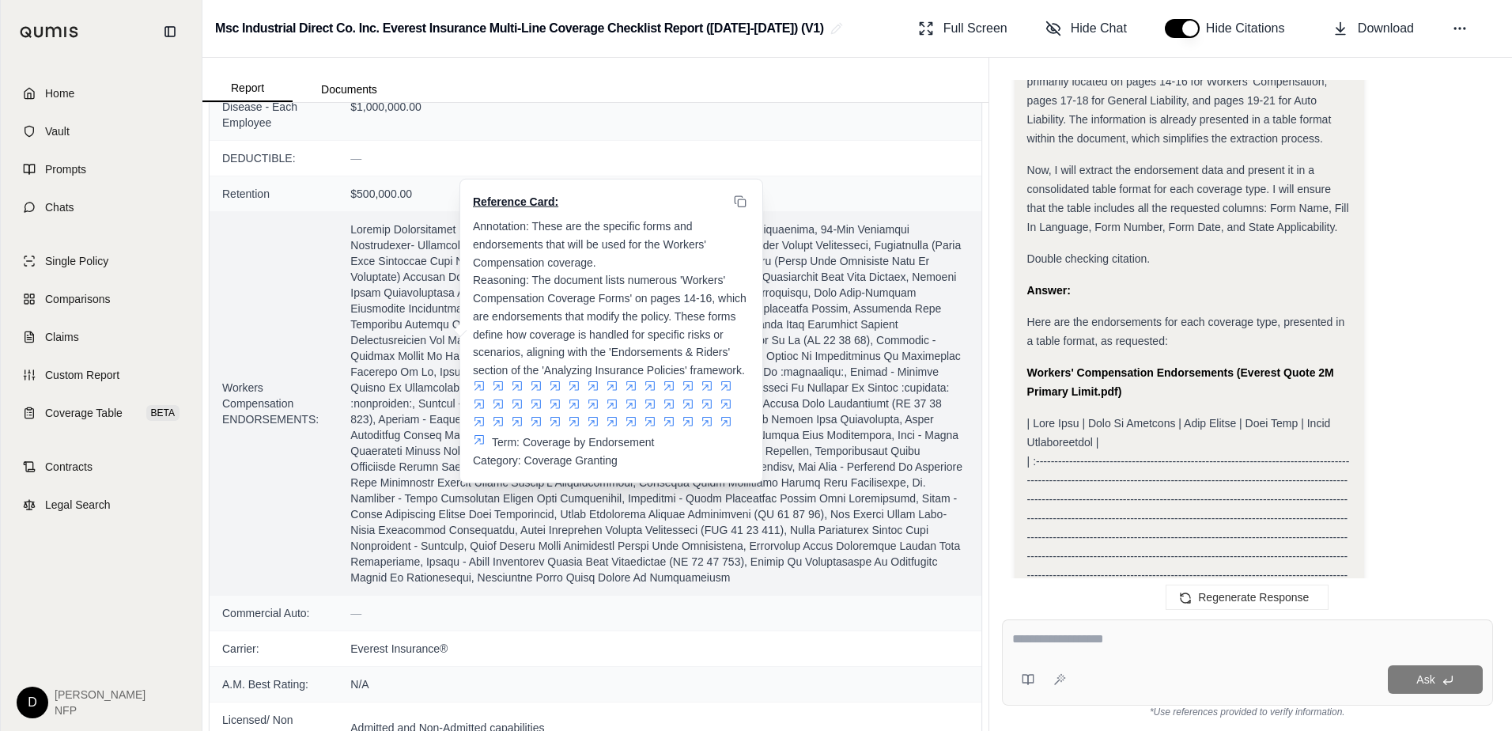
click at [376, 344] on span at bounding box center [658, 403] width 617 height 364
click at [385, 343] on span at bounding box center [658, 403] width 617 height 364
click at [397, 324] on span at bounding box center [658, 403] width 617 height 364
click at [817, 278] on span at bounding box center [658, 403] width 617 height 364
click at [812, 249] on span at bounding box center [658, 403] width 617 height 364
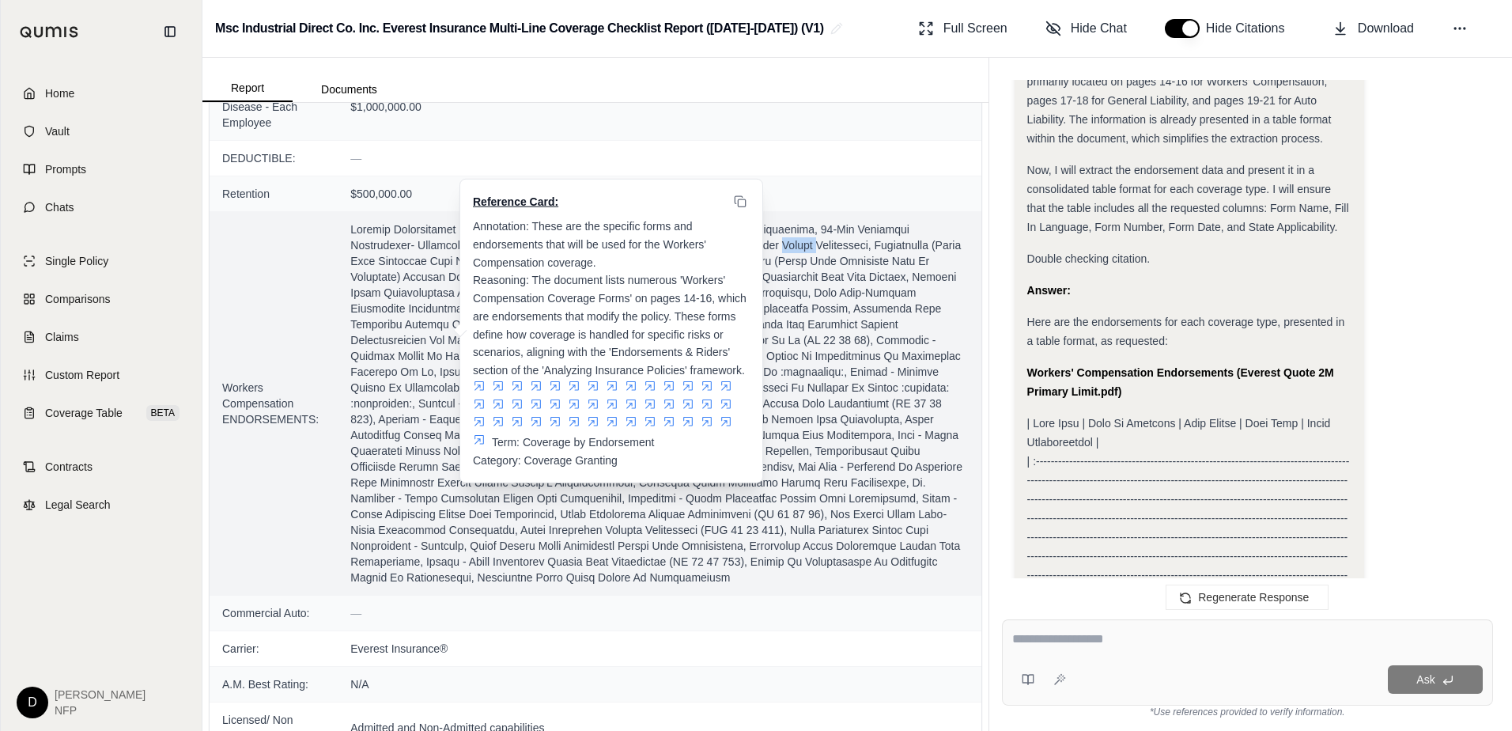
click at [814, 249] on span at bounding box center [658, 403] width 617 height 364
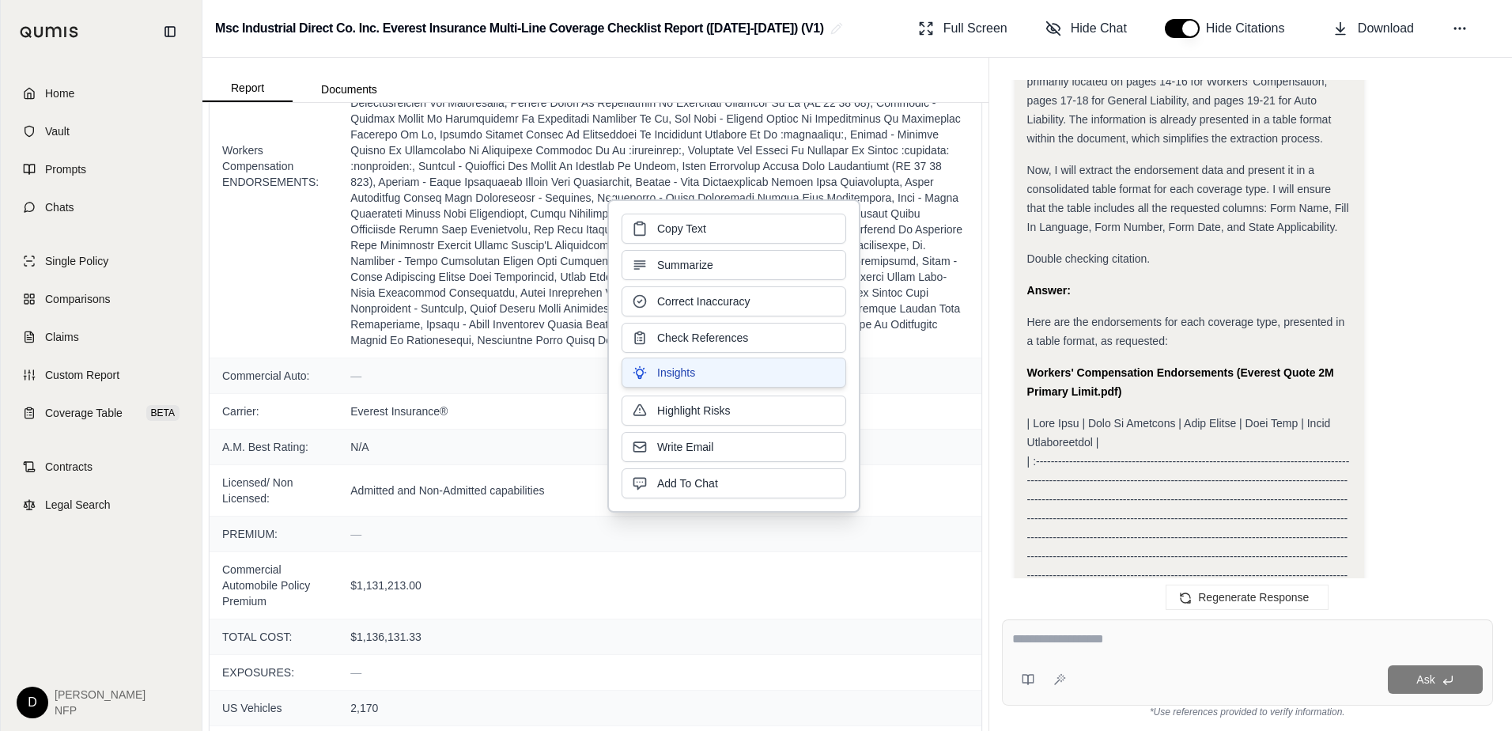
scroll to position [791, 0]
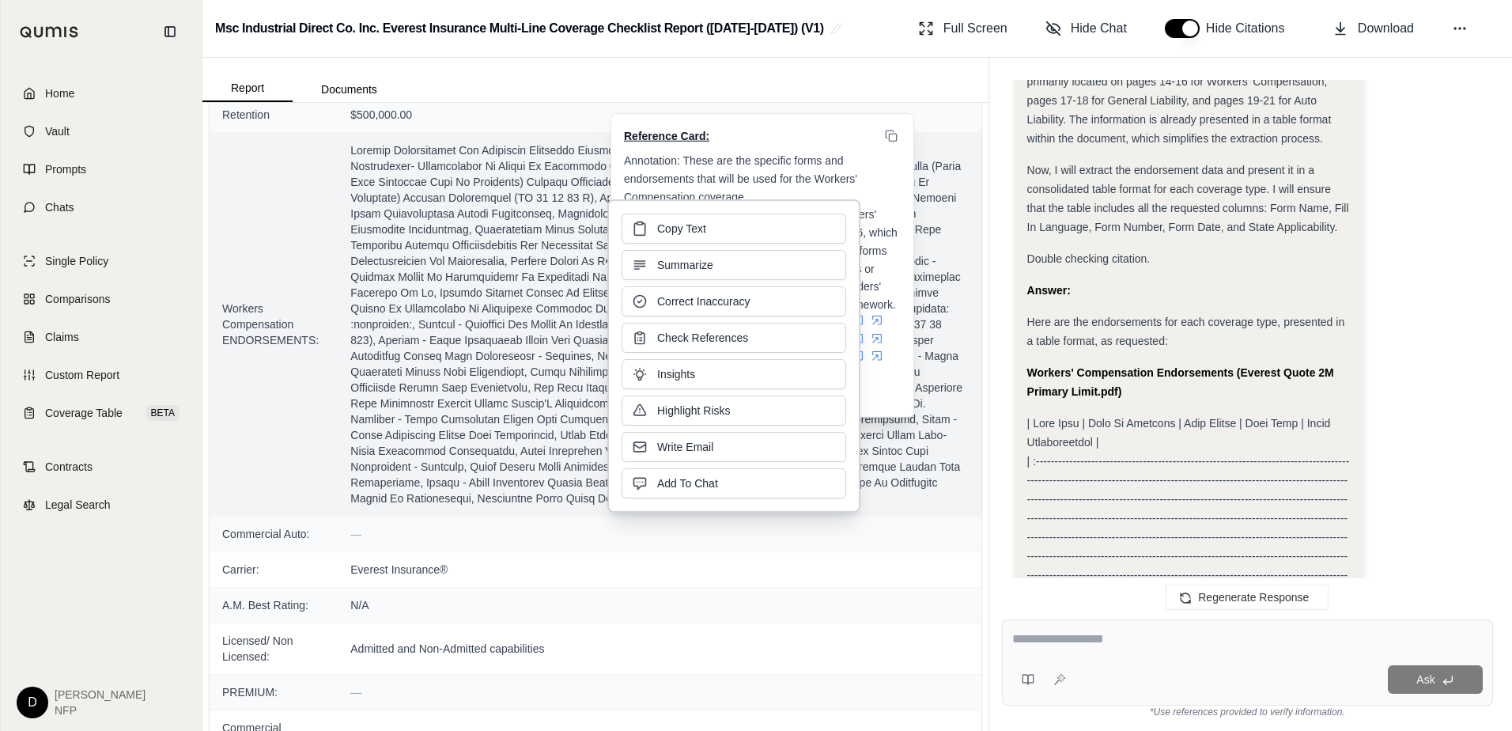
click at [519, 258] on span at bounding box center [658, 324] width 617 height 364
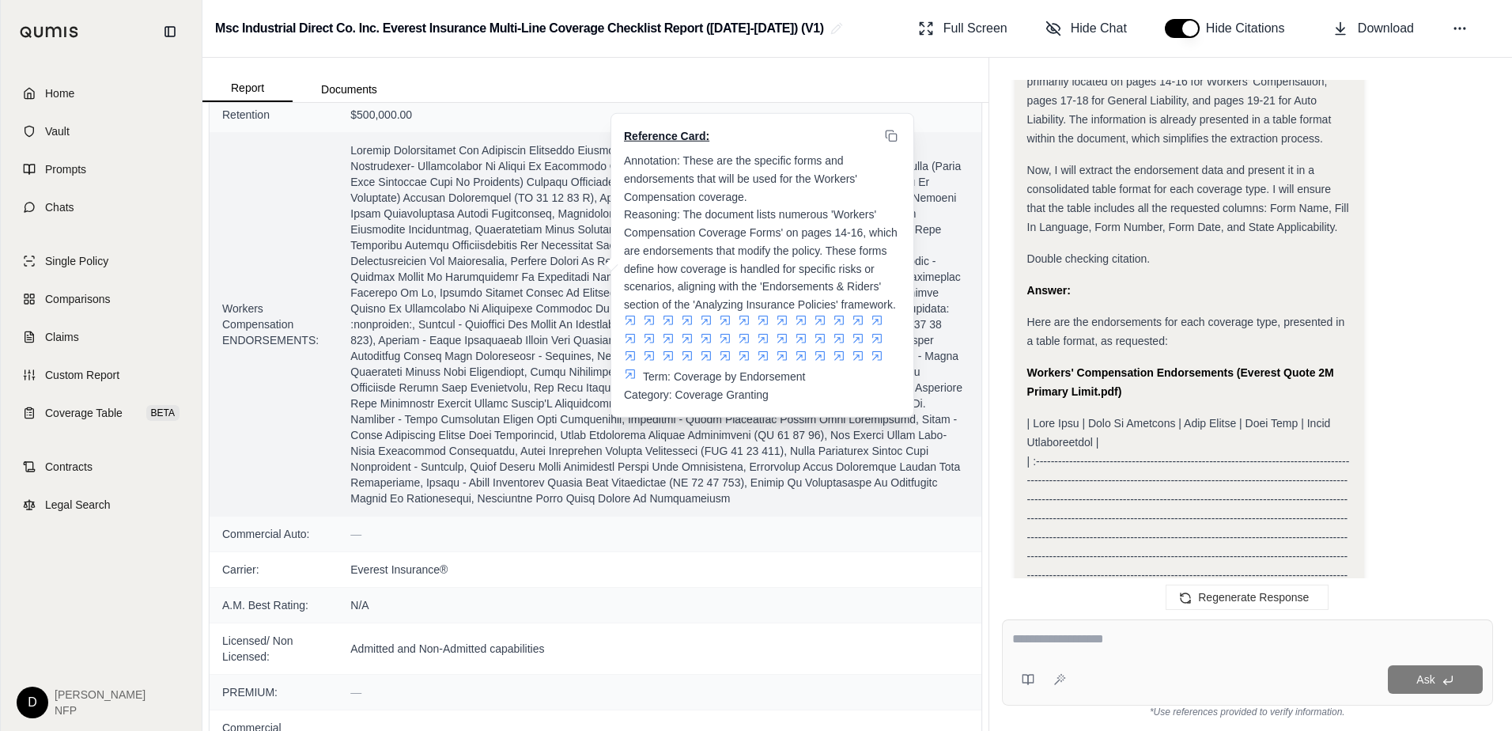
click at [524, 266] on span at bounding box center [658, 324] width 617 height 364
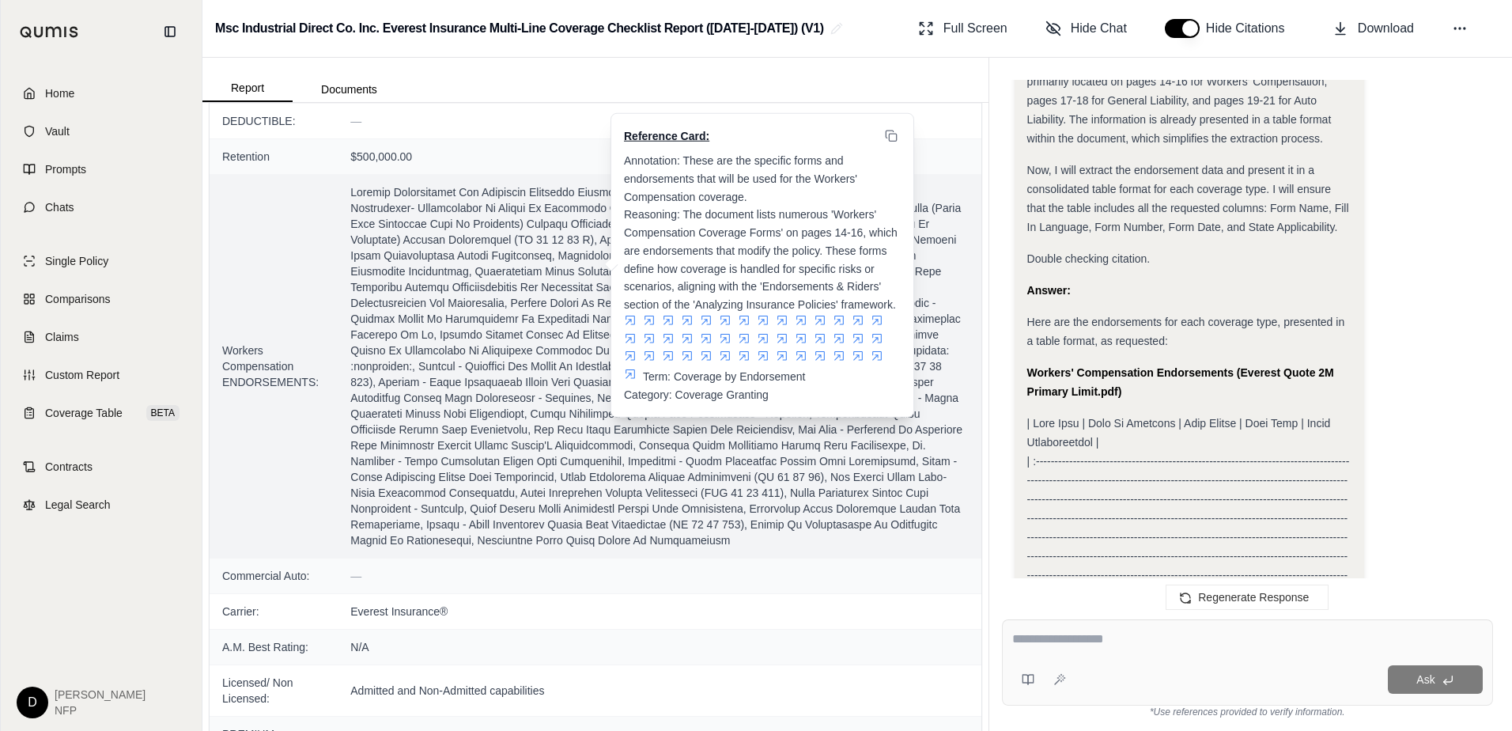
scroll to position [712, 0]
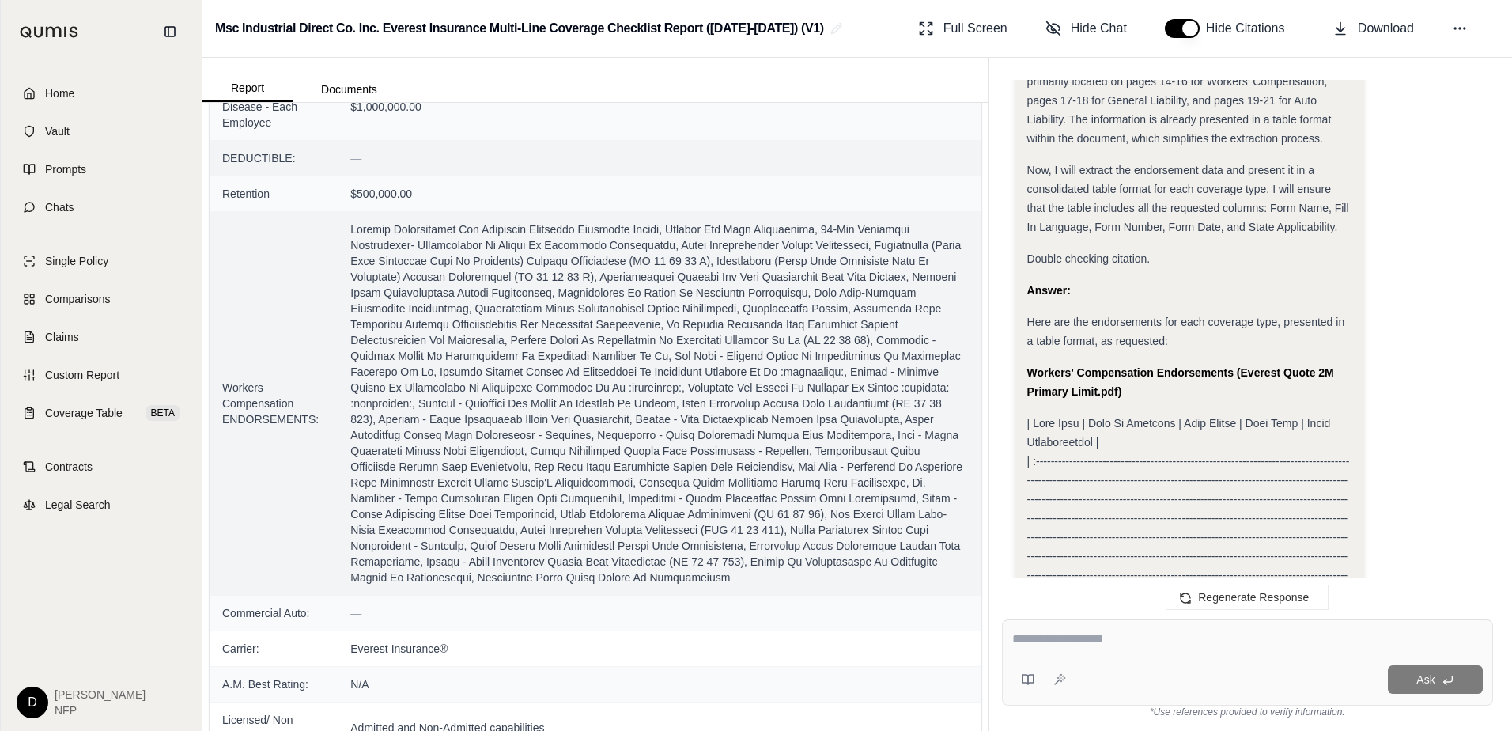
click at [538, 160] on span "—" at bounding box center [658, 158] width 617 height 16
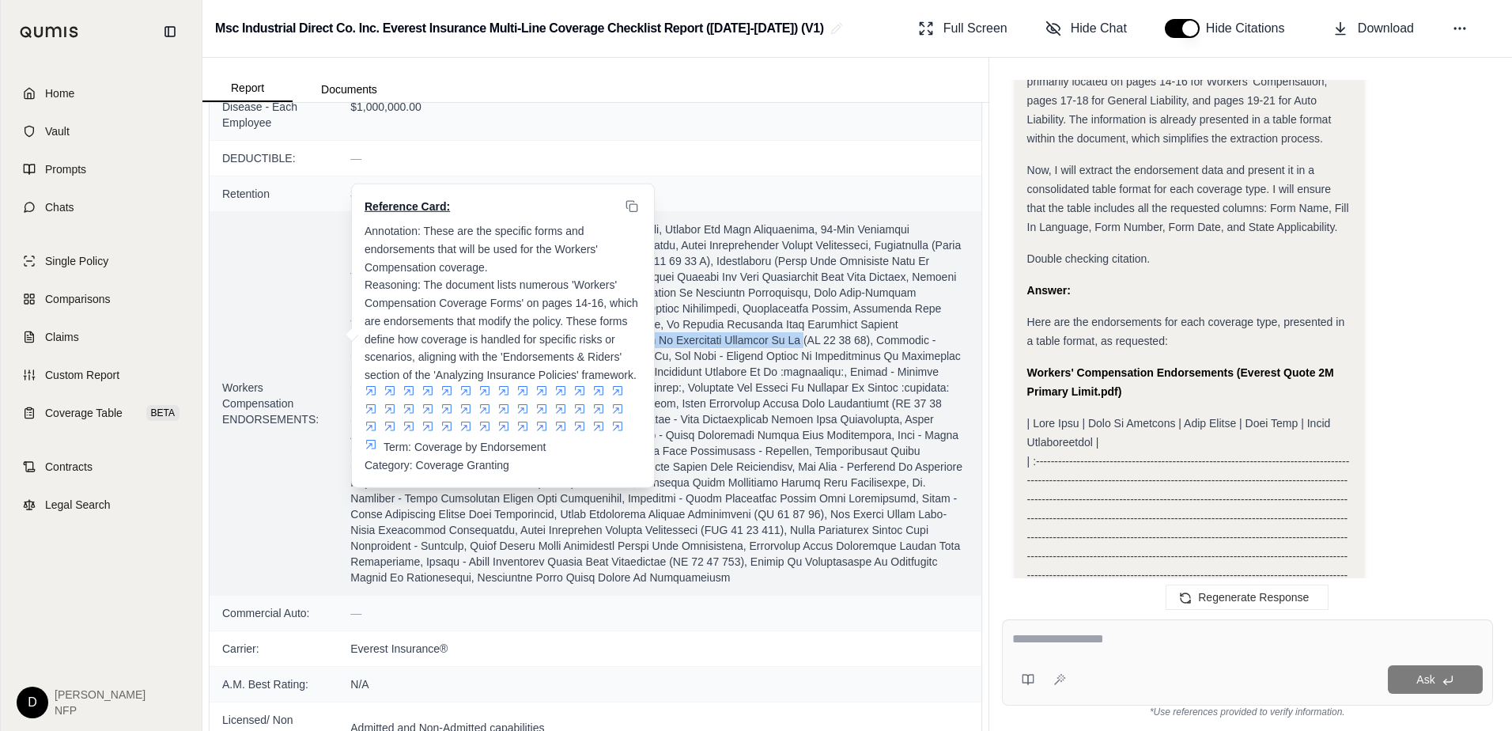
drag, startPoint x: 870, startPoint y: 340, endPoint x: 675, endPoint y: 339, distance: 194.5
click at [675, 339] on span at bounding box center [658, 403] width 617 height 364
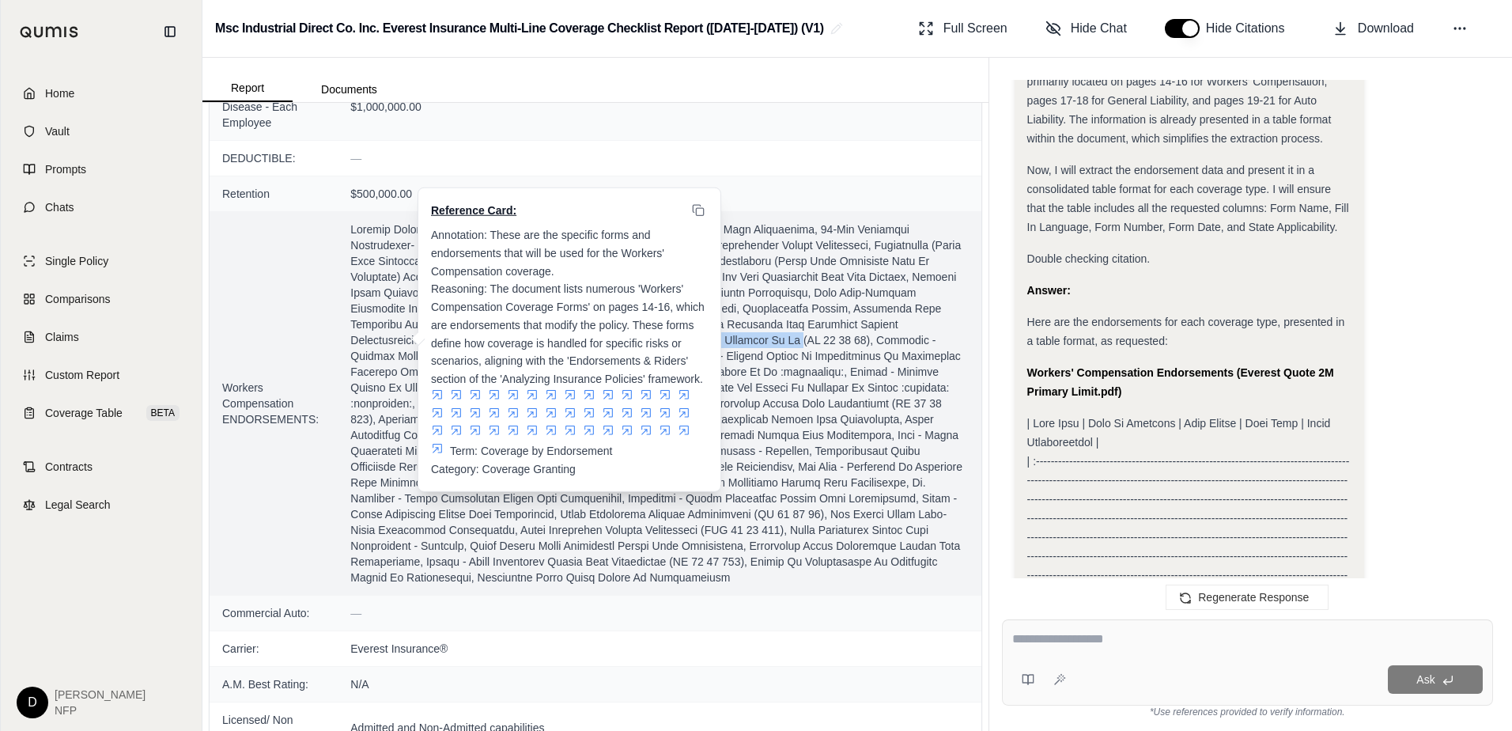
drag, startPoint x: 407, startPoint y: 339, endPoint x: 416, endPoint y: 338, distance: 8.7
click at [410, 339] on span at bounding box center [658, 403] width 617 height 364
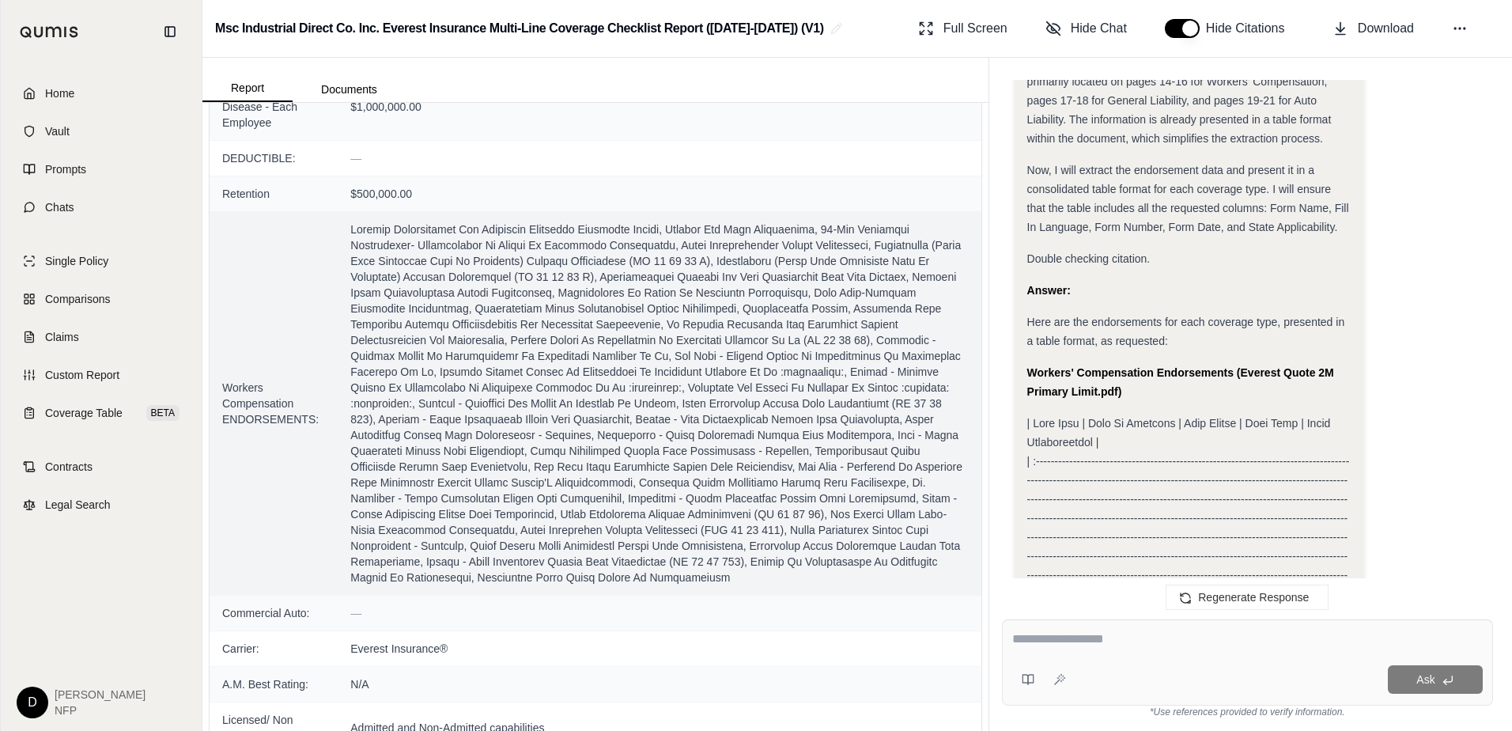
drag, startPoint x: 310, startPoint y: 338, endPoint x: 284, endPoint y: 338, distance: 26.1
click at [307, 338] on td "Workers Compensation ENDORSEMENTS:" at bounding box center [274, 402] width 128 height 383
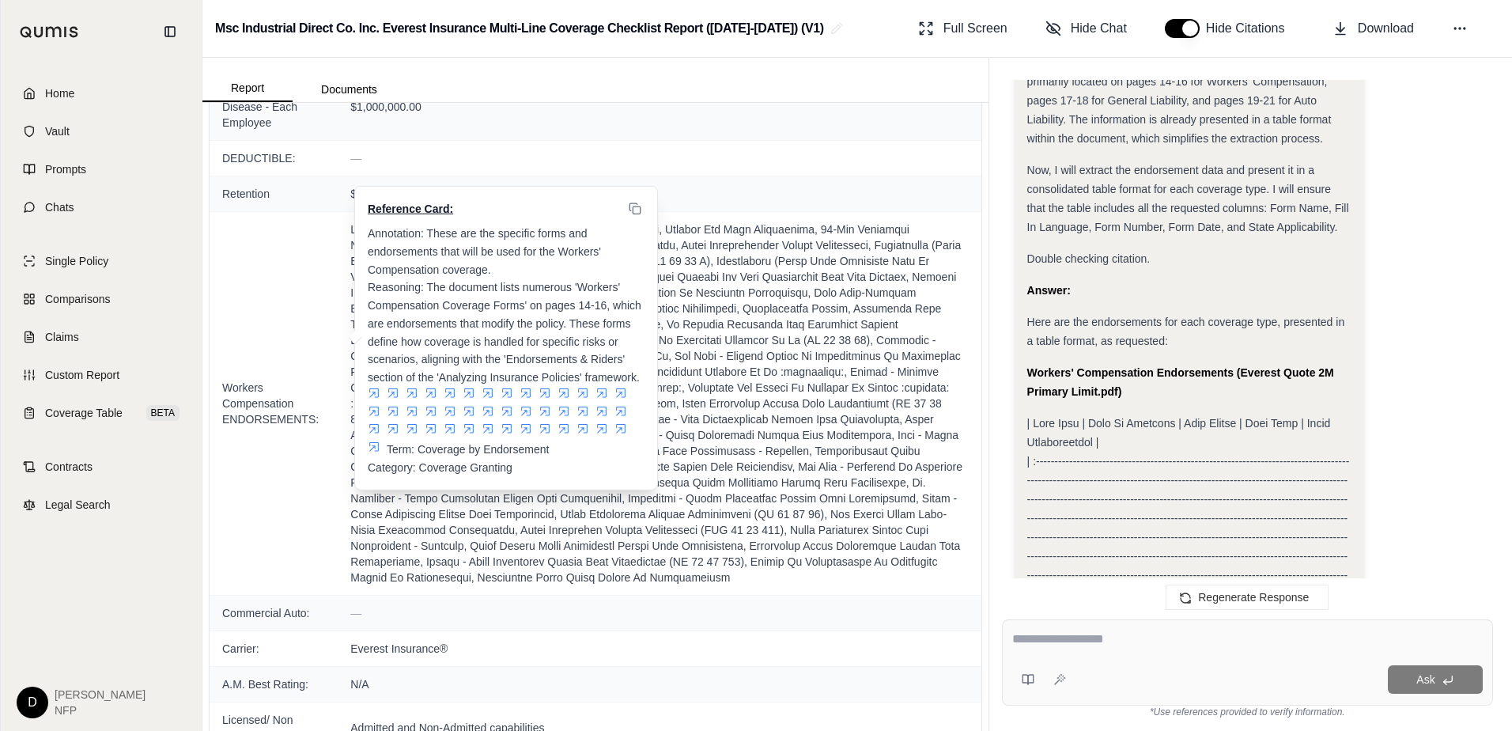
click at [688, 351] on span at bounding box center [658, 403] width 617 height 364
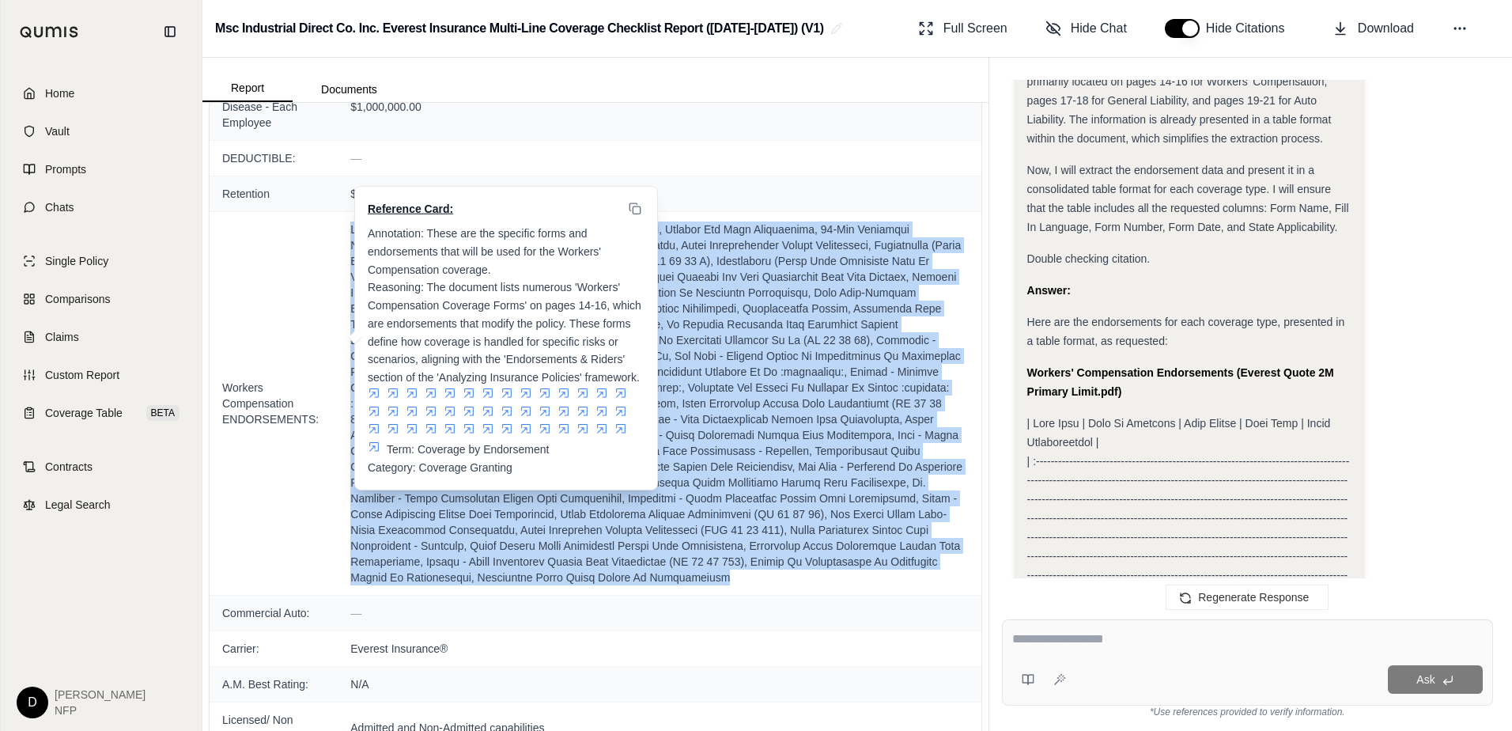
click at [688, 351] on span at bounding box center [658, 403] width 617 height 364
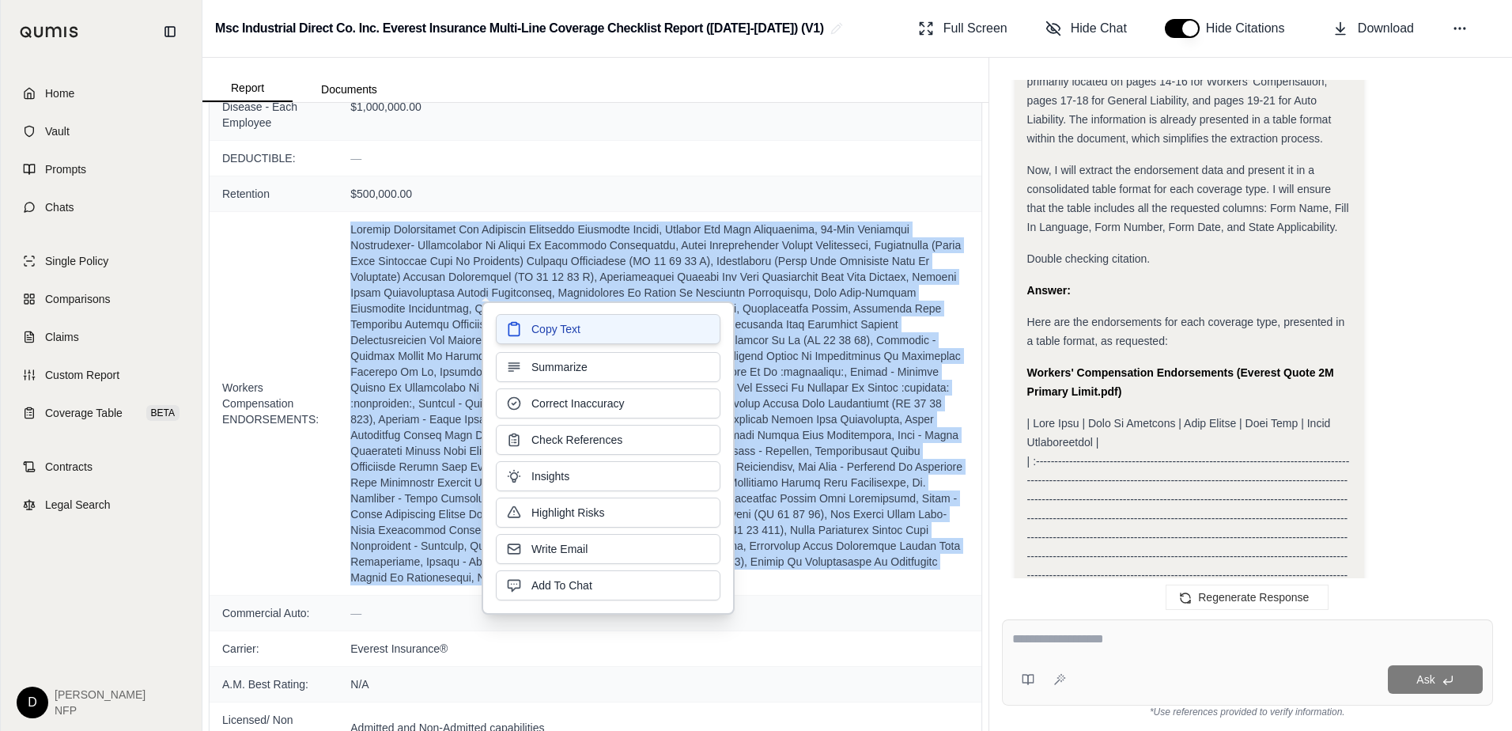
drag, startPoint x: 688, startPoint y: 351, endPoint x: 571, endPoint y: 334, distance: 118.2
click at [571, 334] on span "Copy Text" at bounding box center [555, 329] width 49 height 16
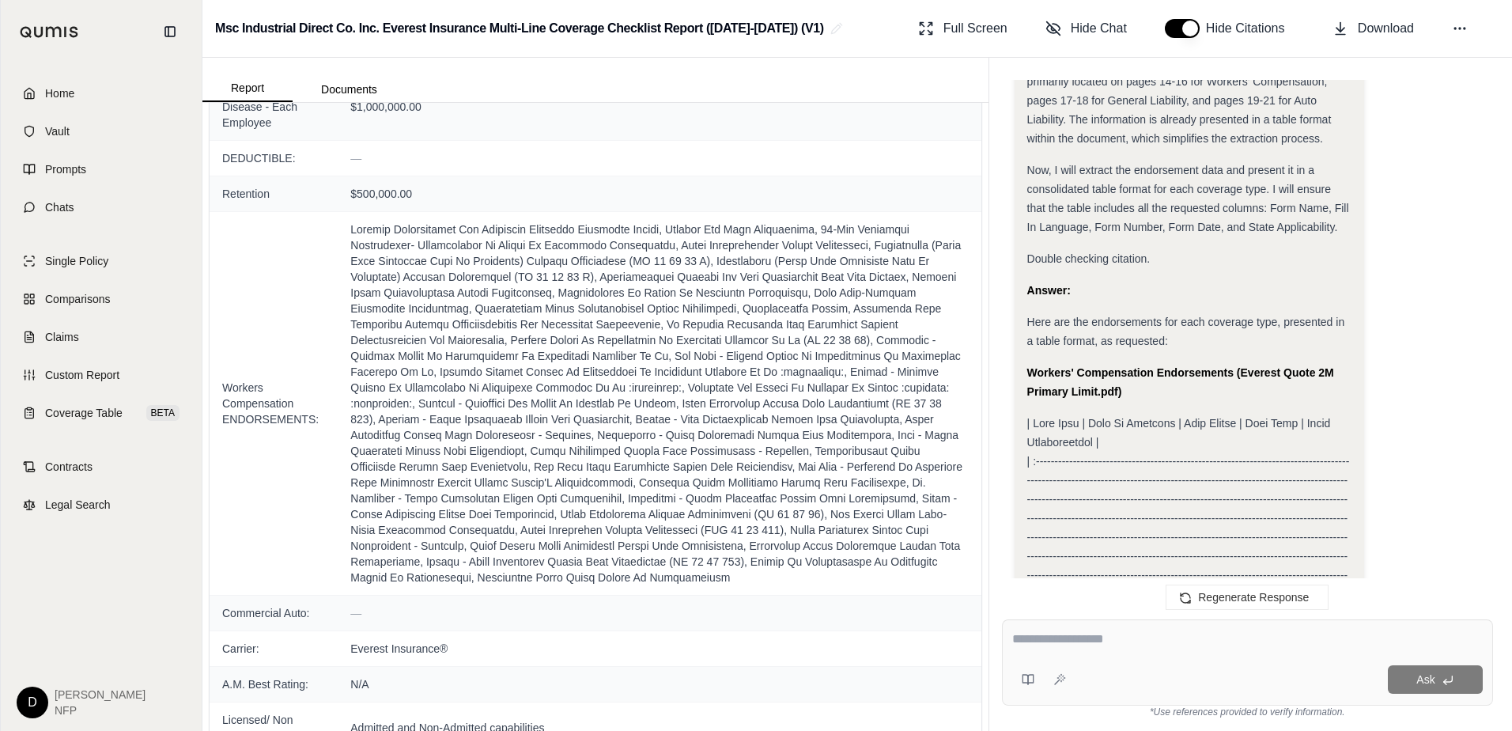
click at [1239, 172] on span "Now, I will extract the endorsement data and present it in a consolidated table…" at bounding box center [1188, 199] width 322 height 70
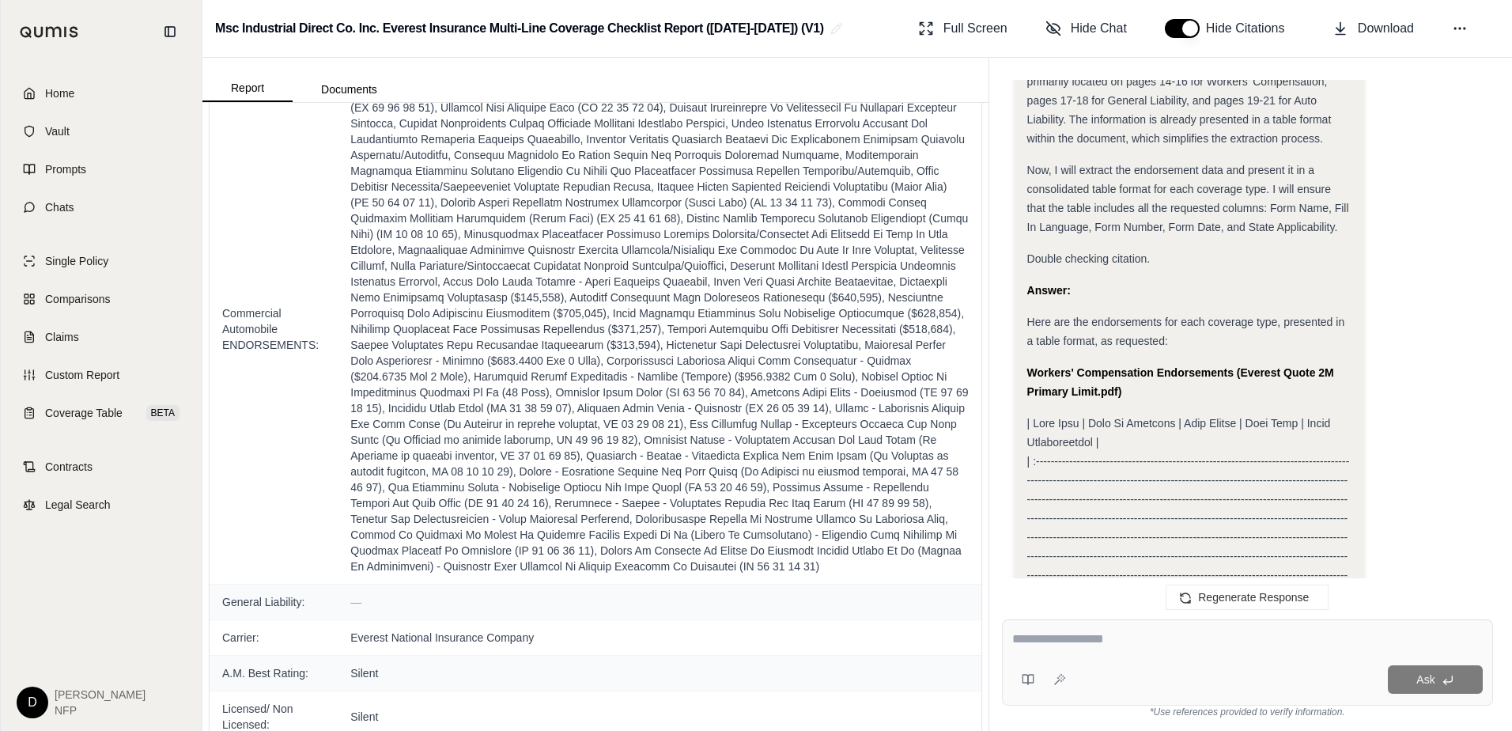
scroll to position [1977, 0]
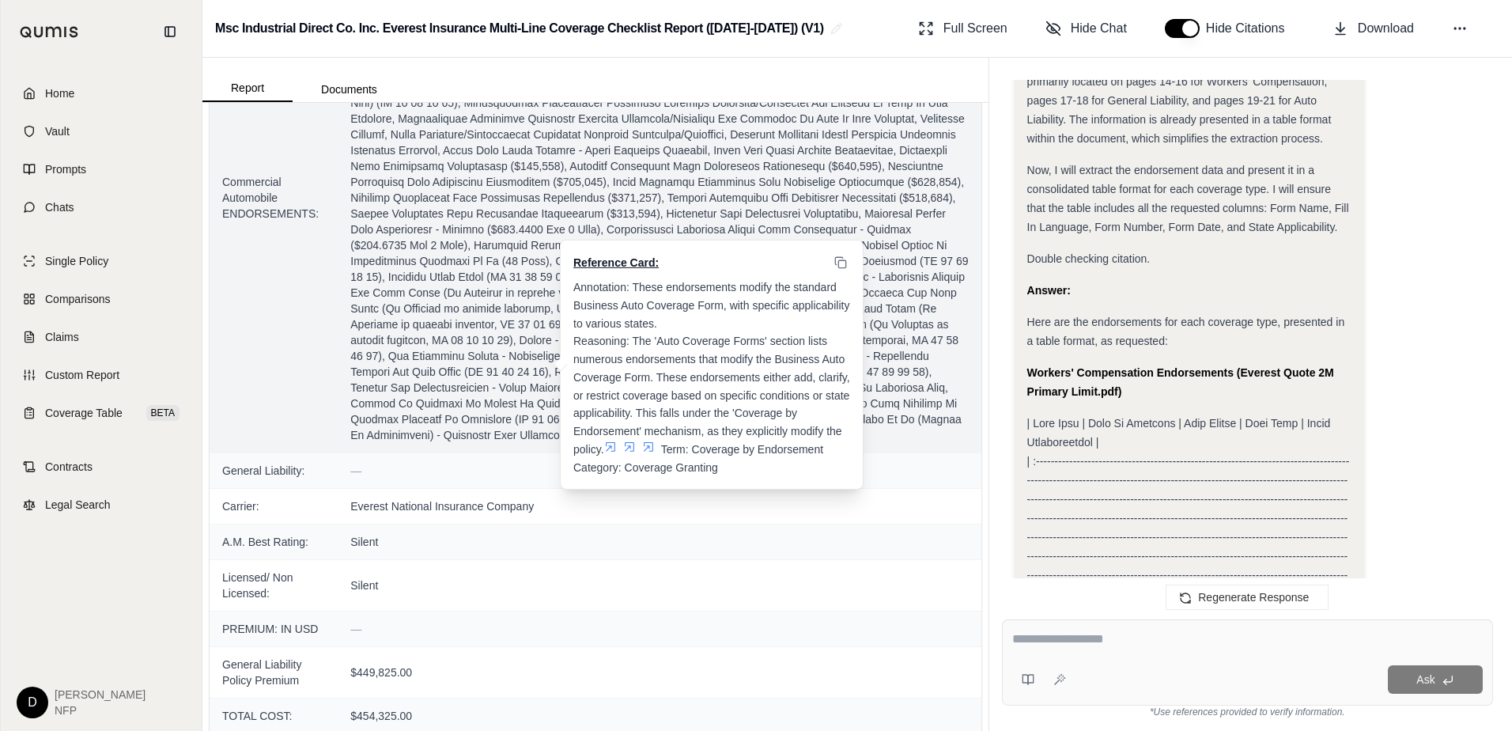
click at [539, 300] on span at bounding box center [658, 198] width 617 height 490
click at [515, 310] on span at bounding box center [658, 198] width 617 height 490
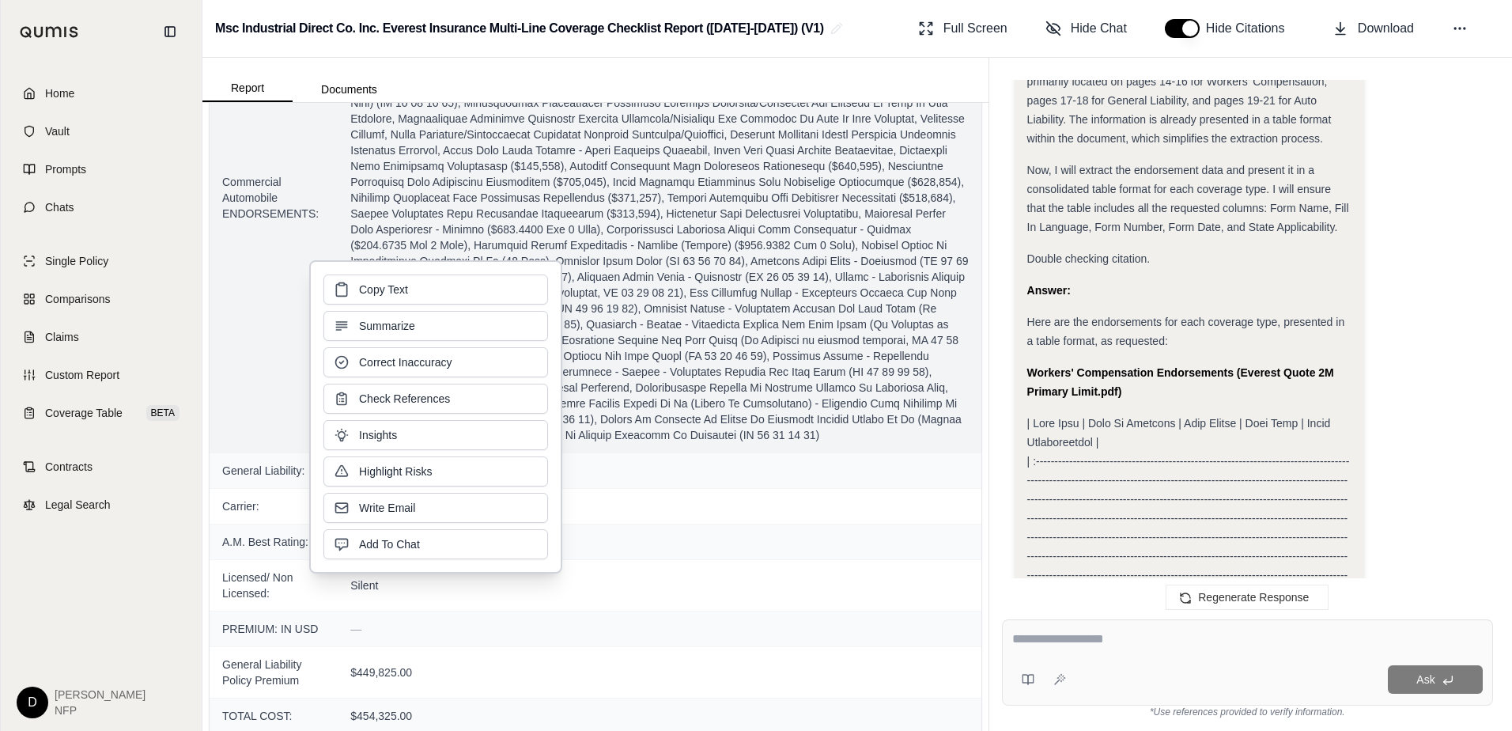
drag, startPoint x: 515, startPoint y: 310, endPoint x: 696, endPoint y: 303, distance: 180.4
click at [696, 303] on span at bounding box center [658, 198] width 617 height 490
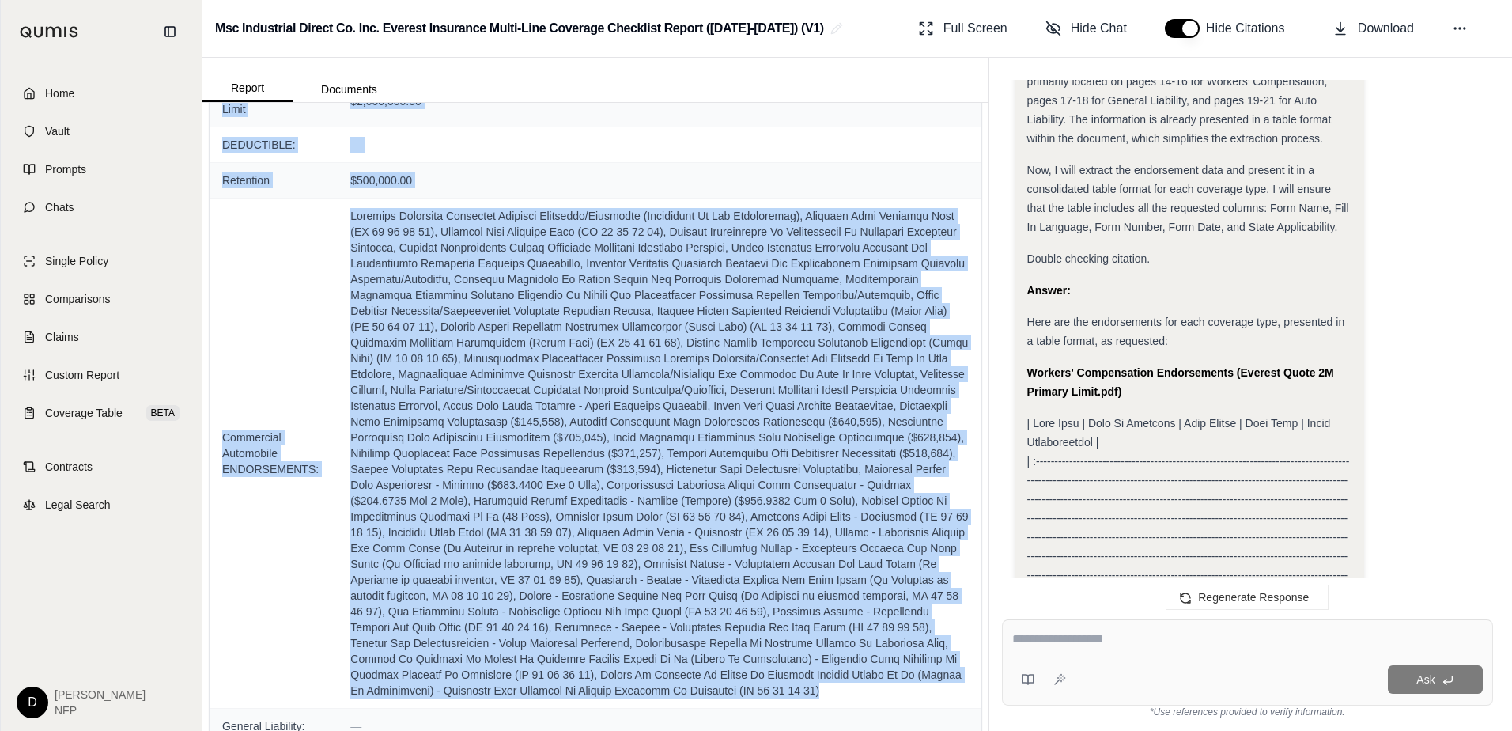
scroll to position [1444, 0]
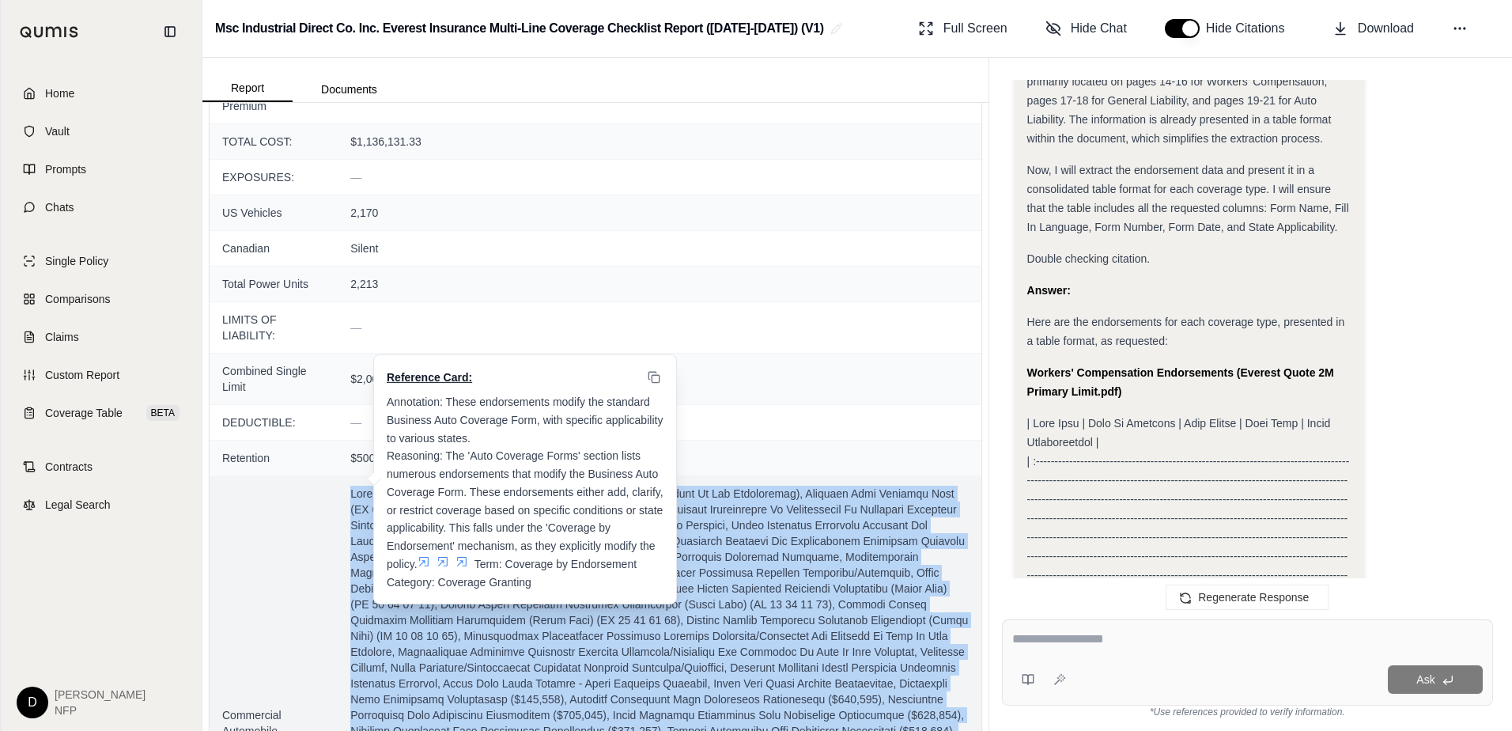
drag, startPoint x: 687, startPoint y: 453, endPoint x: 349, endPoint y: 497, distance: 340.4
click at [349, 497] on td "Reference Card: Annotation: These endorsements modify the standard Business Aut…" at bounding box center [659, 730] width 643 height 510
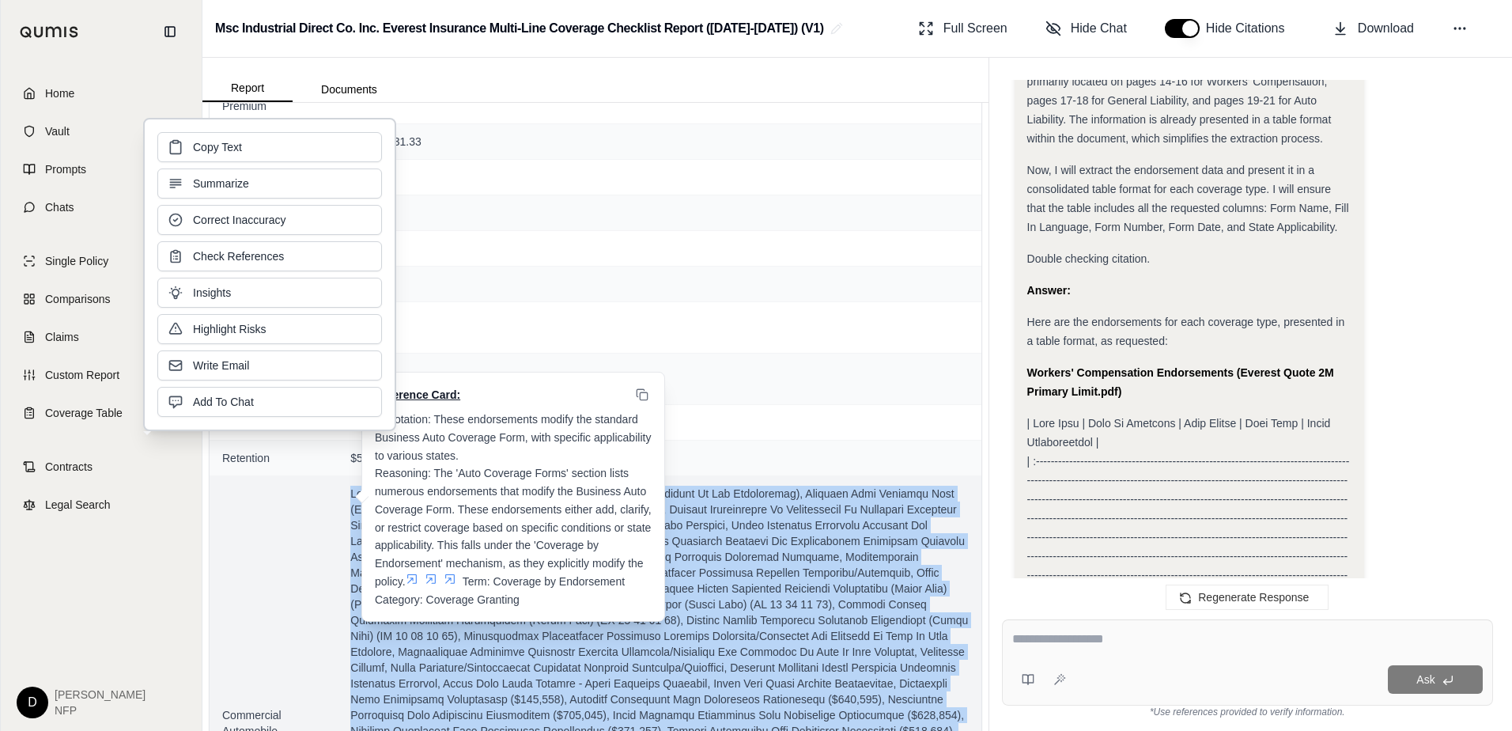
copy span "[US_STATE] Uninsured Motorists Coverage Selection/Rejection (Supplement To The …"
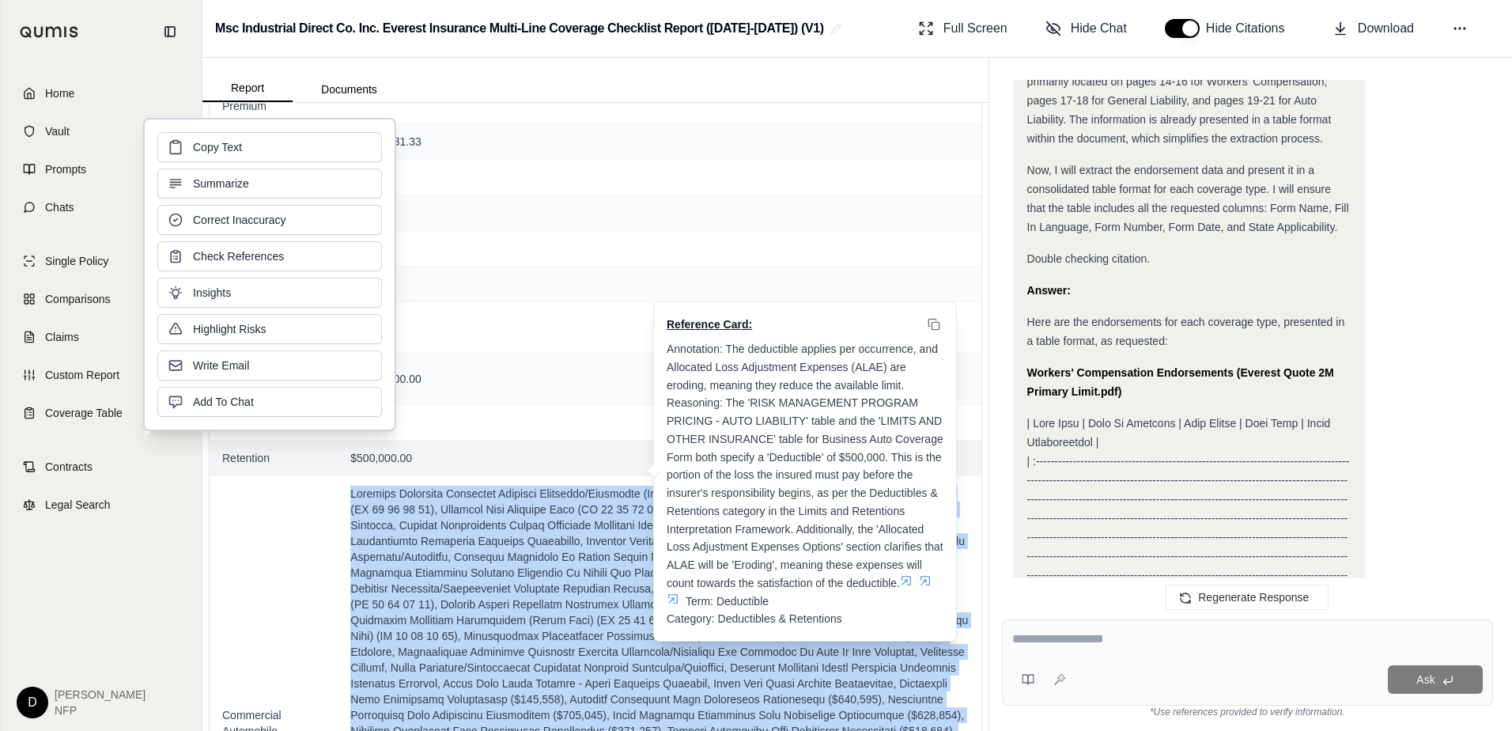
click at [660, 444] on div "Reference Card: Annotation: The deductible applies per occurrence, and Allocate…" at bounding box center [805, 471] width 302 height 338
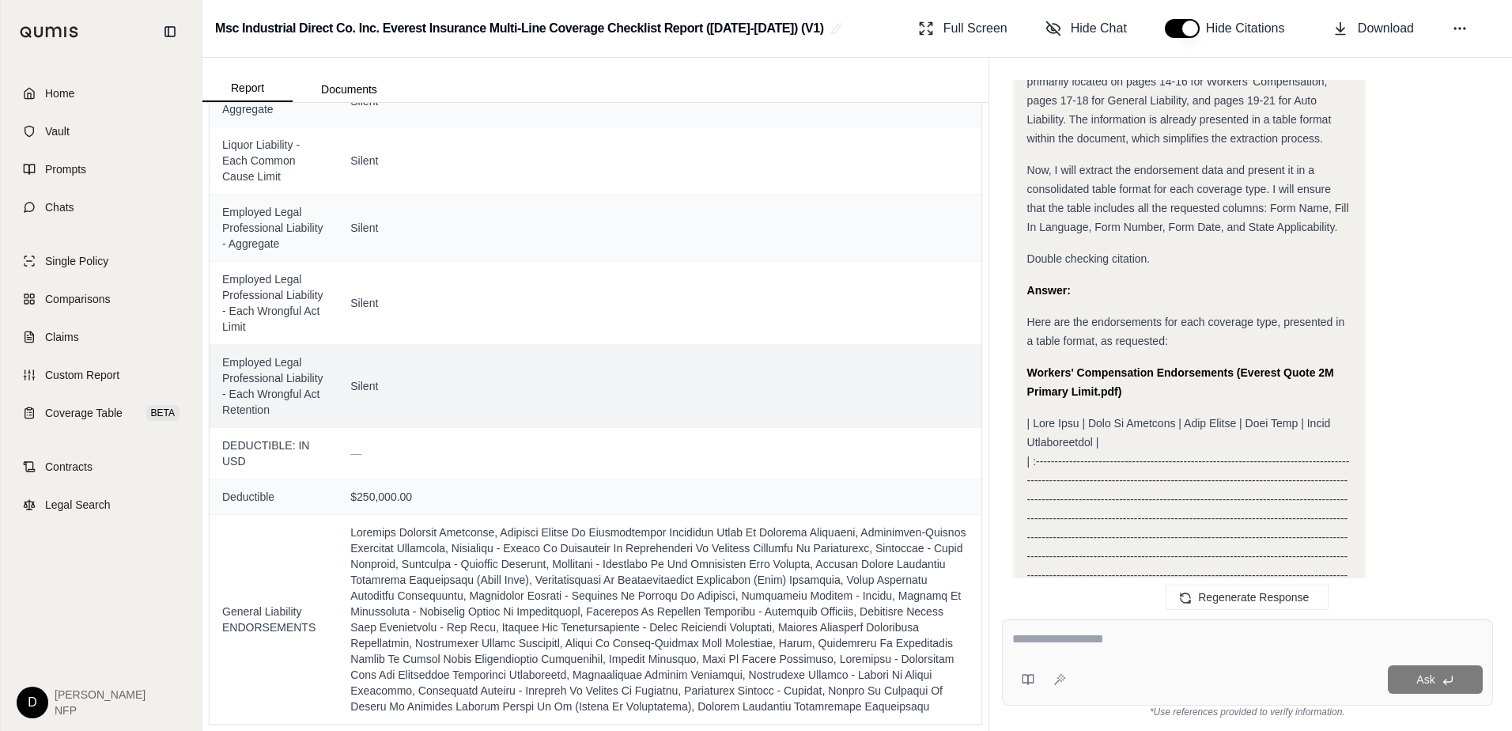
scroll to position [3382, 0]
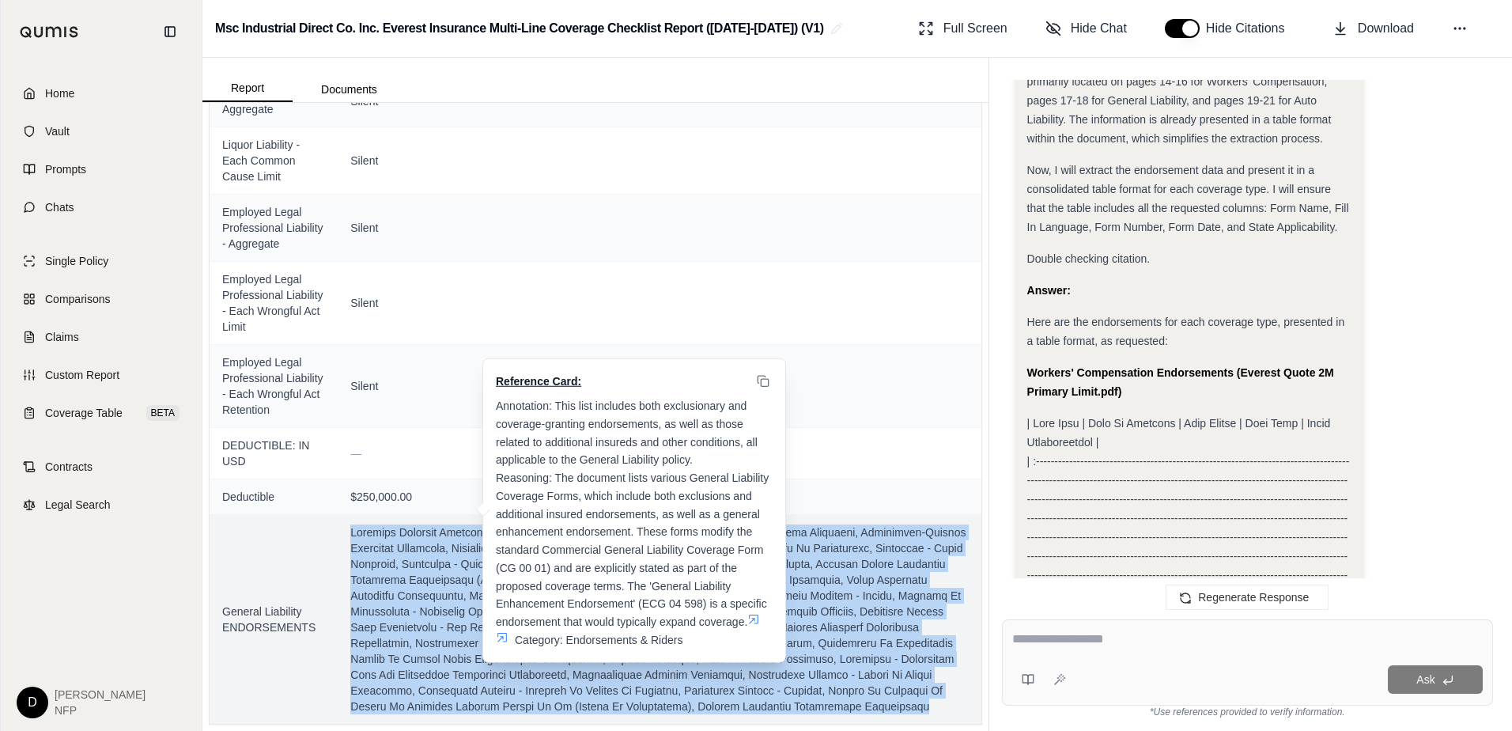
drag, startPoint x: 536, startPoint y: 707, endPoint x: 349, endPoint y: 516, distance: 267.2
click at [349, 516] on td "Reference Card: Annotation: This list includes both exclusionary and coverage-g…" at bounding box center [659, 619] width 643 height 210
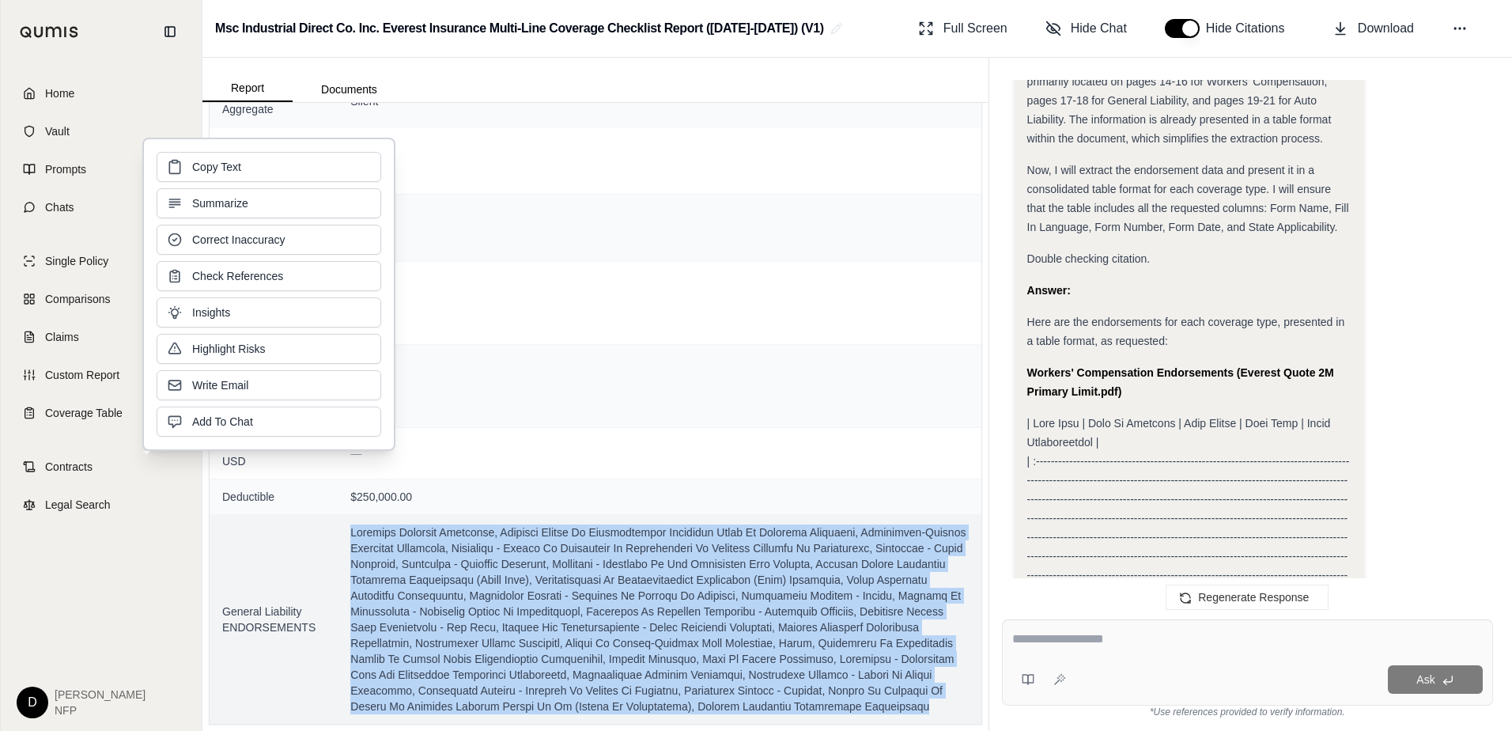
copy span "Absolute Asbestos Exclusion, Advisory Notice To Policyholders Regarding Trade O…"
